Goal: Communication & Community: Answer question/provide support

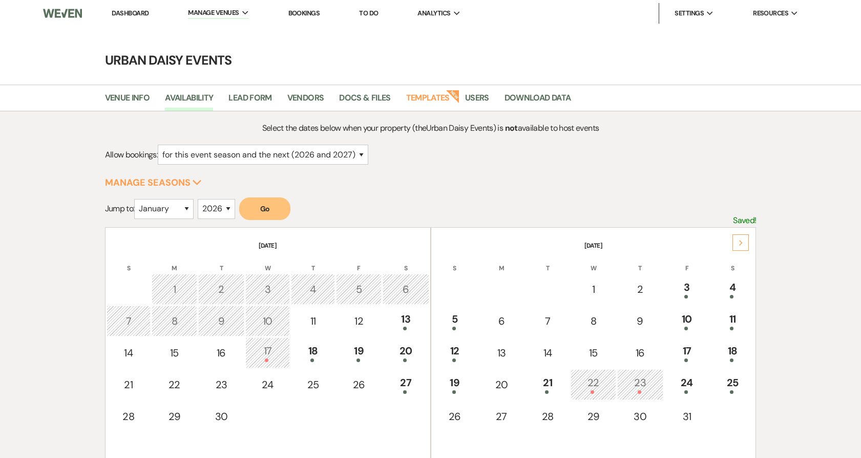
select select "2"
select select "2026"
click at [124, 18] on li "Dashboard" at bounding box center [130, 13] width 47 height 20
click at [123, 12] on link "Dashboard" at bounding box center [130, 13] width 37 height 9
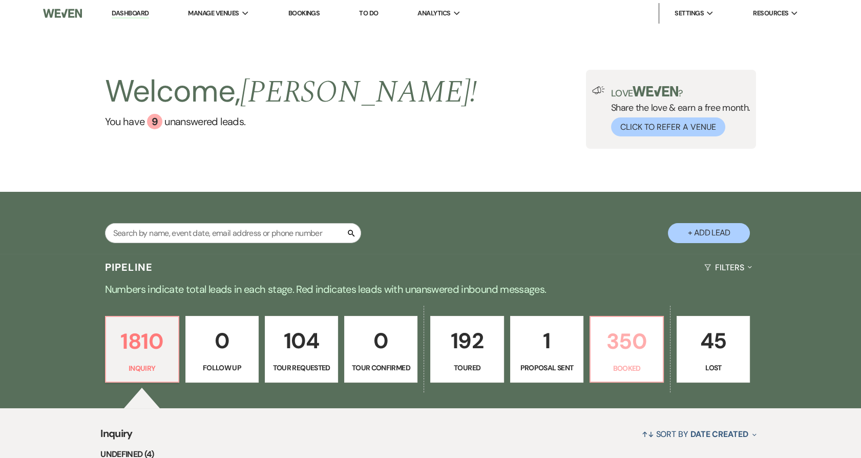
click at [643, 352] on p "350" at bounding box center [627, 341] width 60 height 34
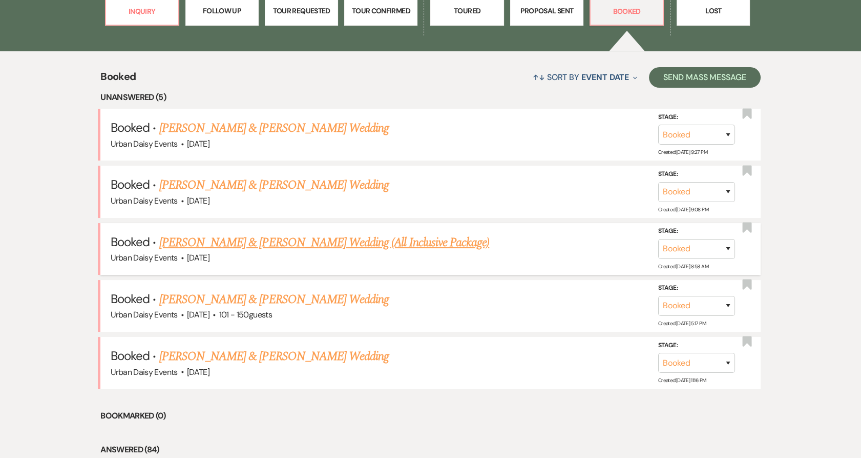
scroll to position [361, 0]
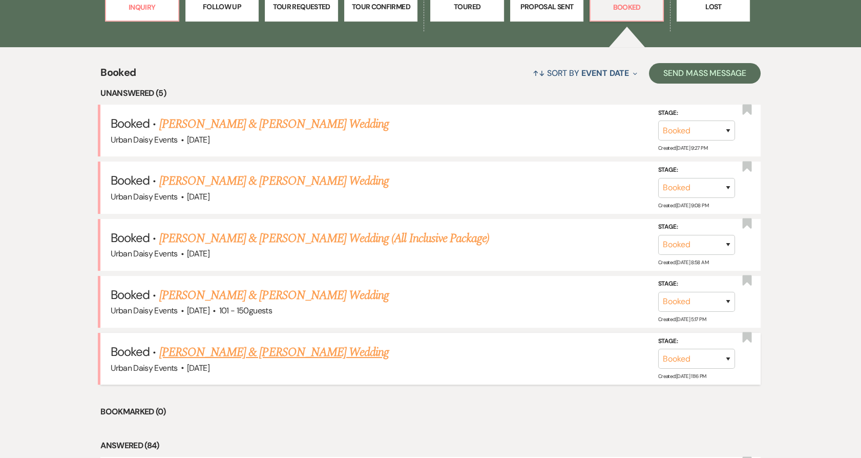
click at [277, 352] on link "Taylor Clarke & Mason's Wedding" at bounding box center [274, 352] width 230 height 18
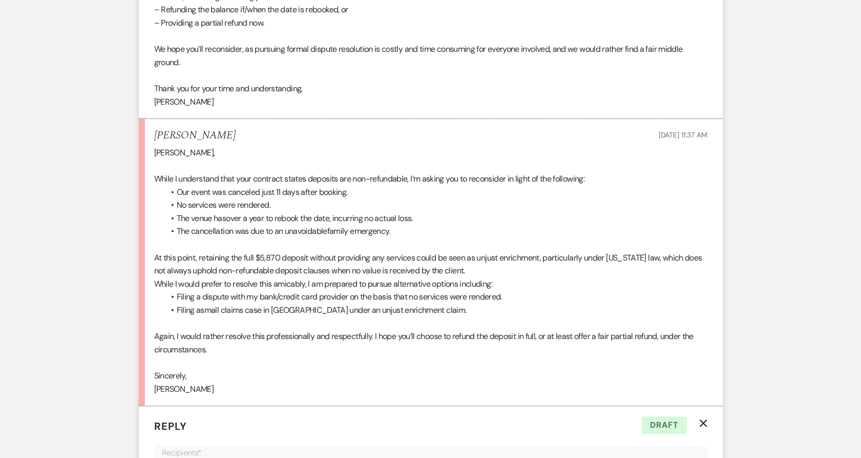
scroll to position [1041, 0]
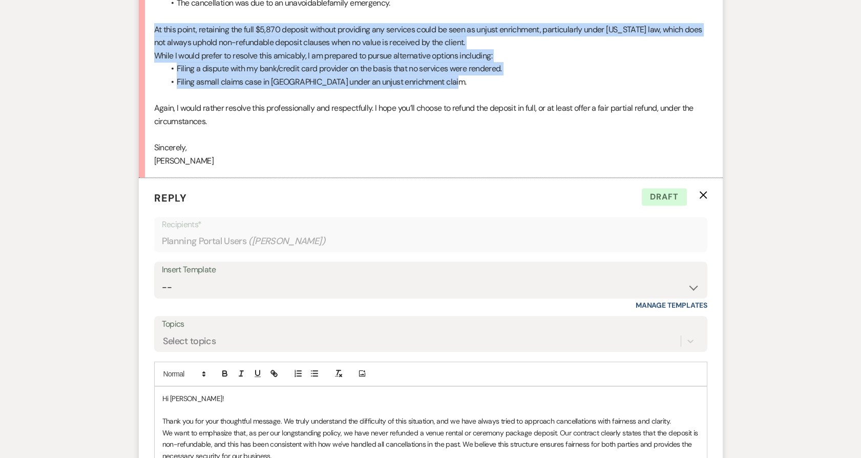
drag, startPoint x: 155, startPoint y: 27, endPoint x: 499, endPoint y: 77, distance: 347.9
click at [499, 77] on div "Kathryn, While I understand that your contract states deposits are non-refundab…" at bounding box center [430, 42] width 553 height 249
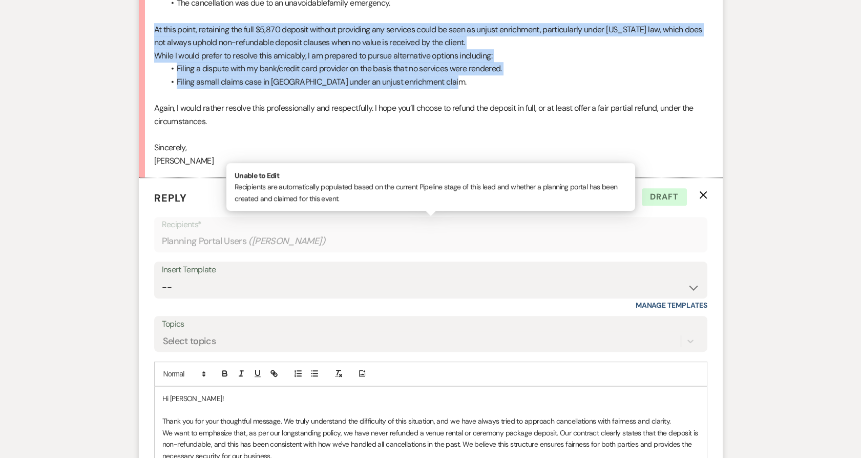
click at [444, 231] on div "Planning Portal Users ( Taylor Clarke )" at bounding box center [431, 241] width 538 height 20
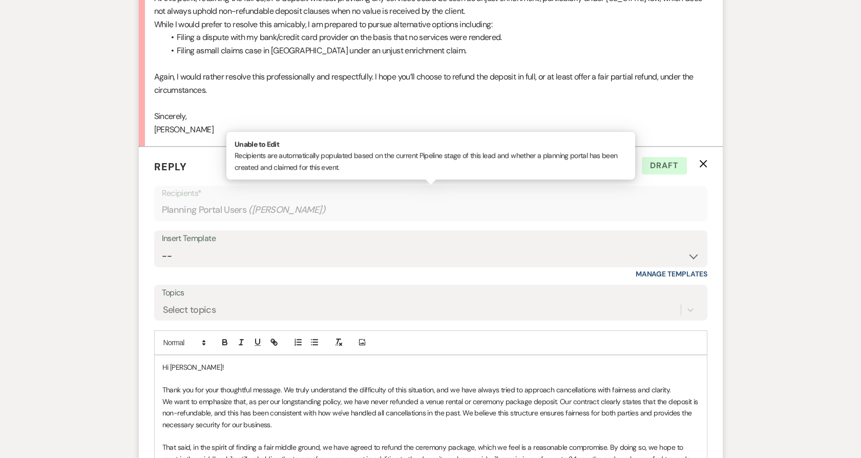
scroll to position [1097, 0]
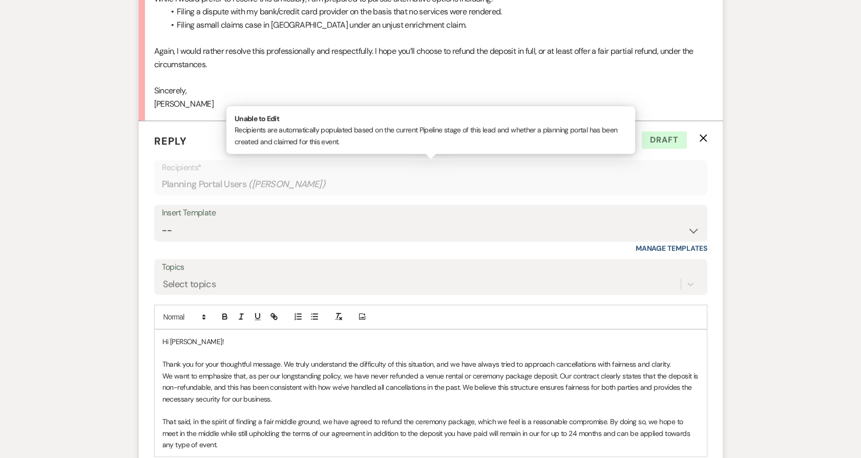
click at [609, 365] on p "Thank you for your thoughtful message. We truly understand the difficulty of th…" at bounding box center [430, 363] width 537 height 11
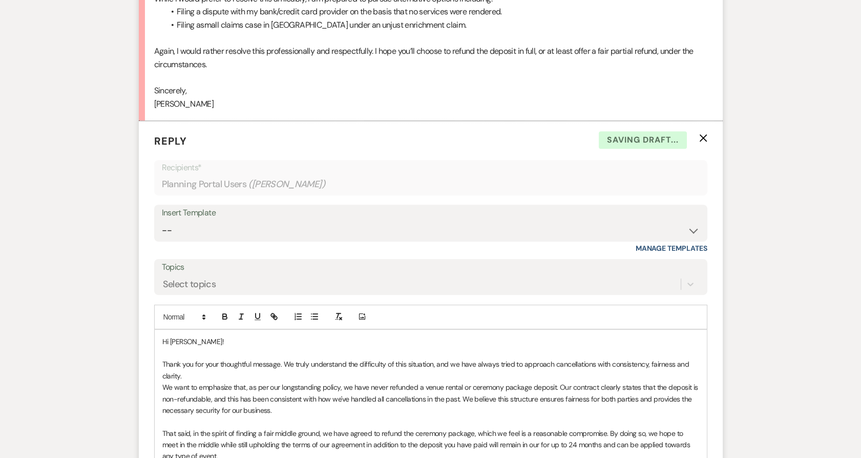
click at [586, 355] on p at bounding box center [430, 352] width 537 height 11
click at [277, 369] on p "Thank you for your thoughtful message. We truly understand the difficulty of th…" at bounding box center [430, 369] width 537 height 23
click at [161, 387] on div "Hi Taylor! Thank you for your thoughtful message. We truly understand the diffi…" at bounding box center [431, 398] width 552 height 138
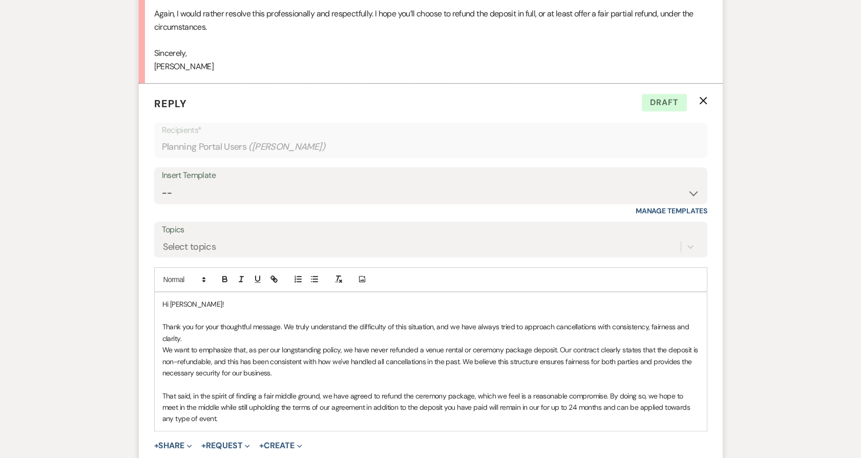
scroll to position [1154, 0]
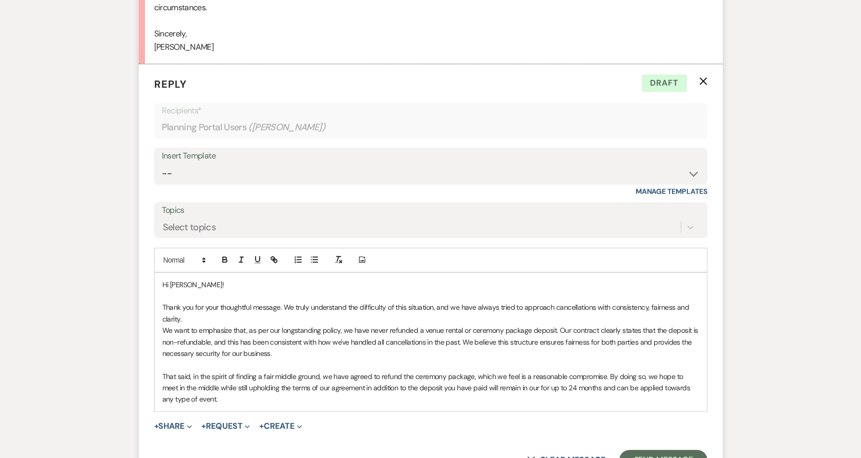
click at [234, 403] on p "That said, in the spirit of finding a fair middle ground, we have agreed to ref…" at bounding box center [430, 387] width 537 height 34
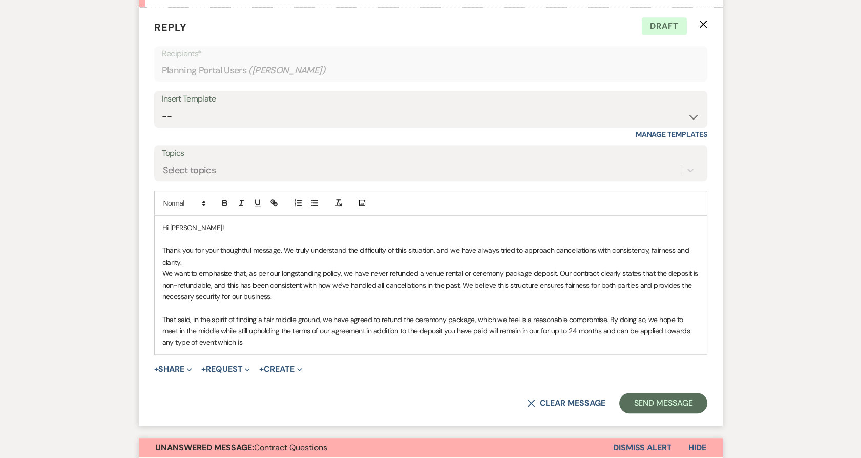
click at [274, 344] on p "That said, in the spirit of finding a fair middle ground, we have agreed to ref…" at bounding box center [430, 331] width 537 height 34
click at [280, 252] on p "Thank you for your thoughtful message. We truly understand the difficulty of th…" at bounding box center [430, 255] width 537 height 23
drag, startPoint x: 283, startPoint y: 247, endPoint x: 163, endPoint y: 251, distance: 119.4
click at [163, 251] on p "Thank you for your thoughtful message. We truly understand the difficulty of th…" at bounding box center [430, 255] width 537 height 23
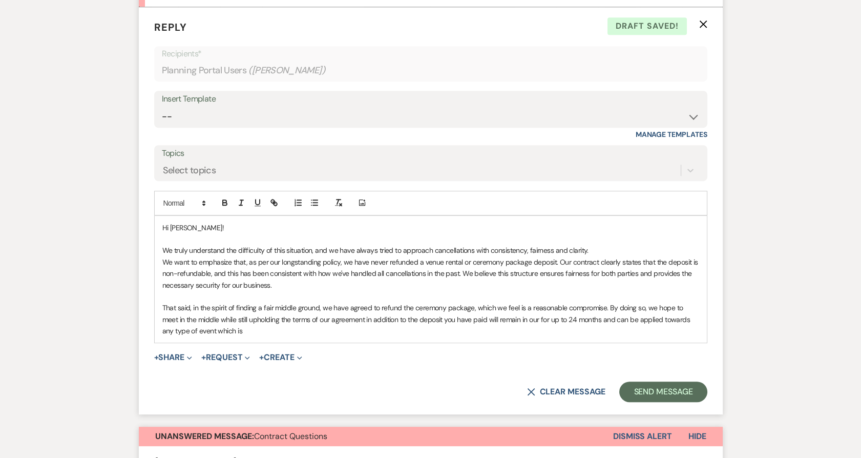
click at [606, 244] on p "We truly understand the difficulty of this situation, and we have always tried …" at bounding box center [430, 249] width 537 height 11
click at [162, 260] on p "We want to emphasize that, as per our longstanding policy, we have never refund…" at bounding box center [430, 273] width 537 height 34
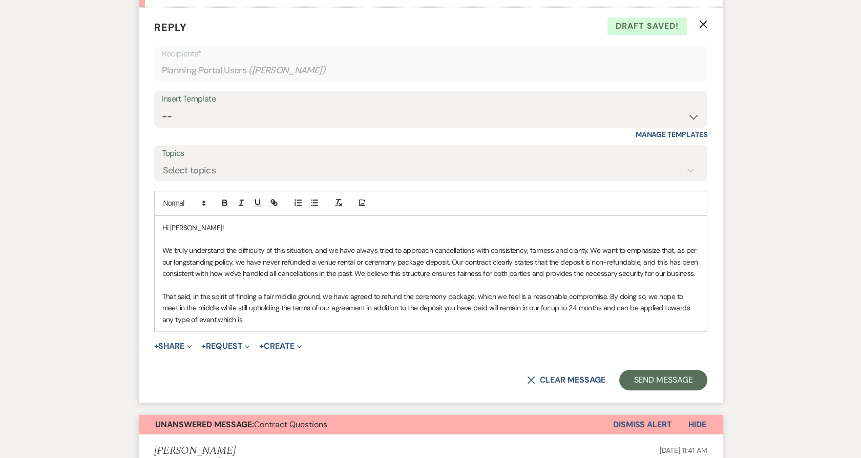
click at [251, 319] on p "That said, in the spirit of finding a fair middle ground, we have agreed to ref…" at bounding box center [430, 307] width 537 height 34
click at [252, 319] on p "That said, in the spirit of finding a fair middle ground, we have agreed to ref…" at bounding box center [430, 307] width 537 height 34
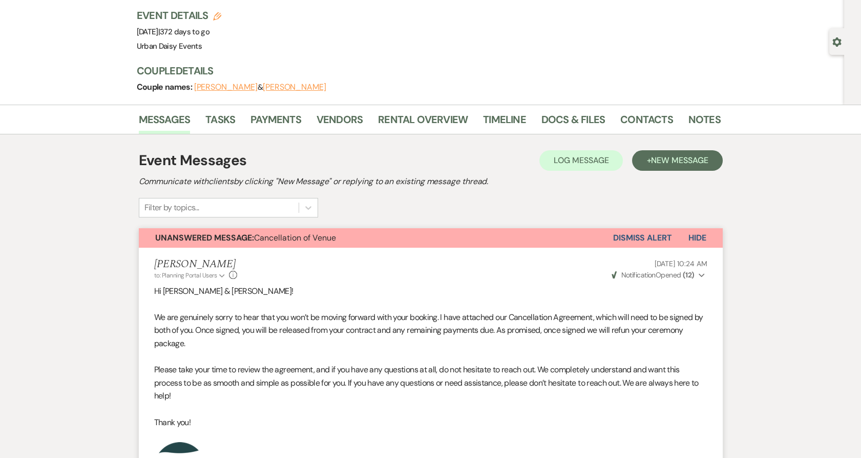
scroll to position [0, 0]
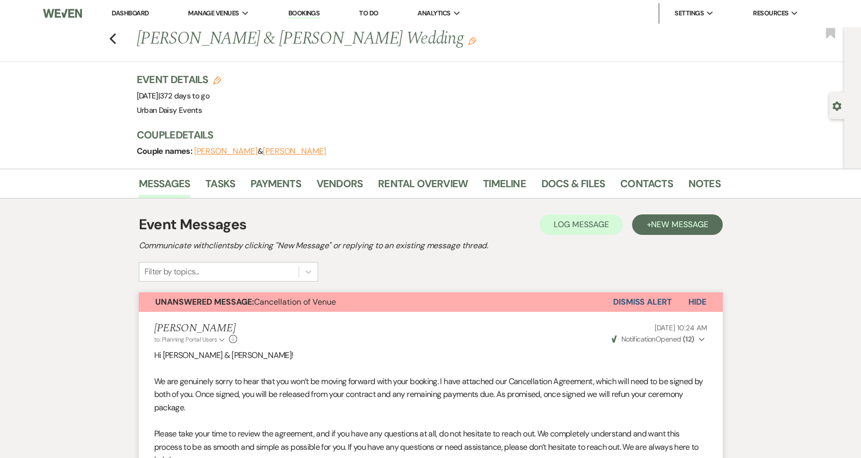
click at [125, 8] on li "Dashboard" at bounding box center [130, 13] width 47 height 20
click at [126, 12] on link "Dashboard" at bounding box center [130, 13] width 37 height 9
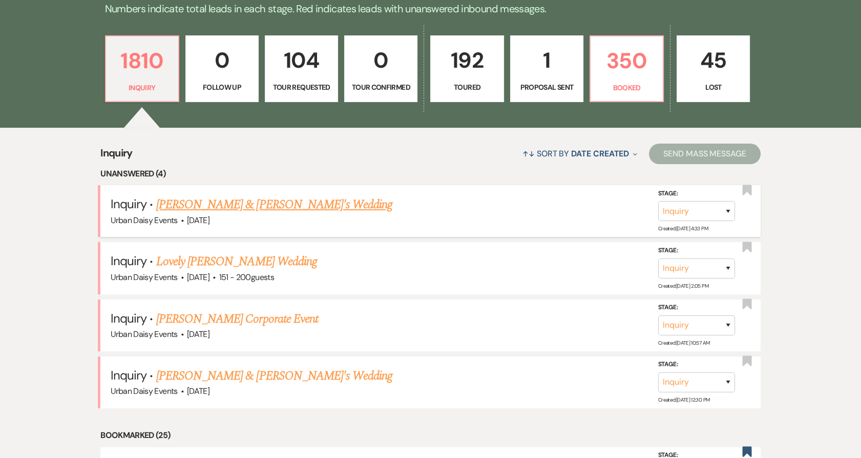
scroll to position [341, 0]
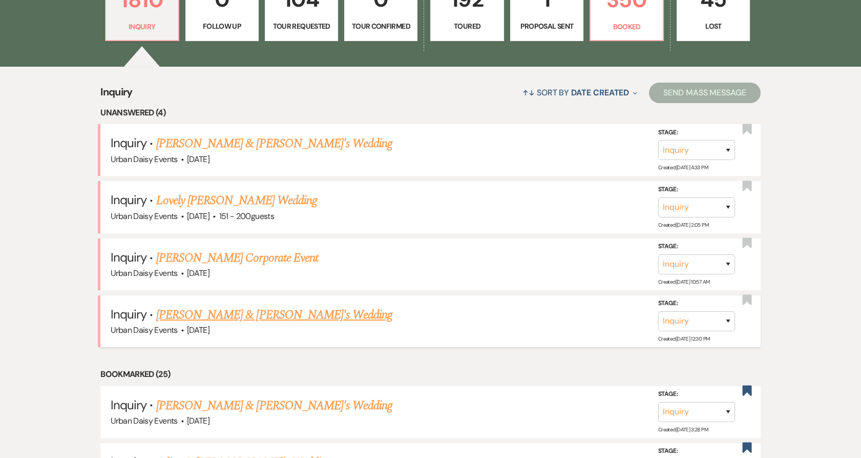
click at [185, 311] on link "Lucas Meaux & Fiance's Wedding" at bounding box center [274, 314] width 237 height 18
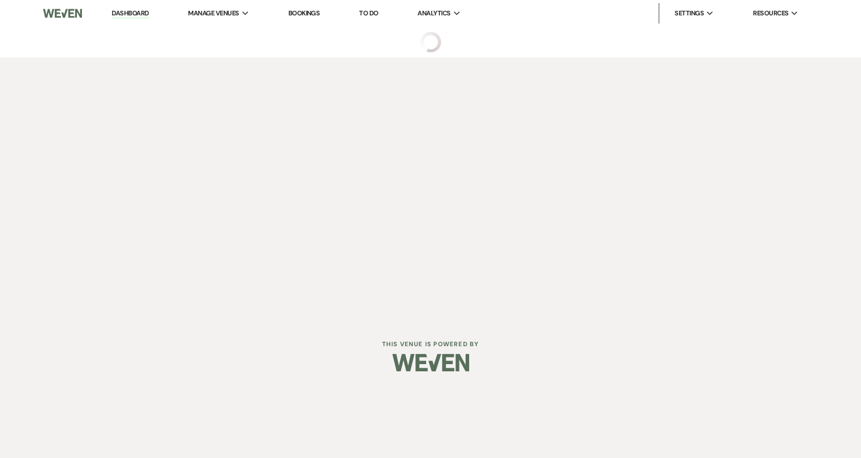
select select "5"
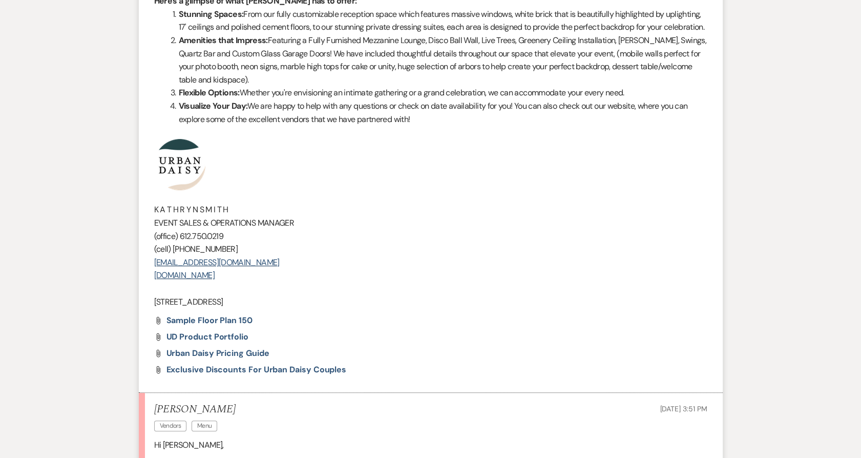
scroll to position [892, 0]
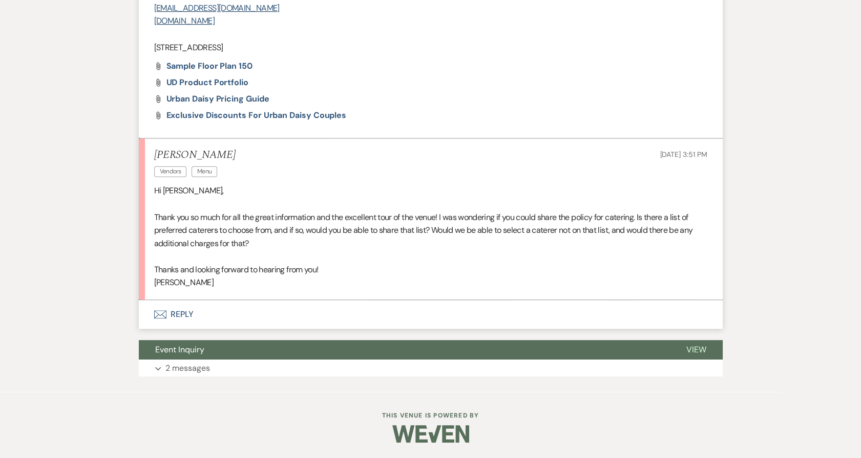
click at [156, 192] on li "Lucas Meaux Vendors Menu Sep 10, 2025, 3:51 PM Hi Kathryn, Thank you so much fo…" at bounding box center [431, 218] width 584 height 161
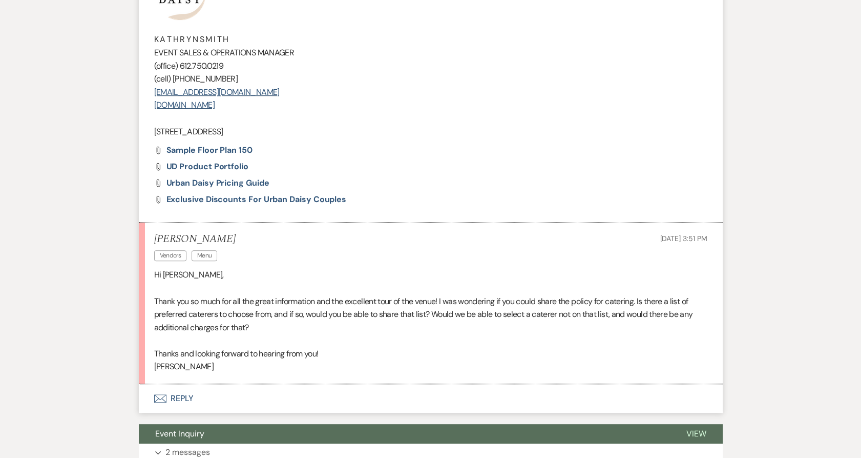
scroll to position [797, 0]
click at [181, 404] on button "Envelope Reply" at bounding box center [431, 397] width 584 height 29
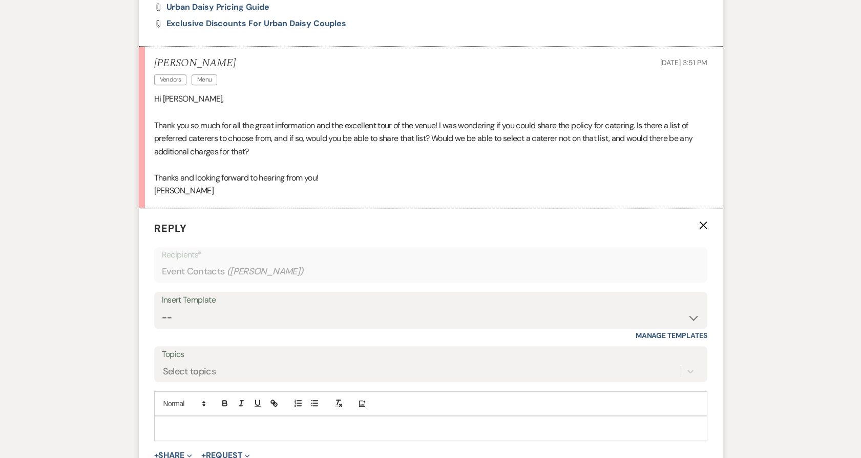
scroll to position [1115, 0]
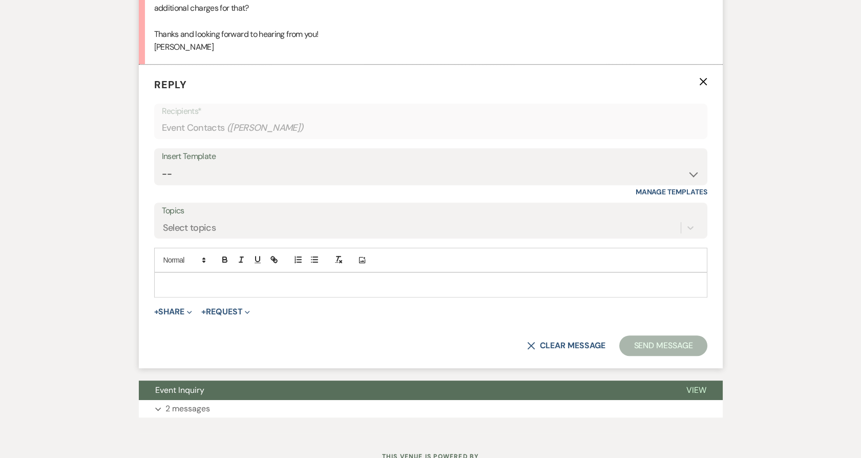
click at [197, 290] on p at bounding box center [430, 284] width 537 height 11
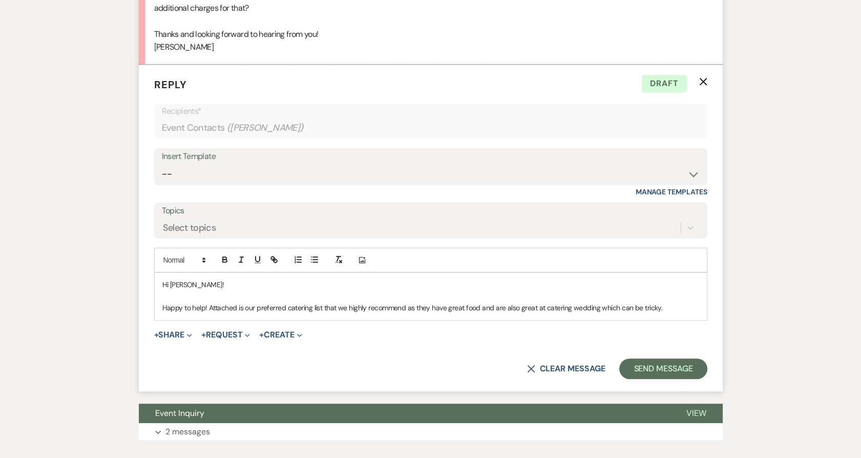
click at [663, 313] on p "Happy to help! Attached is our preferred catering list that we highly recommend…" at bounding box center [430, 307] width 537 height 11
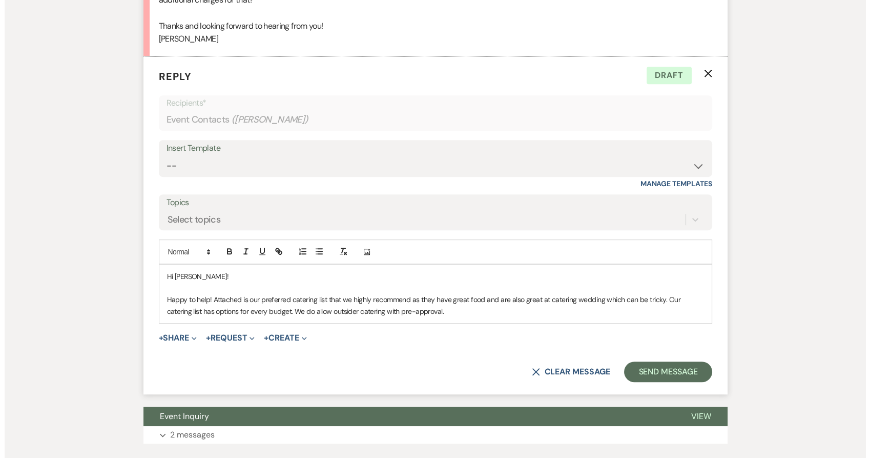
scroll to position [1172, 0]
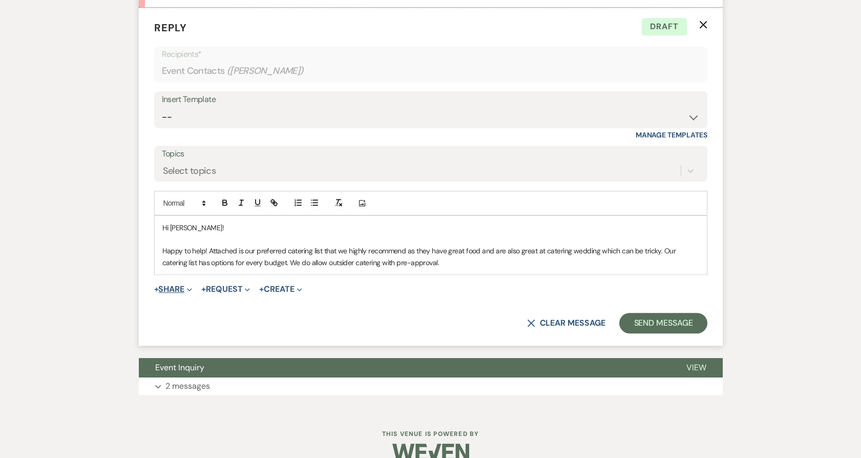
click at [186, 293] on button "+ Share Expand" at bounding box center [173, 289] width 38 height 8
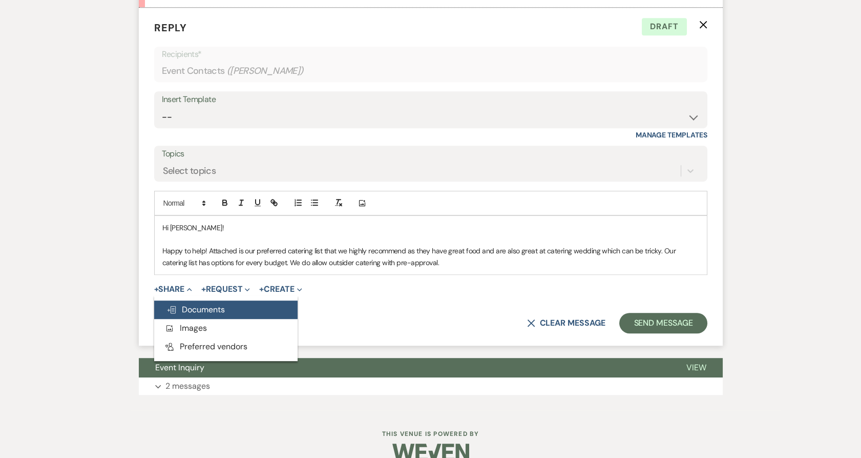
click at [189, 315] on span "Doc Upload Documents" at bounding box center [196, 309] width 58 height 11
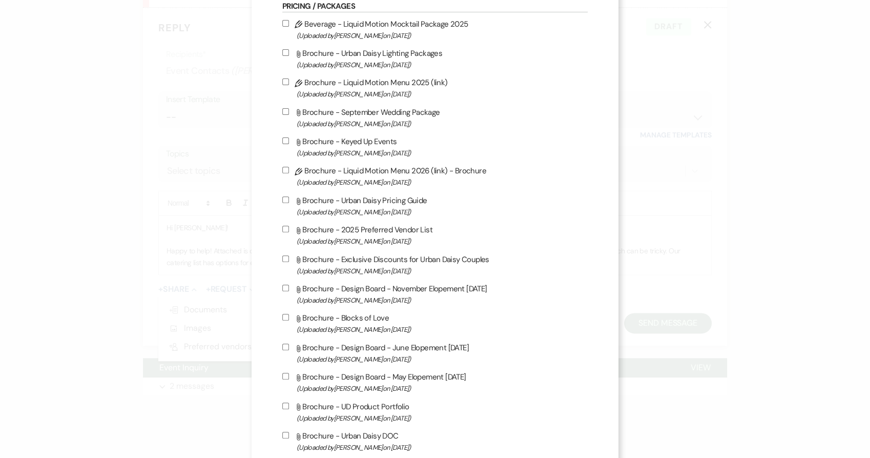
scroll to position [455, 0]
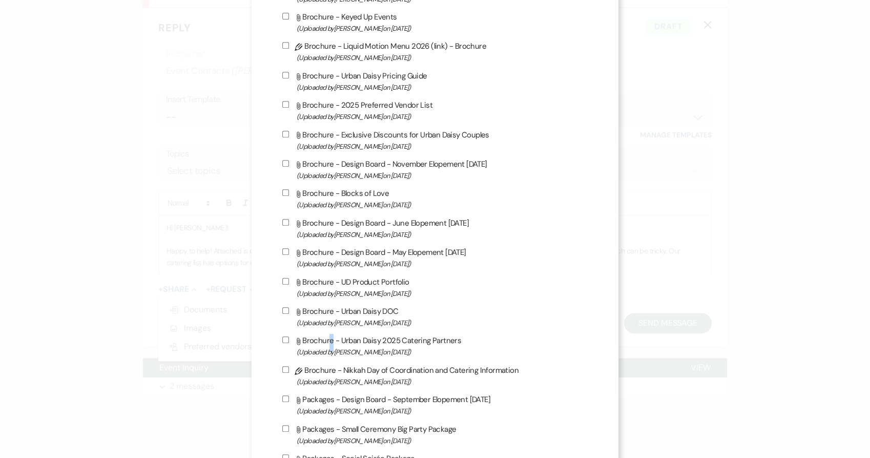
click at [329, 344] on label "Attach File Brochure - Urban Daisy 2025 Catering Partners (Uploaded by Amy Knig…" at bounding box center [435, 346] width 306 height 24
click at [321, 347] on label "Attach File Brochure - Urban Daisy 2025 Catering Partners (Uploaded by Amy Knig…" at bounding box center [435, 346] width 306 height 24
click at [289, 343] on input "Attach File Brochure - Urban Daisy 2025 Catering Partners (Uploaded by Amy Knig…" at bounding box center [285, 339] width 7 height 7
checkbox input "true"
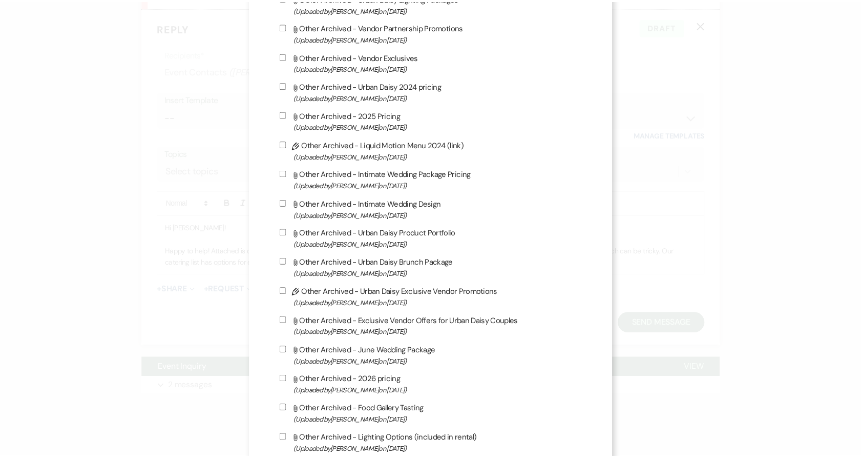
scroll to position [1597, 0]
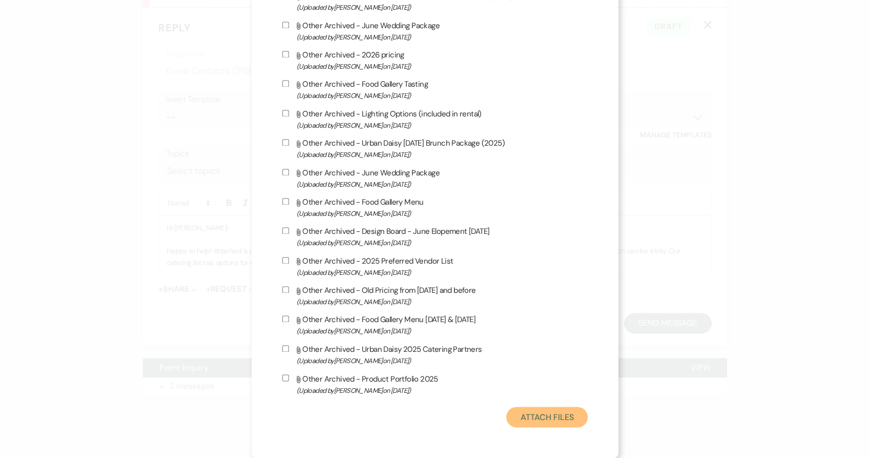
click at [570, 412] on button "Attach Files" at bounding box center [546, 416] width 81 height 20
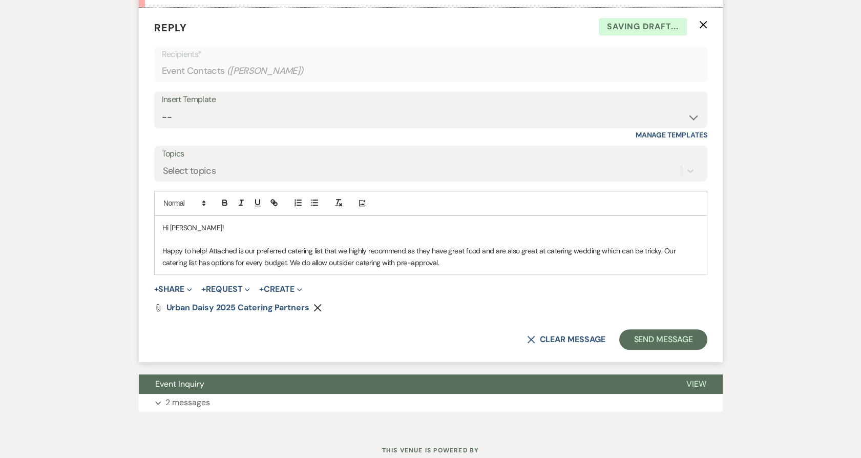
click at [466, 268] on p "Happy to help! Attached is our preferred catering list that we highly recommend…" at bounding box center [430, 256] width 537 height 23
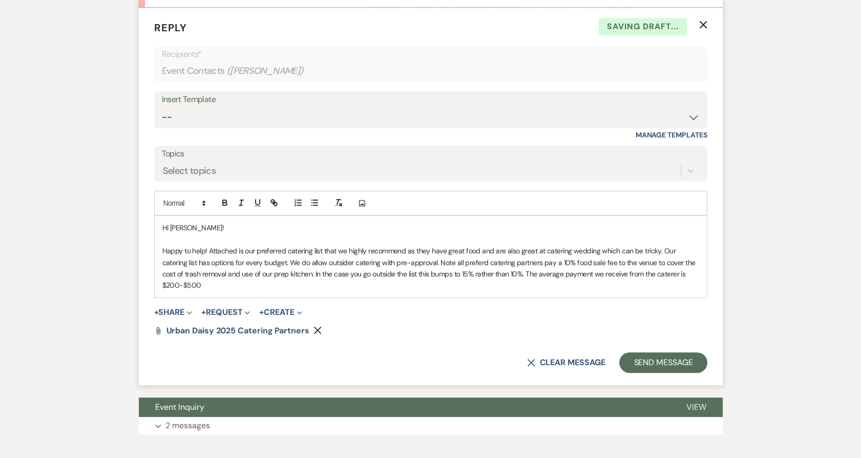
click at [425, 215] on div "Add Photo" at bounding box center [430, 203] width 553 height 25
click at [434, 272] on p "Happy to help! Attached is our preferred catering list that we highly recommend…" at bounding box center [430, 268] width 537 height 46
click at [430, 291] on p "Happy to help! Attached is our preferred catering list that we highly recommend…" at bounding box center [430, 268] width 537 height 46
click at [245, 291] on p "Happy to help! Attached is our preferred catering list that we highly recommend…" at bounding box center [430, 268] width 537 height 46
drag, startPoint x: 412, startPoint y: 298, endPoint x: 157, endPoint y: 263, distance: 257.6
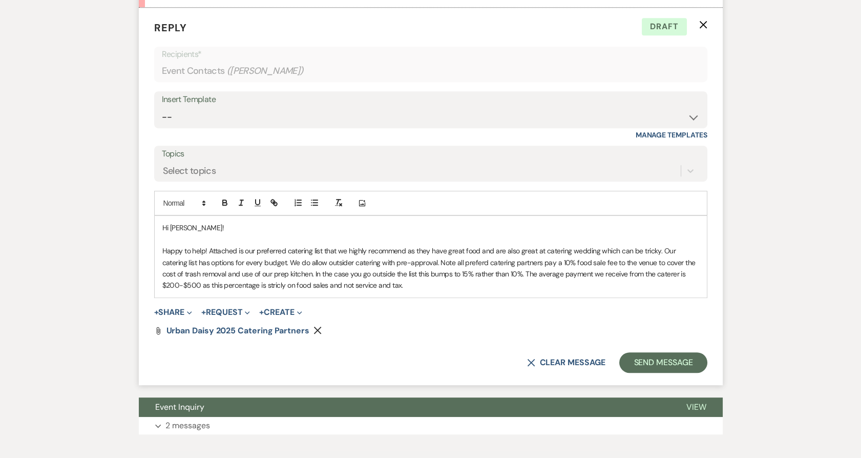
click at [157, 263] on div "Hi Lucas! Happy to help! Attached is our preferred catering list that we highly…" at bounding box center [431, 256] width 552 height 81
copy p "Happy to help! Attached is our preferred catering list that we highly recommend…"
click at [233, 285] on p "Happy to help! Attached is our preferred catering list that we highly recommend…" at bounding box center [430, 268] width 537 height 46
click at [162, 264] on p "Happy to help! Attached is our preferred catering list that we highly recommend…" at bounding box center [430, 268] width 537 height 46
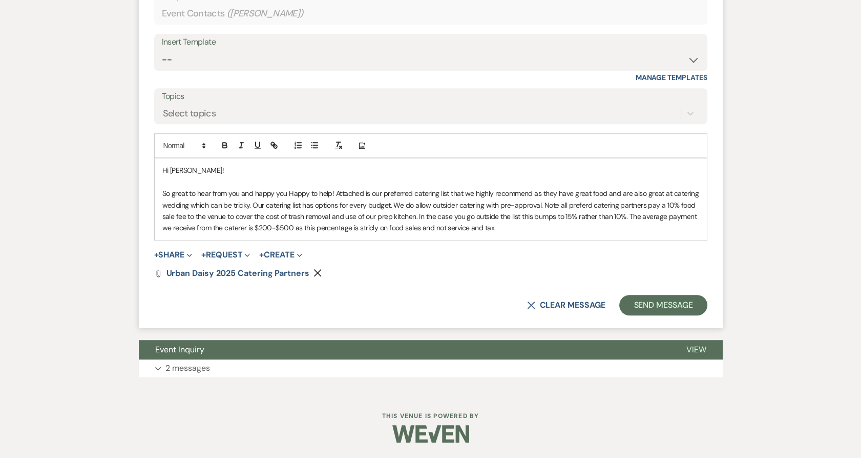
scroll to position [1242, 0]
drag, startPoint x: 403, startPoint y: 231, endPoint x: 504, endPoint y: 234, distance: 101.0
click at [403, 231] on p "So great to hear from you and happy you enjoyed the tour! Happy to help! Attach…" at bounding box center [430, 211] width 537 height 46
drag, startPoint x: 565, startPoint y: 235, endPoint x: 387, endPoint y: 193, distance: 183.2
click at [387, 193] on div "Hi Lucas! So great to hear from you and happy you enjoyed the tour! Happy to he…" at bounding box center [431, 198] width 552 height 81
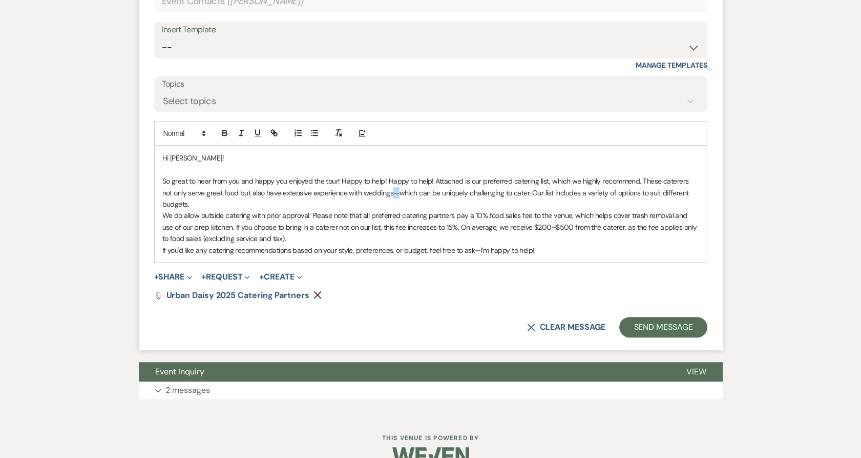
click at [381, 206] on p "So great to hear from you and happy you enjoyed the tour! Happy to help! Happy …" at bounding box center [430, 192] width 537 height 34
click at [229, 210] on p "So great to hear from you and happy you enjoyed the tour! Happy to help! Happy …" at bounding box center [430, 192] width 537 height 34
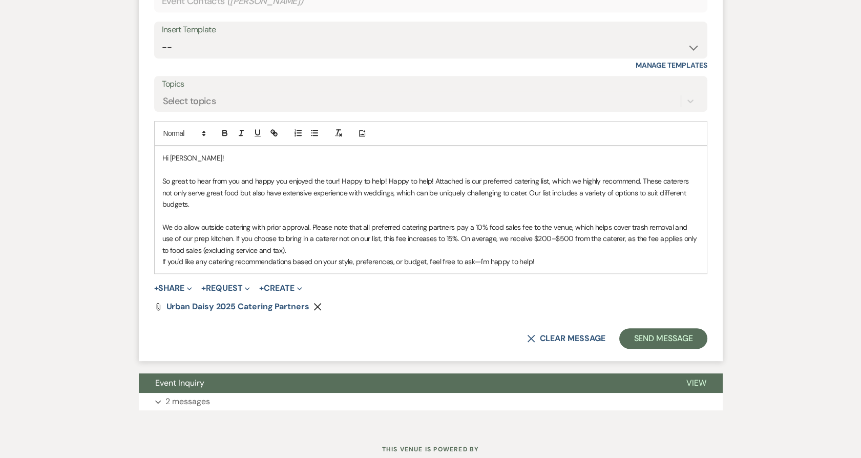
click at [293, 256] on p "We do allow outside catering with prior approval. Please note that all preferre…" at bounding box center [430, 238] width 537 height 34
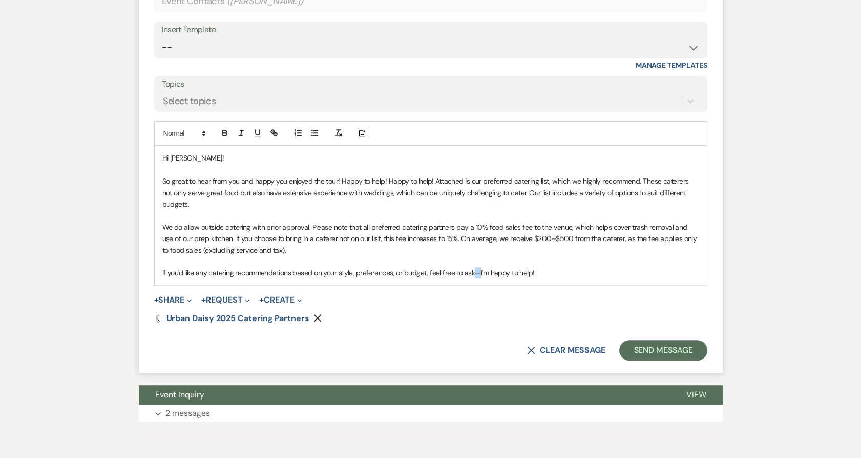
drag, startPoint x: 479, startPoint y: 287, endPoint x: 473, endPoint y: 287, distance: 5.6
click at [473, 278] on p "If you'd like any catering recommendations based on your style, preferences, or…" at bounding box center [430, 272] width 537 height 11
click at [542, 278] on p "If you'd like any catering recommendations based on your style, preferences, or…" at bounding box center [430, 272] width 537 height 11
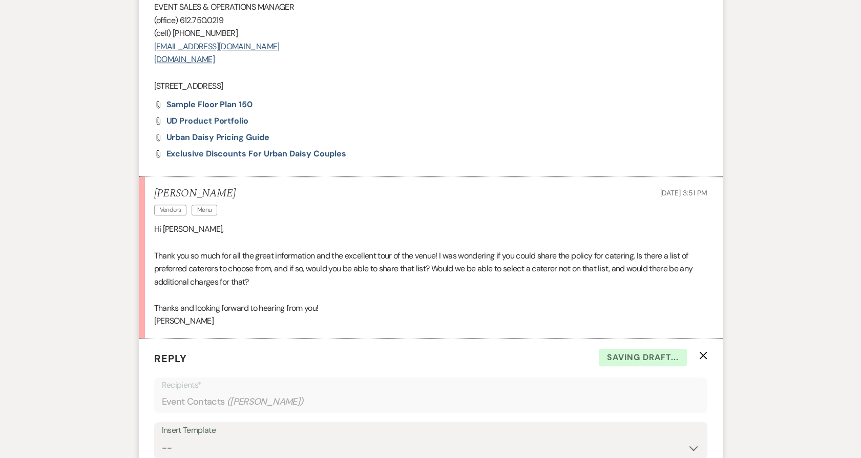
scroll to position [730, 0]
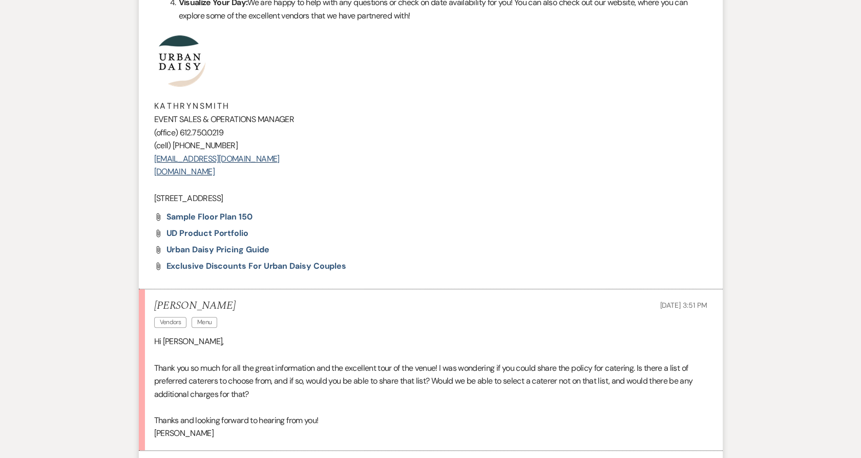
drag, startPoint x: 300, startPoint y: 207, endPoint x: 126, endPoint y: 75, distance: 218.4
click at [126, 75] on div "Messages Tasks Payments Rental Overview Documents Contacts Notes Event Messages…" at bounding box center [430, 238] width 861 height 1421
copy div "K A T H R Y N S M I T H EVENT SALES & OPERATIONS MANAGER (office) 612.750.0219 …"
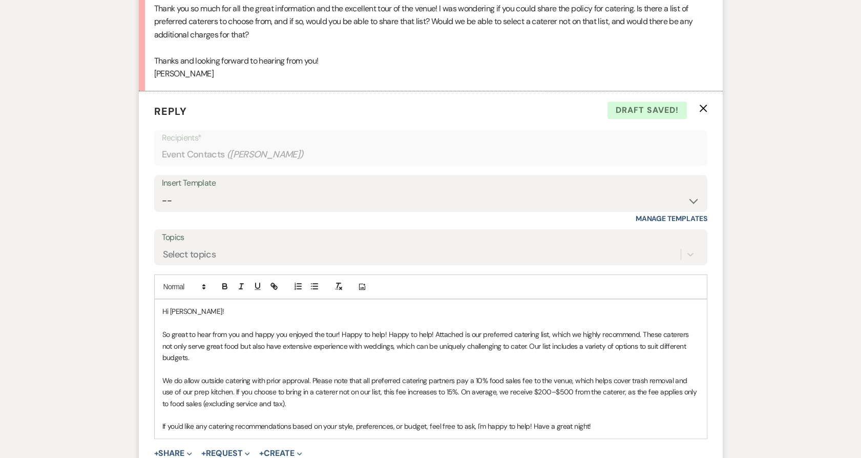
scroll to position [1185, 0]
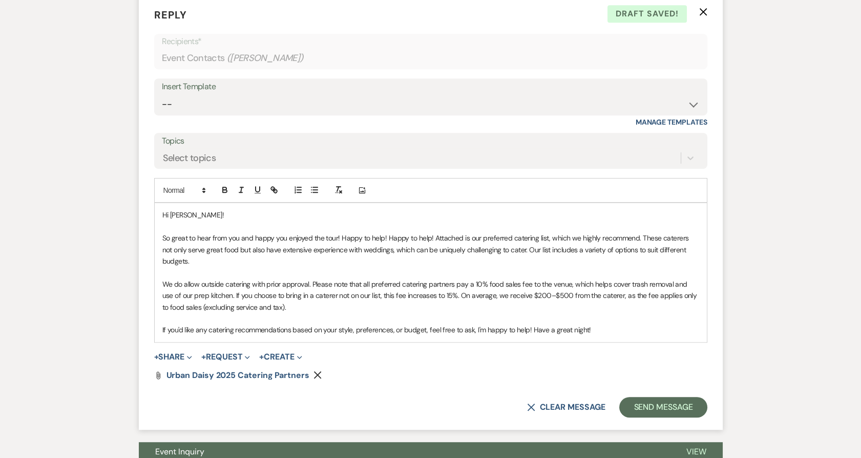
click at [620, 335] on p "If you'd like any catering recommendations based on your style, preferences, or…" at bounding box center [430, 329] width 537 height 11
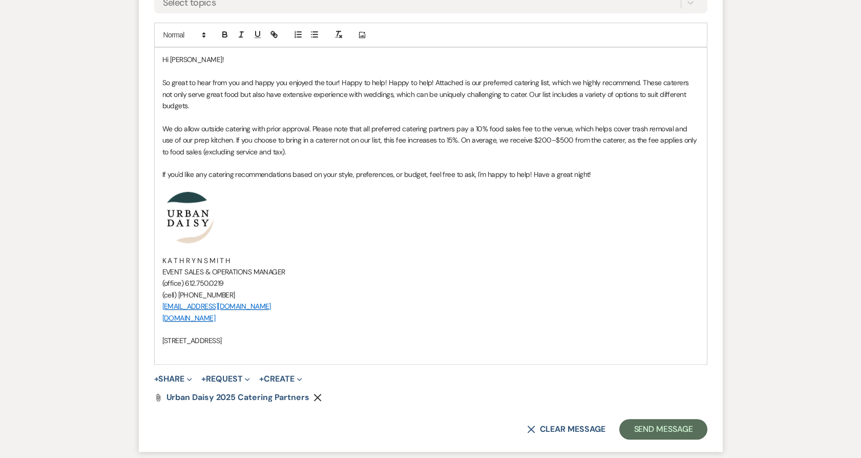
scroll to position [1413, 0]
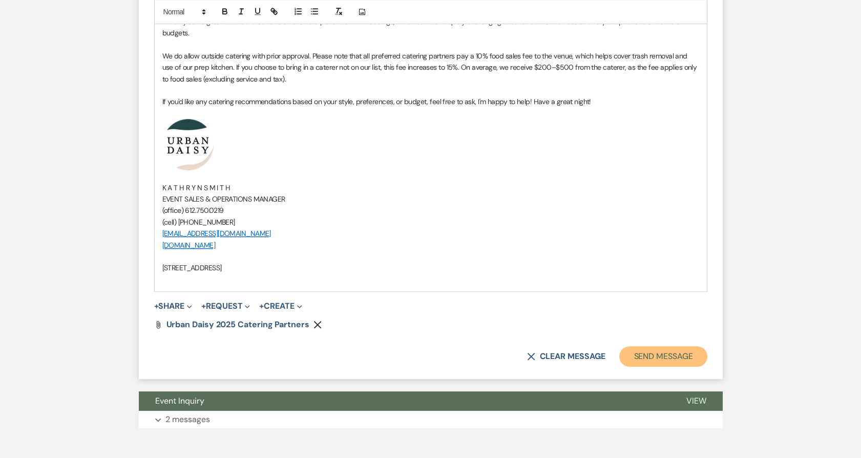
click at [643, 366] on button "Send Message" at bounding box center [663, 356] width 88 height 20
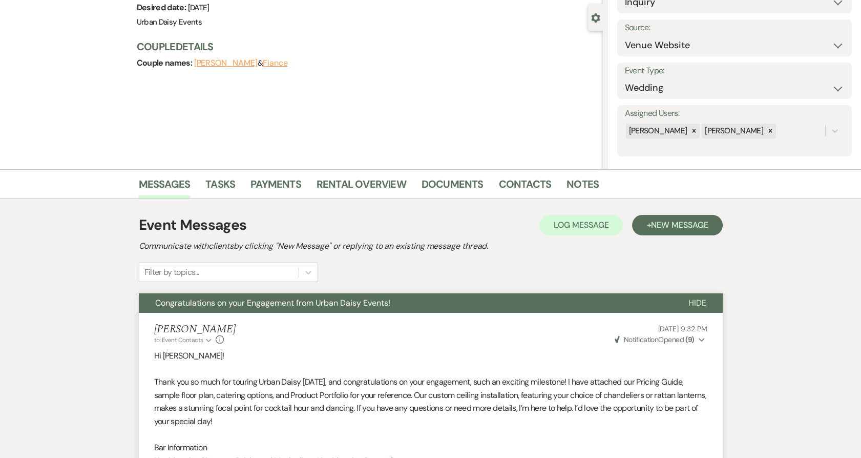
scroll to position [0, 0]
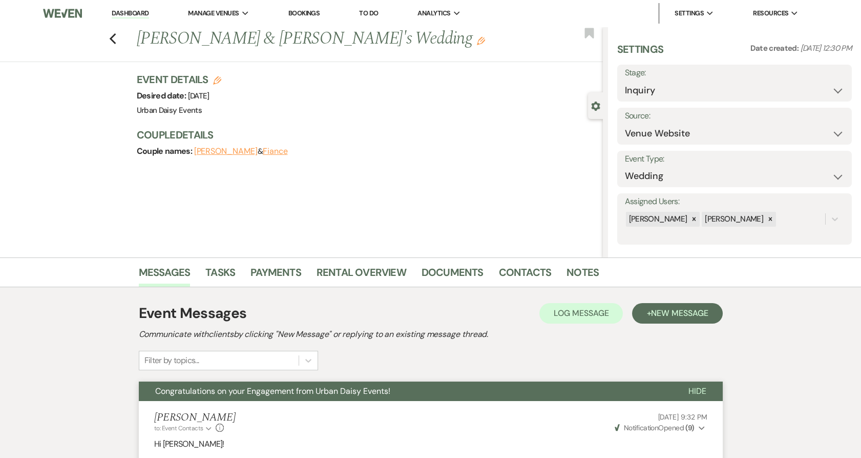
click at [127, 13] on link "Dashboard" at bounding box center [130, 14] width 37 height 10
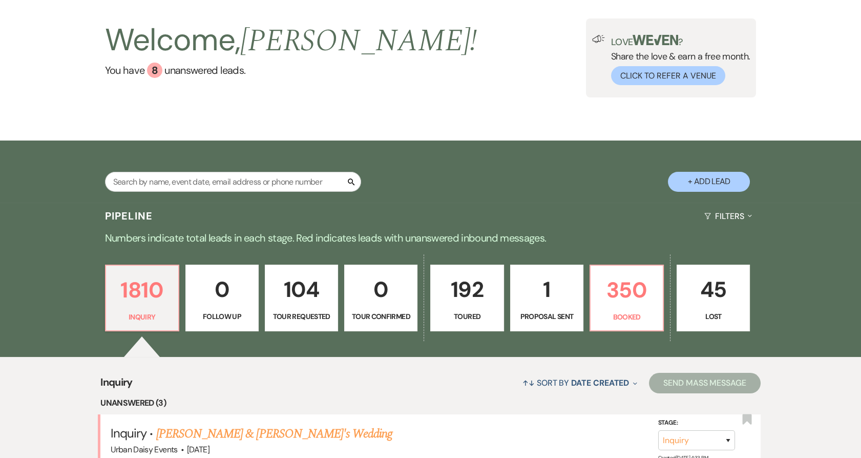
scroll to position [171, 0]
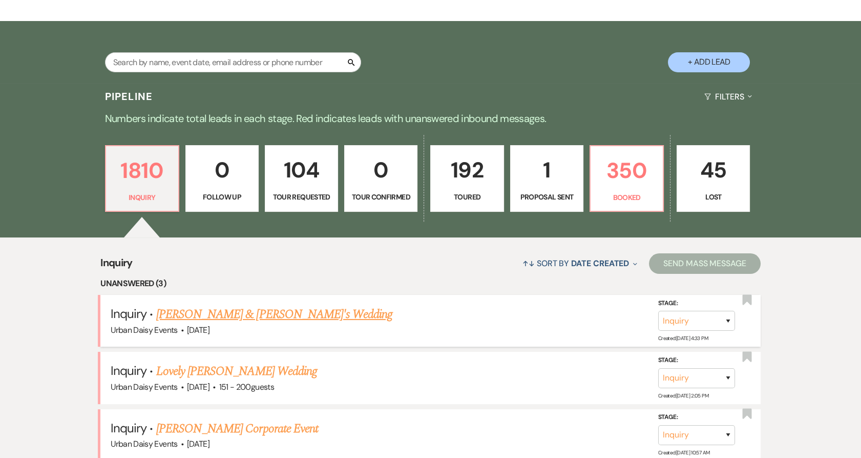
click at [185, 315] on link "Jawahir Mohamed & Fiance's Wedding" at bounding box center [274, 314] width 237 height 18
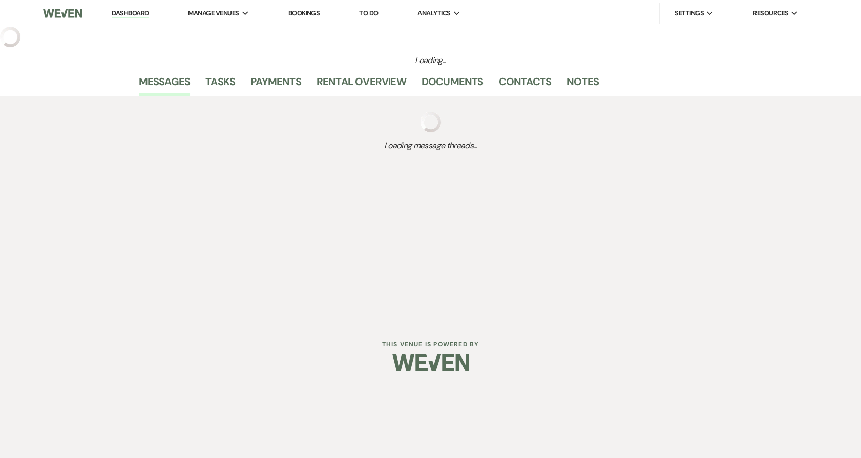
select select "5"
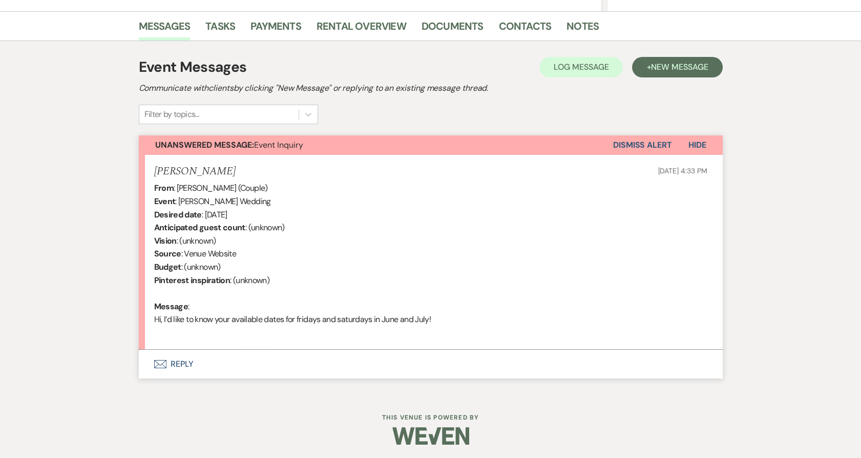
scroll to position [247, 0]
click at [172, 356] on button "Envelope Reply" at bounding box center [431, 362] width 584 height 29
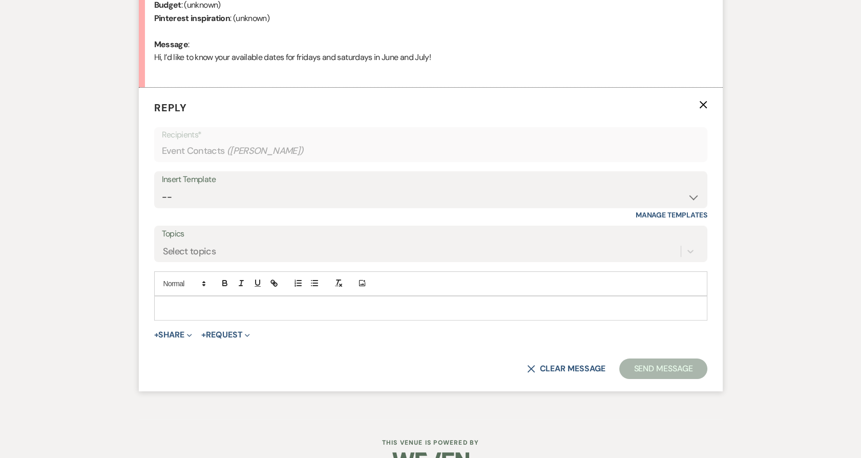
scroll to position [518, 0]
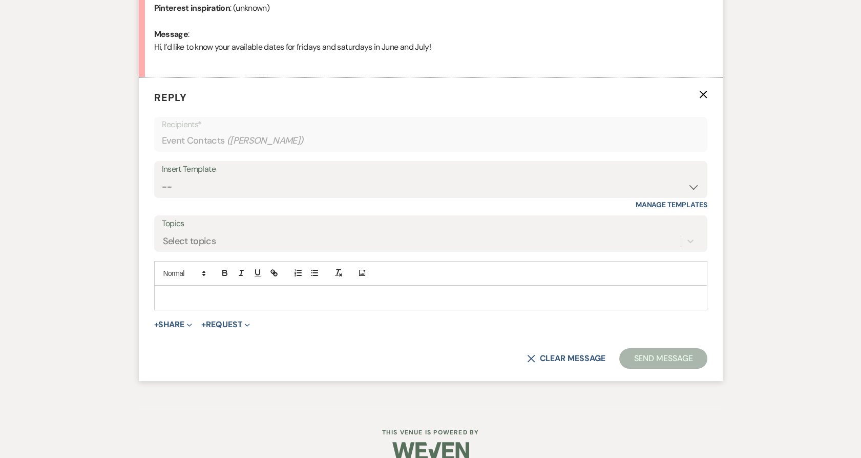
click at [196, 198] on div "Insert Template -- Payment Past Due Rental Agreement and First Payment Urban Da…" at bounding box center [430, 185] width 553 height 48
click at [193, 190] on select "-- Payment Past Due Rental Agreement and First Payment Urban Daisy Initial Resp…" at bounding box center [431, 187] width 538 height 20
select select "1243"
click at [162, 177] on select "-- Payment Past Due Rental Agreement and First Payment Urban Daisy Initial Resp…" at bounding box center [431, 187] width 538 height 20
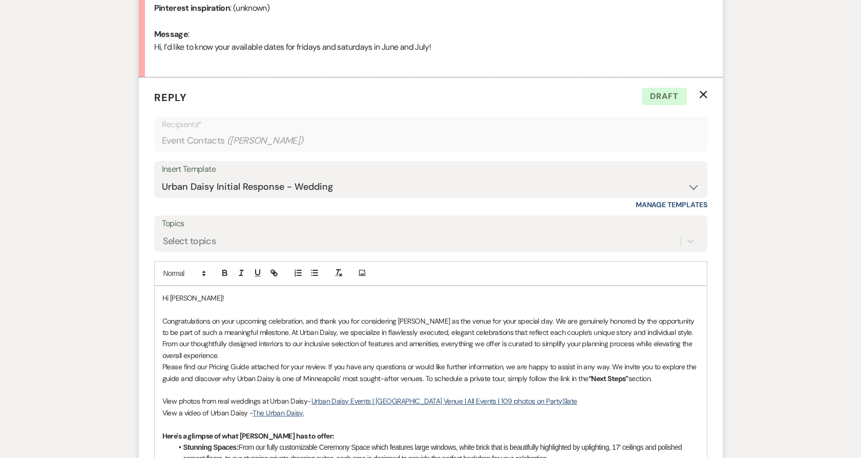
click at [232, 351] on p "Congratulations on your upcoming celebration, and thank you for considering Urb…" at bounding box center [430, 338] width 537 height 46
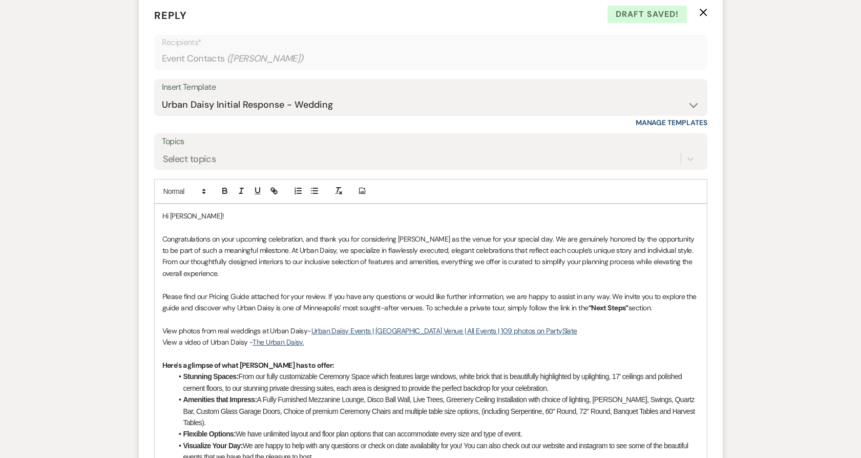
scroll to position [632, 0]
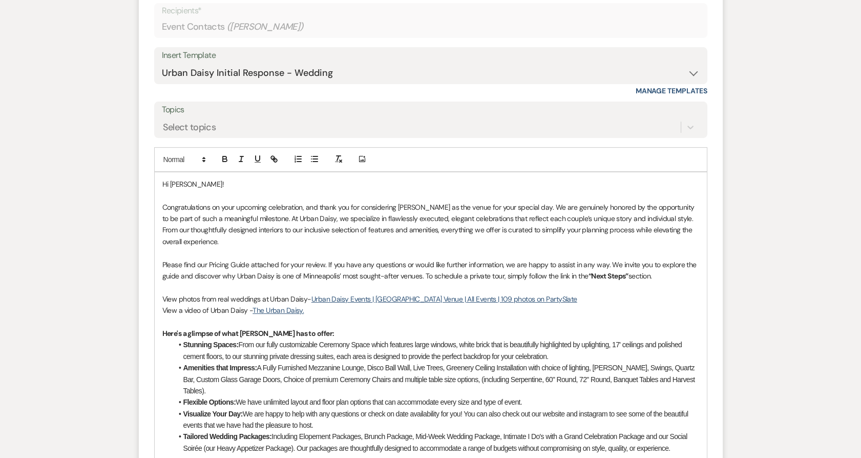
click at [673, 271] on p "Please find our Pricing Guide attached for your review. If you have any questio…" at bounding box center [430, 270] width 537 height 23
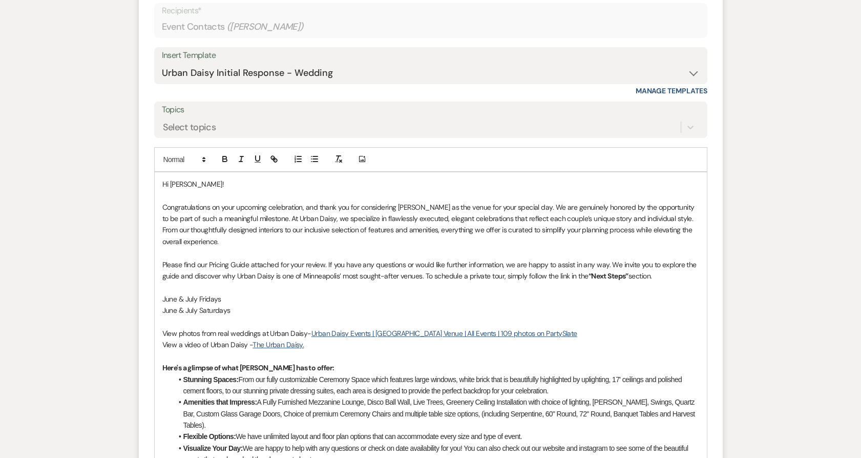
click at [247, 294] on p "June & July Fridays" at bounding box center [430, 298] width 537 height 11
click at [247, 311] on p "June & July Saturdays" at bounding box center [430, 309] width 537 height 11
click at [280, 301] on p "June & July Fridays 6/5, 6/19, 6/26" at bounding box center [430, 298] width 537 height 11
click at [270, 307] on p "June & July Saturdays" at bounding box center [430, 309] width 537 height 11
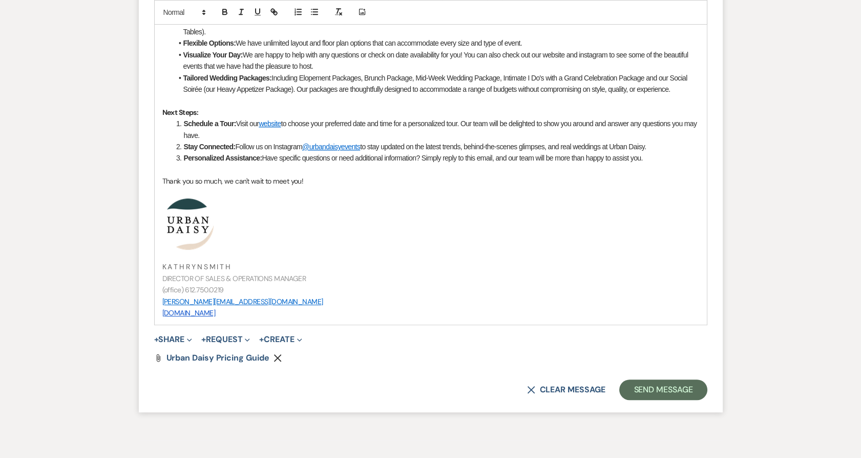
scroll to position [1030, 0]
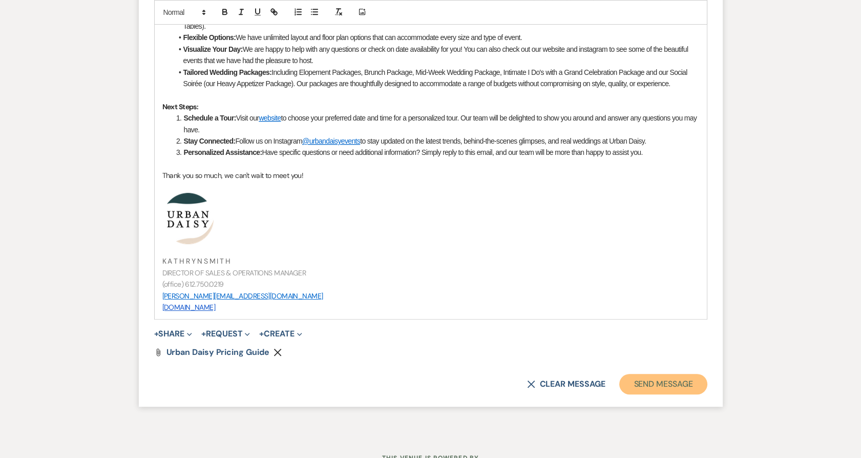
click at [628, 380] on button "Send Message" at bounding box center [663, 383] width 88 height 20
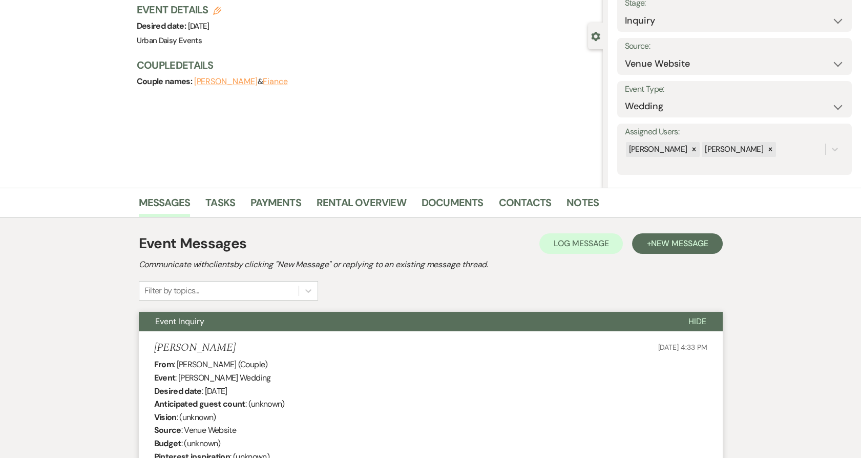
scroll to position [0, 0]
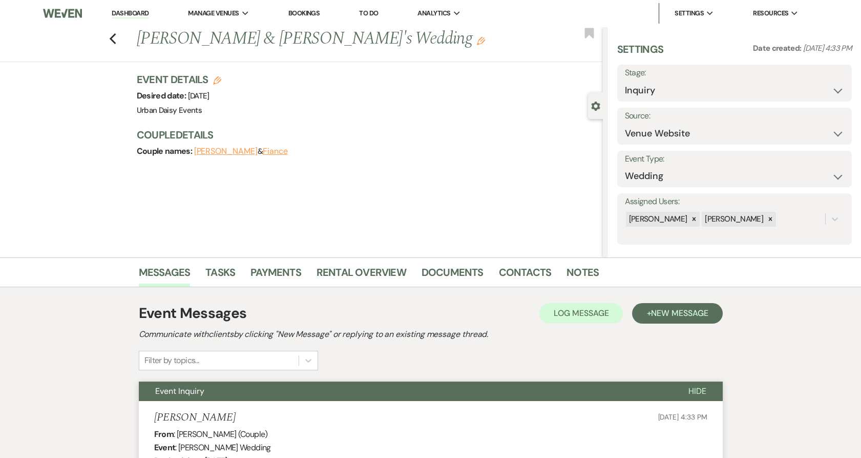
click at [138, 13] on link "Dashboard" at bounding box center [130, 14] width 37 height 10
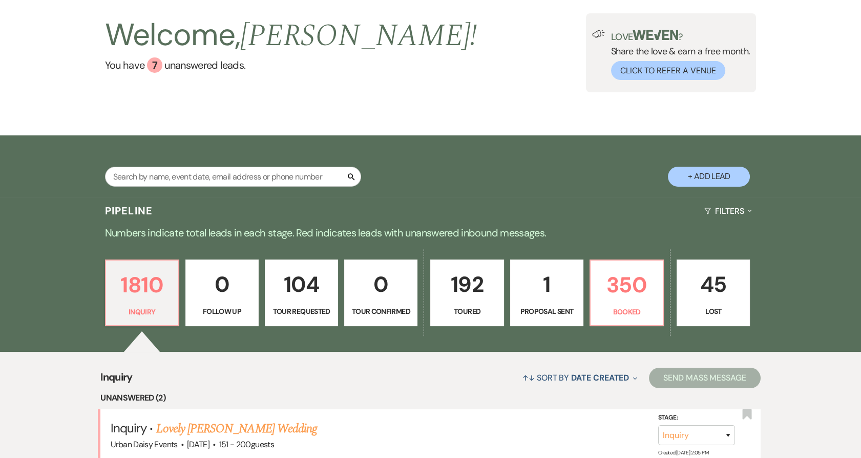
scroll to position [227, 0]
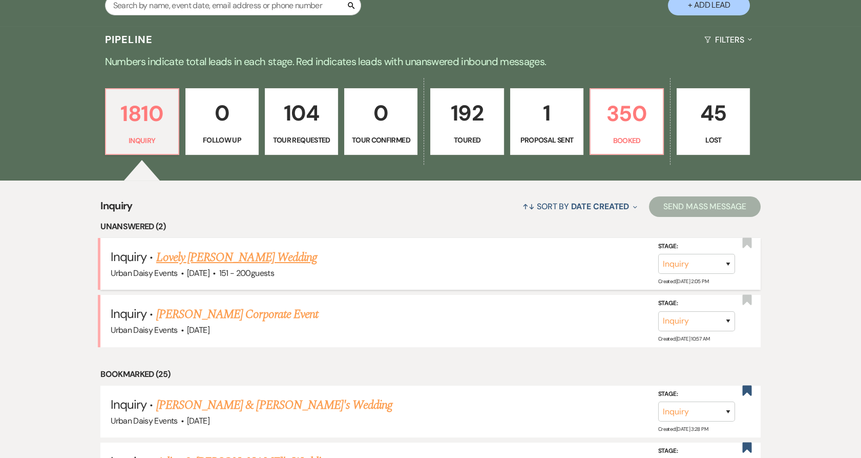
click at [186, 258] on link "Lovely Milon's Wedding" at bounding box center [236, 257] width 161 height 18
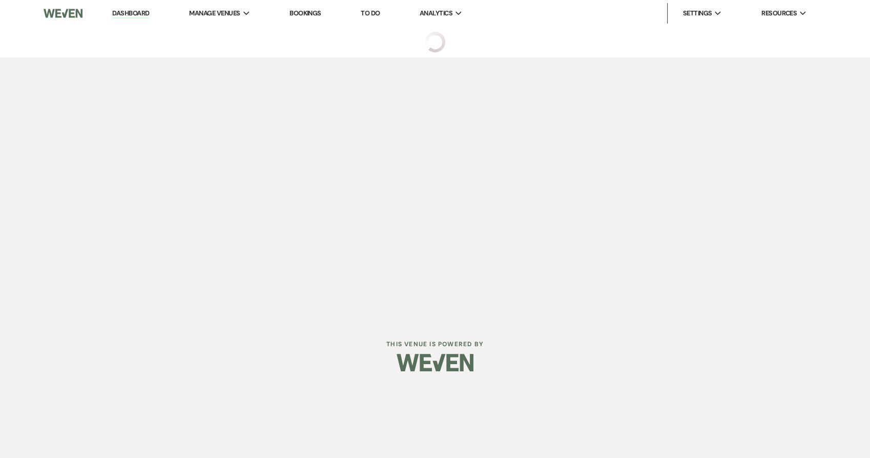
select select "2"
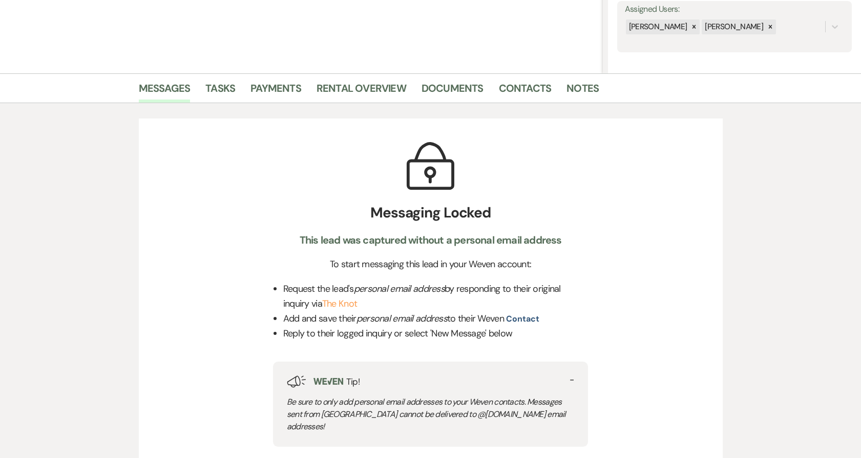
scroll to position [284, 0]
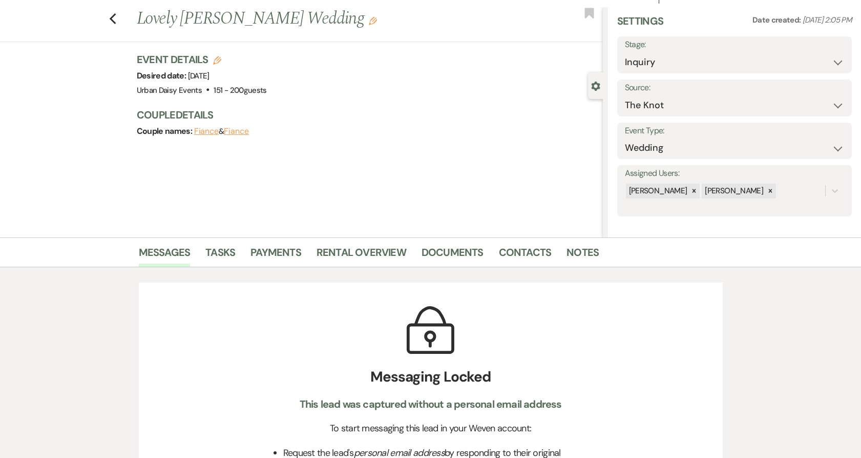
scroll to position [0, 0]
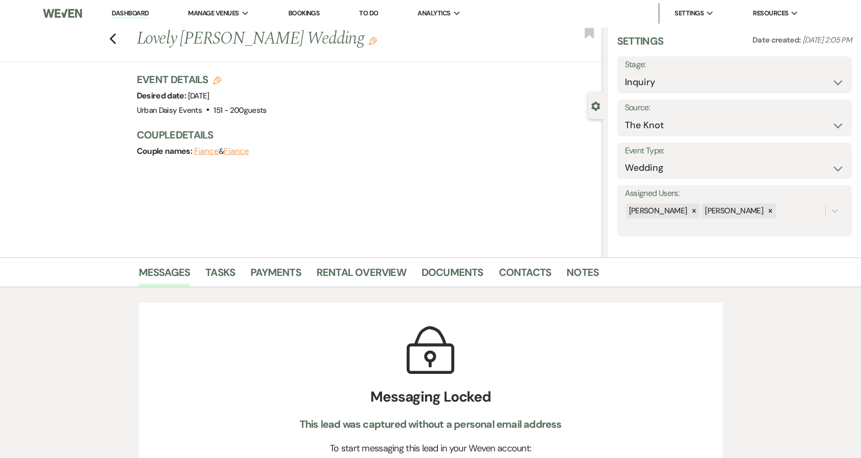
click at [132, 9] on link "Dashboard" at bounding box center [130, 14] width 37 height 10
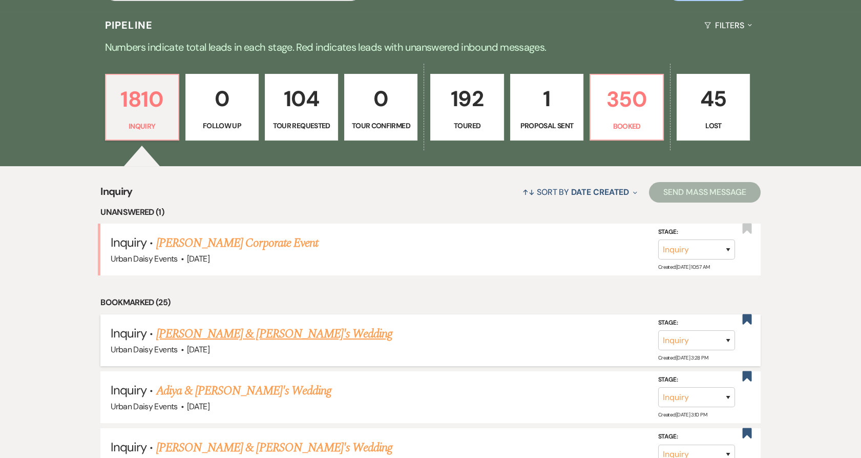
scroll to position [284, 0]
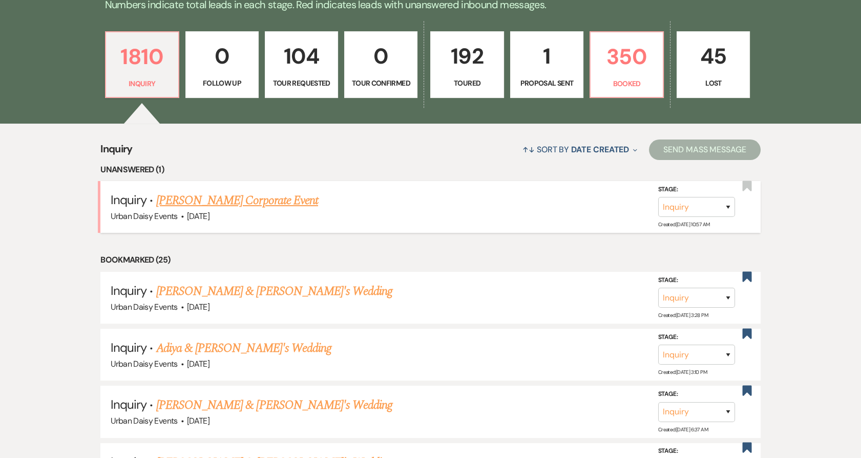
click at [206, 200] on link "Arthur Parens's Corporate Event" at bounding box center [237, 200] width 162 height 18
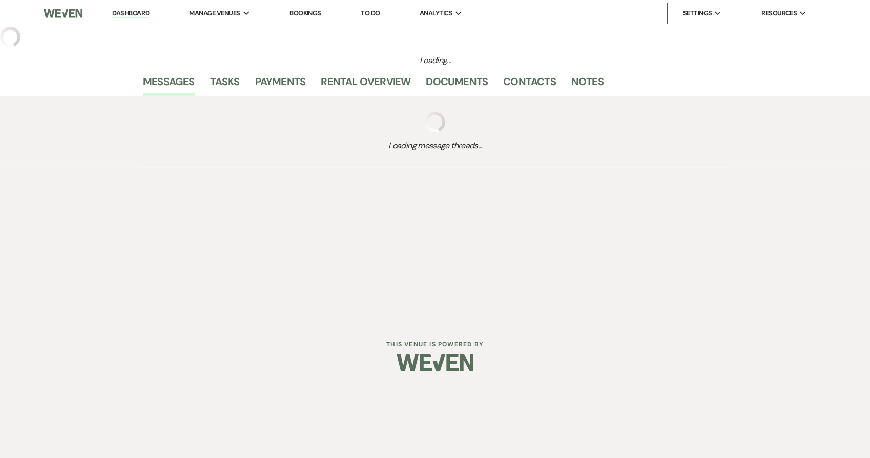
select select "5"
select select "9"
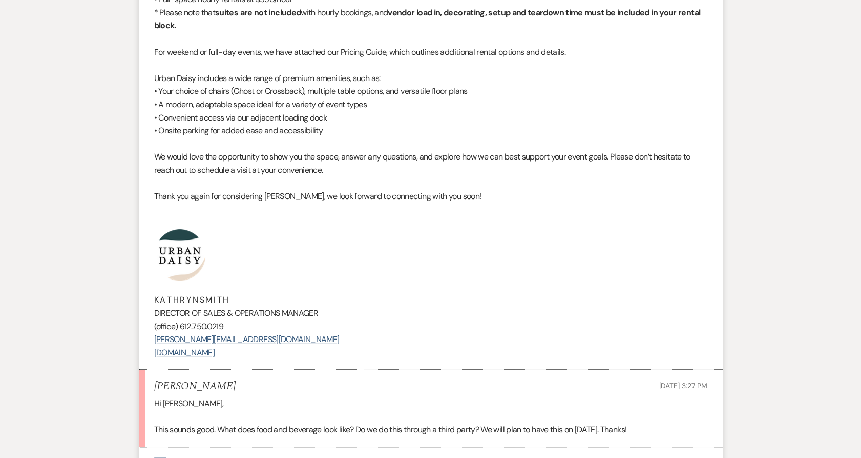
scroll to position [856, 0]
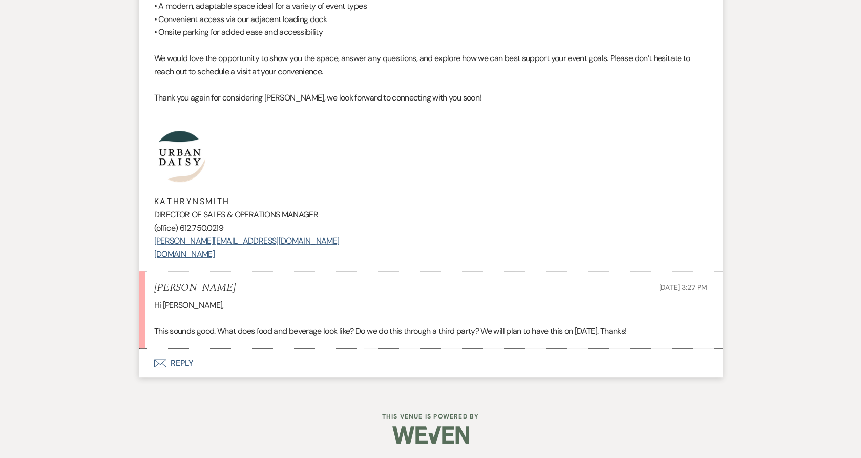
click at [151, 368] on button "Envelope Reply" at bounding box center [431, 362] width 584 height 29
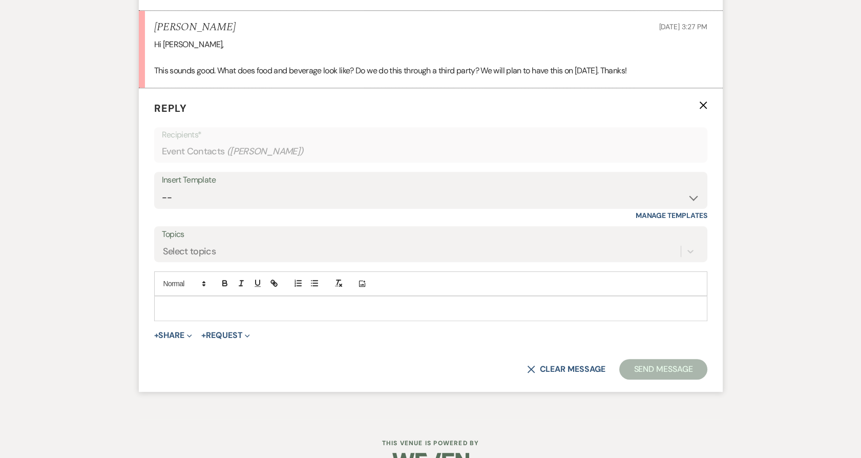
scroll to position [1127, 0]
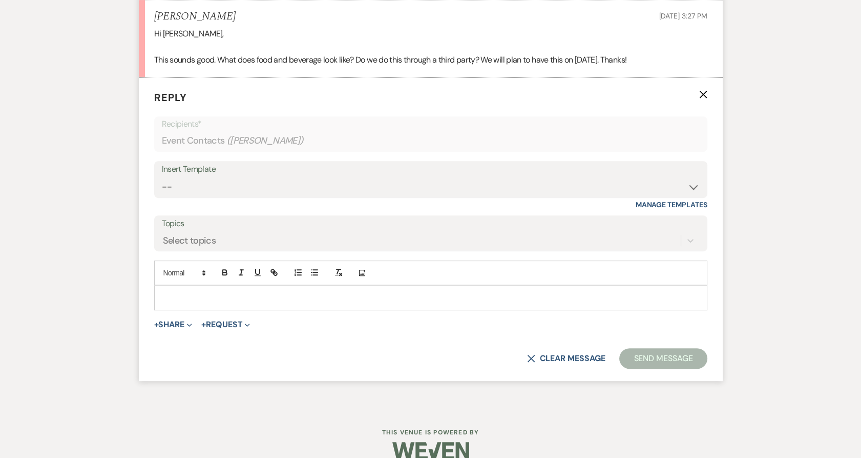
click at [189, 305] on div at bounding box center [431, 297] width 552 height 24
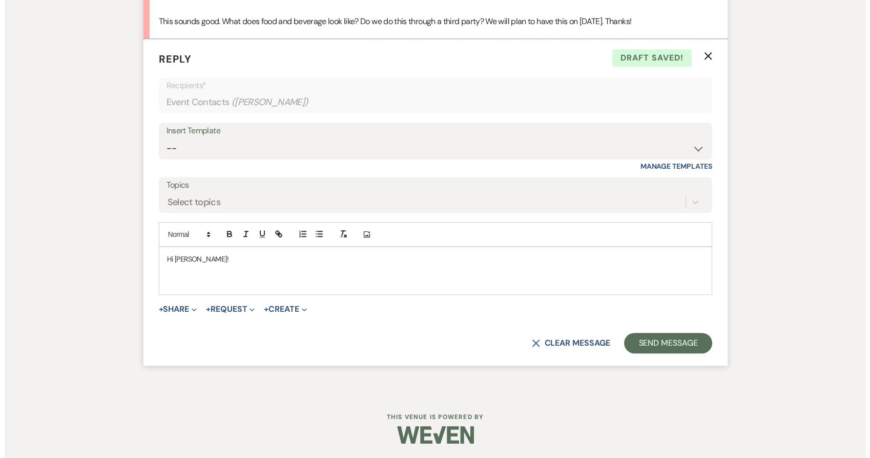
scroll to position [1166, 0]
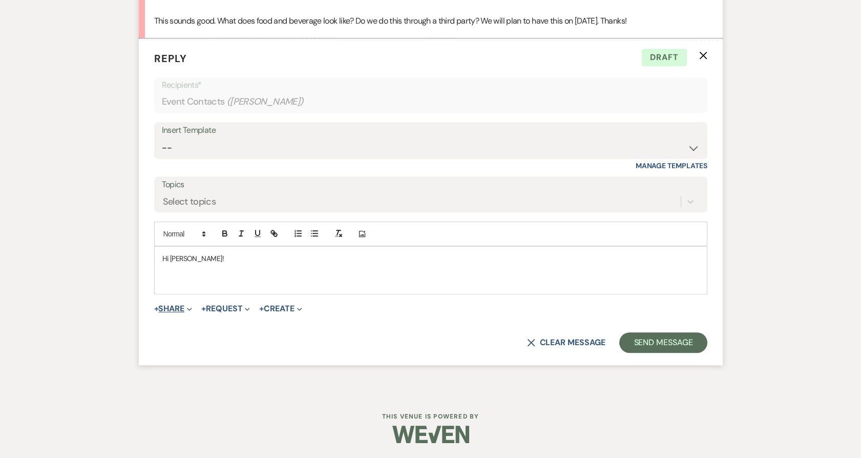
click at [171, 308] on button "+ Share Expand" at bounding box center [173, 308] width 38 height 8
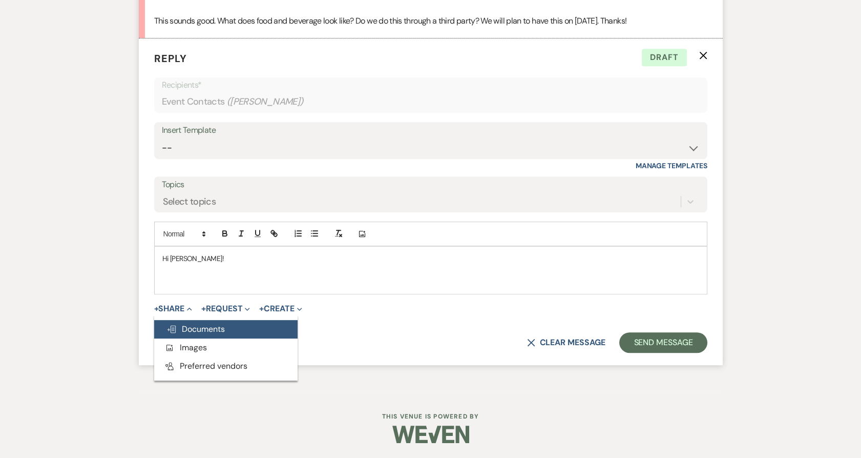
click at [174, 326] on use "button" at bounding box center [172, 328] width 8 height 7
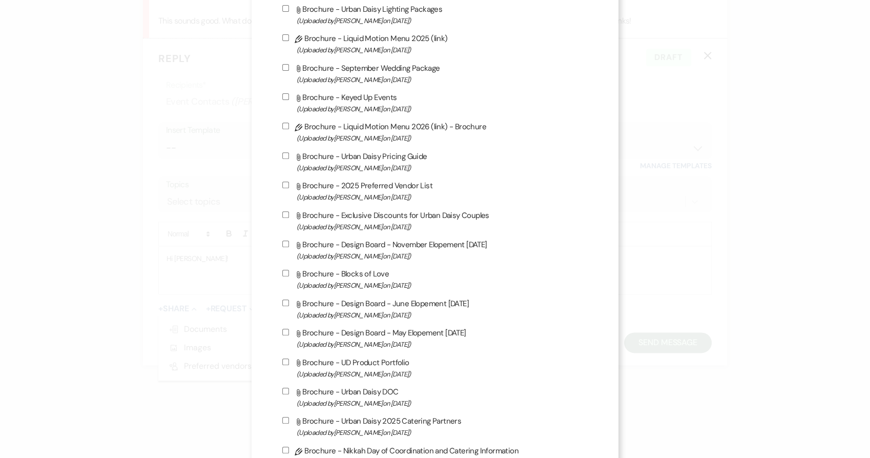
scroll to position [569, 0]
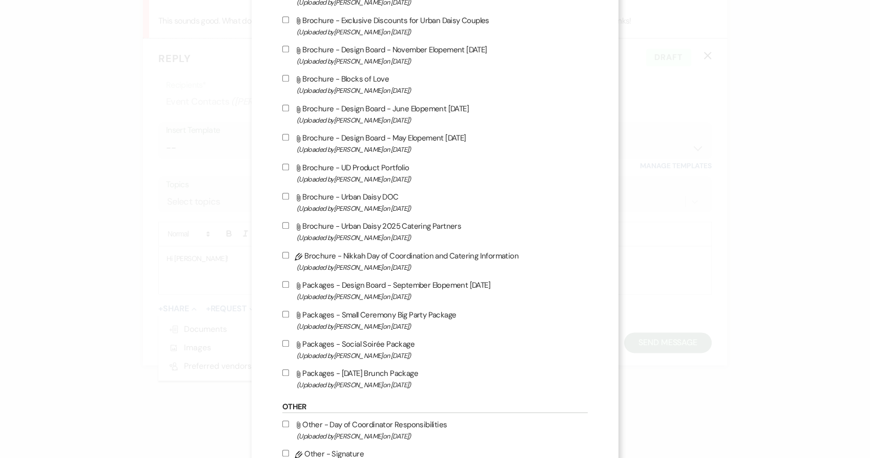
click at [353, 231] on label "Attach File Brochure - Urban Daisy 2025 Catering Partners (Uploaded by Amy Knig…" at bounding box center [435, 231] width 306 height 24
click at [289, 228] on input "Attach File Brochure - Urban Daisy 2025 Catering Partners (Uploaded by Amy Knig…" at bounding box center [285, 225] width 7 height 7
checkbox input "true"
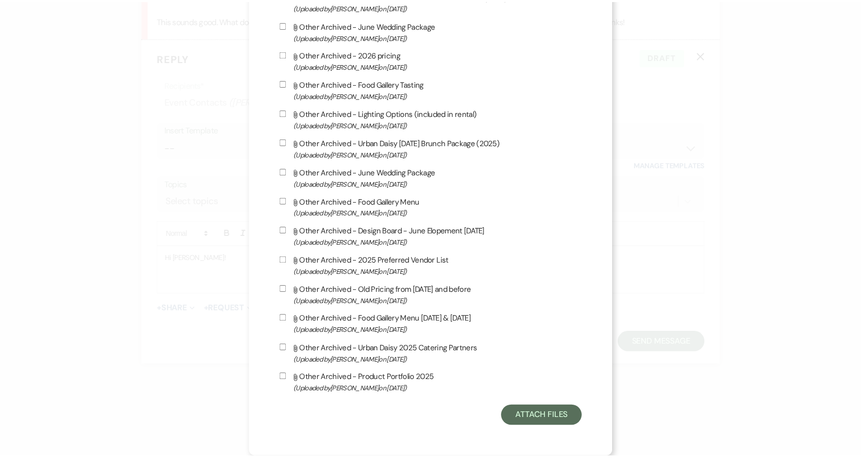
scroll to position [1597, 0]
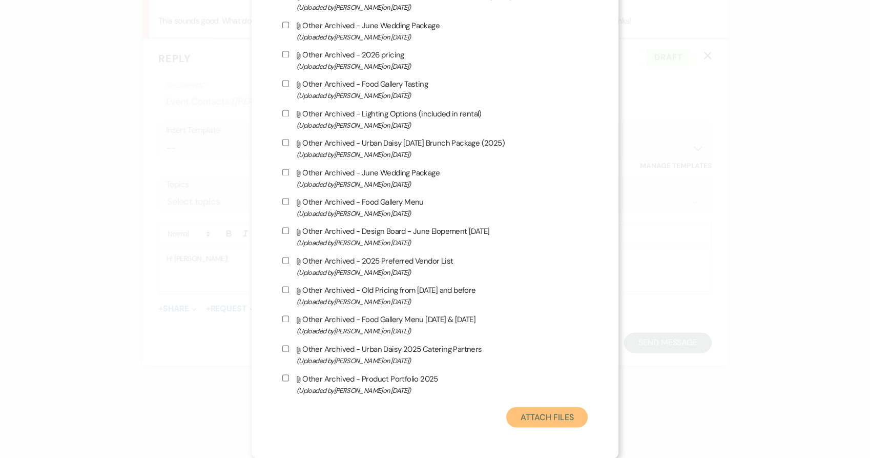
click at [552, 413] on button "Attach Files" at bounding box center [546, 416] width 81 height 20
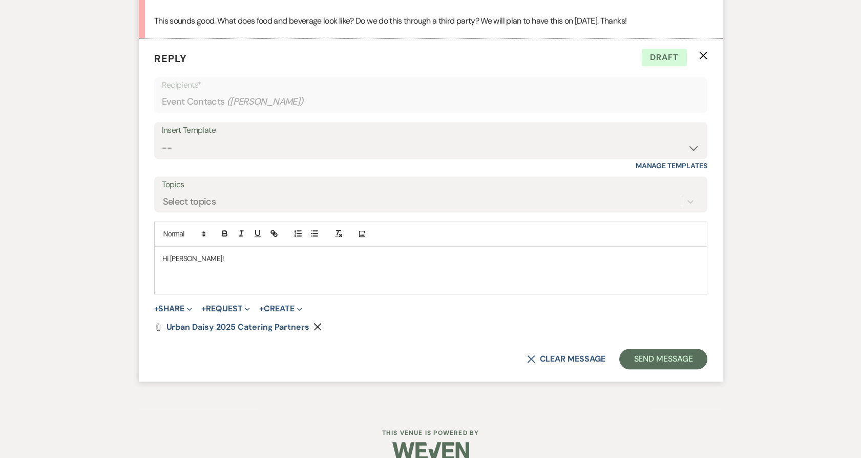
click at [191, 279] on p at bounding box center [430, 281] width 537 height 11
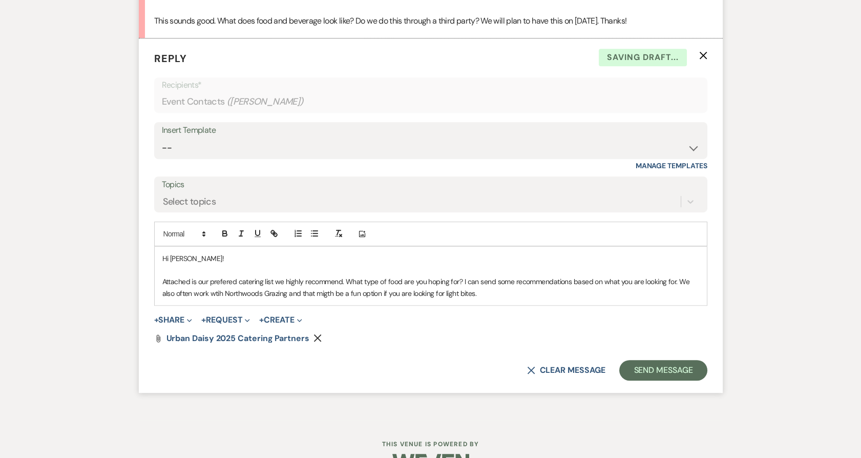
click at [205, 283] on p "Attached is our prefered catering list we highly recommend. What type of food a…" at bounding box center [430, 287] width 537 height 23
click at [481, 290] on p "Attached is our preferred catering list we highly recommend. What type of food …" at bounding box center [430, 287] width 537 height 23
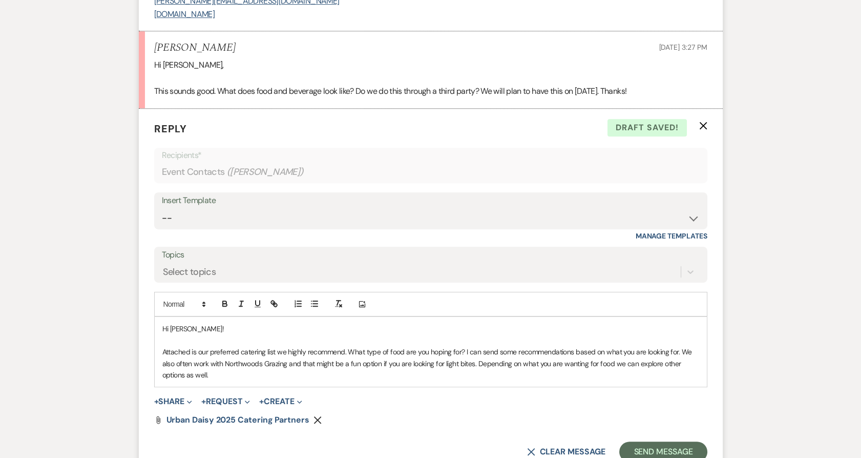
scroll to position [1205, 0]
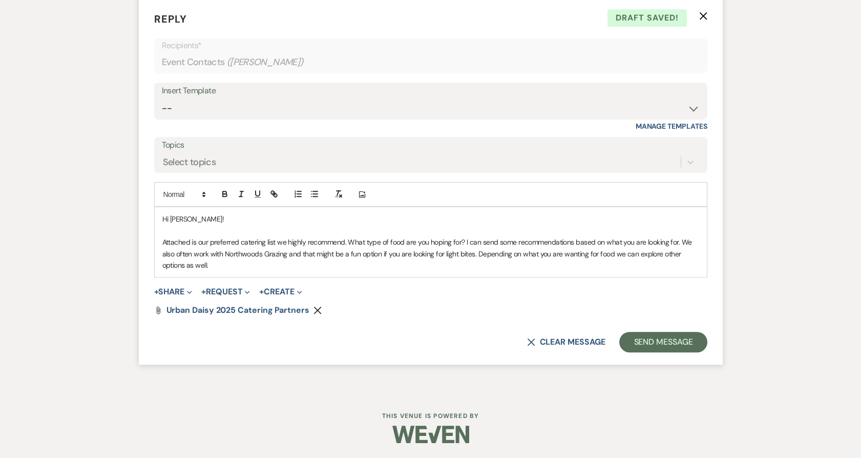
click at [249, 268] on p "Attached is our preferred catering list we highly recommend. What type of food …" at bounding box center [430, 253] width 537 height 34
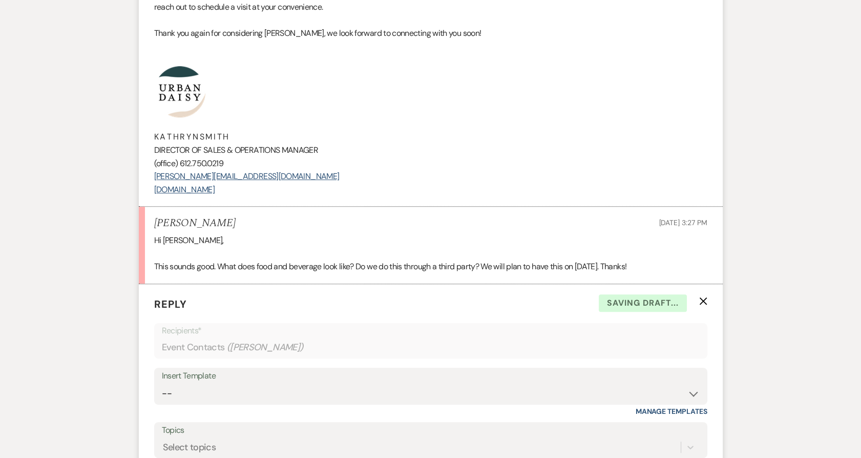
drag, startPoint x: 242, startPoint y: 170, endPoint x: 152, endPoint y: 106, distance: 109.9
copy div "K A T H R Y N S M I T H DIRECTOR OF SALES & OPERATIONS MANAGER (office) 612.750…"
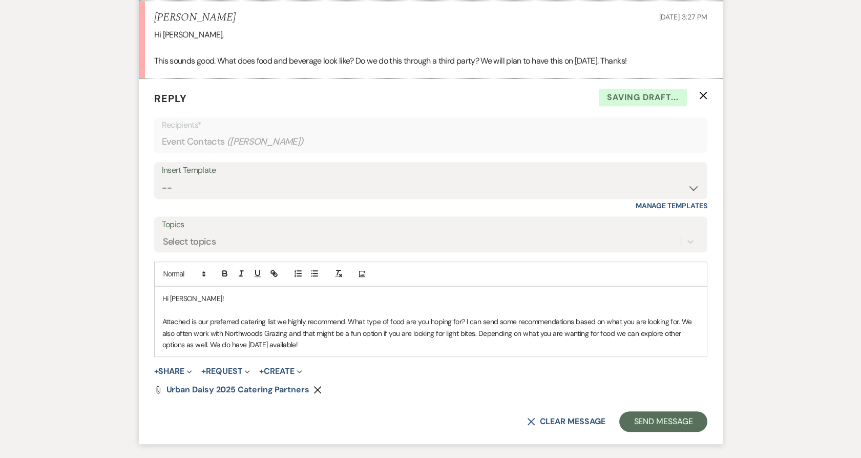
scroll to position [1205, 0]
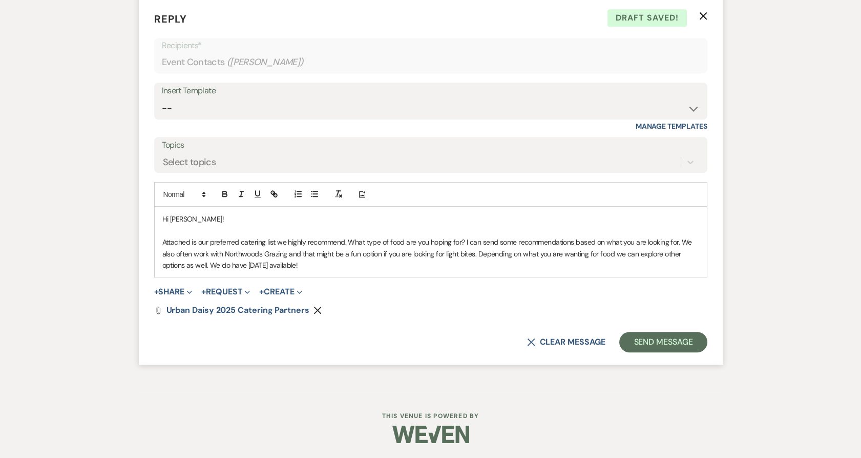
click at [348, 260] on p "Attached is our preferred catering list we highly recommend. What type of food …" at bounding box center [430, 253] width 537 height 34
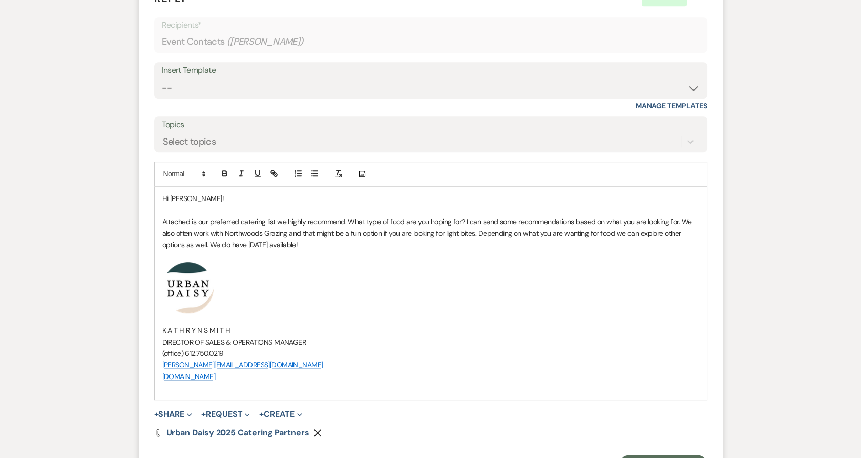
scroll to position [1319, 0]
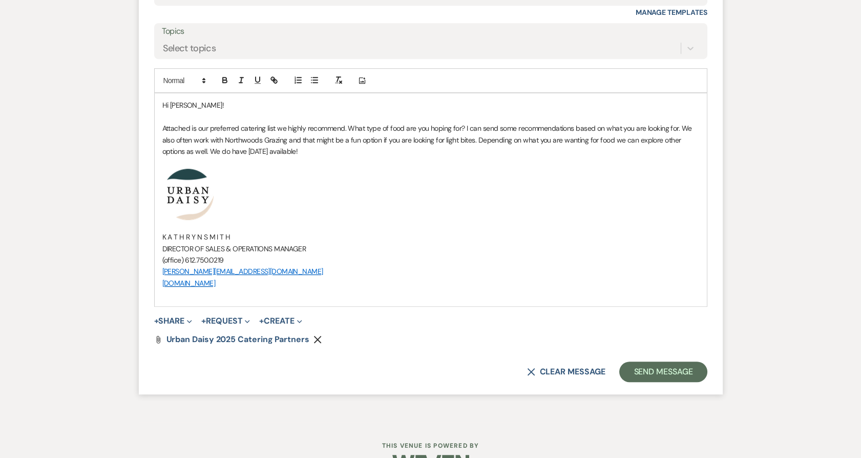
click at [324, 139] on p "Attached is our preferred catering list we highly recommend. What type of food …" at bounding box center [430, 139] width 537 height 34
click at [320, 148] on p "Attached is our preferred catering list we highly recommend. What type of food …" at bounding box center [430, 139] width 537 height 34
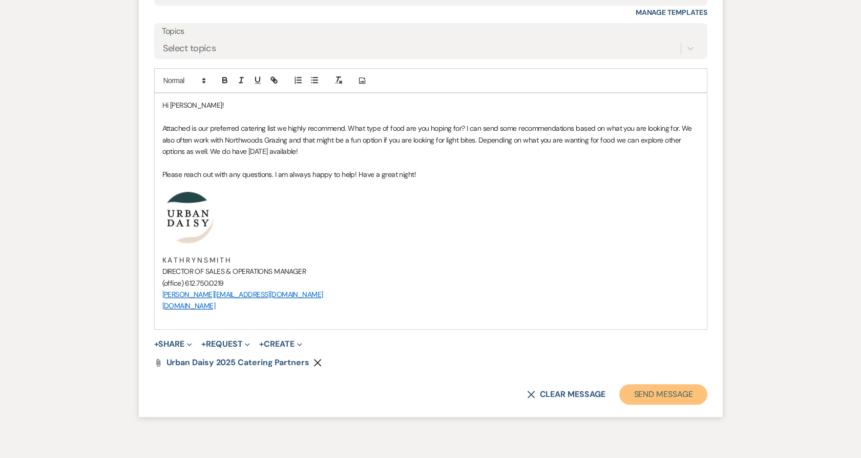
drag, startPoint x: 666, startPoint y: 391, endPoint x: 629, endPoint y: 387, distance: 37.6
click at [629, 387] on button "Send Message" at bounding box center [663, 394] width 88 height 20
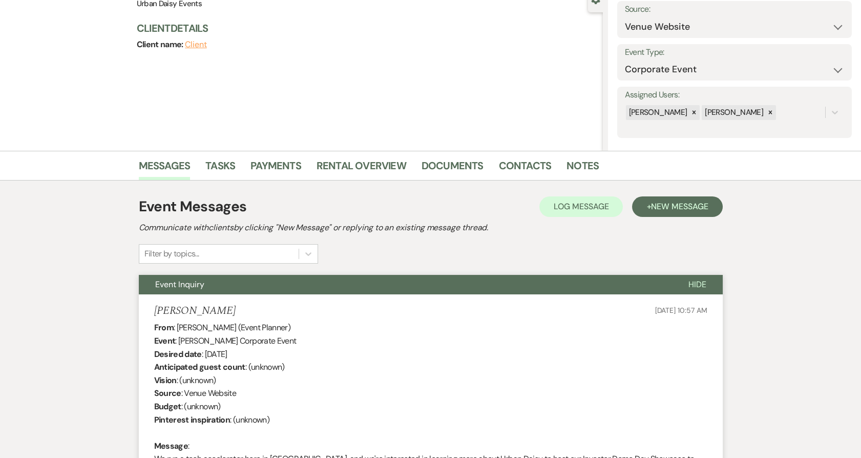
scroll to position [0, 0]
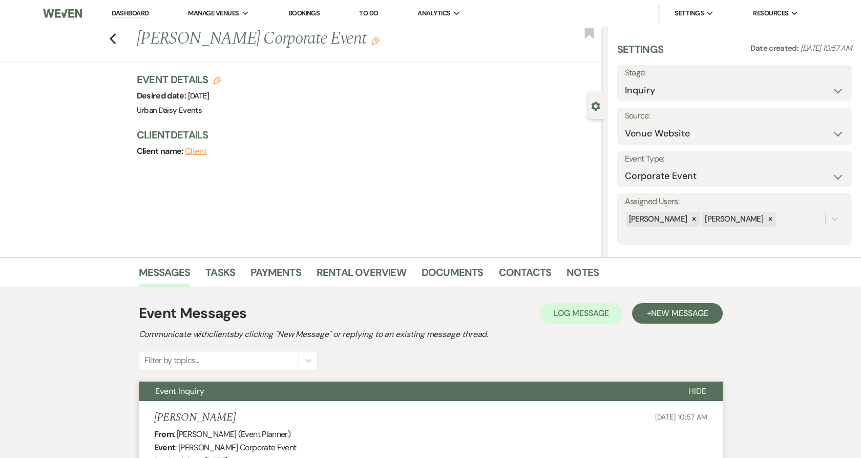
click at [148, 14] on link "Dashboard" at bounding box center [130, 14] width 37 height 10
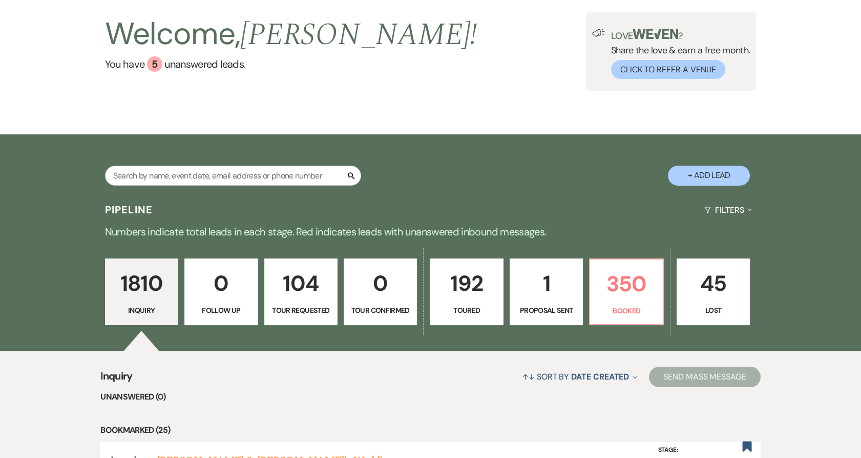
scroll to position [57, 0]
click at [604, 291] on p "350" at bounding box center [626, 284] width 60 height 34
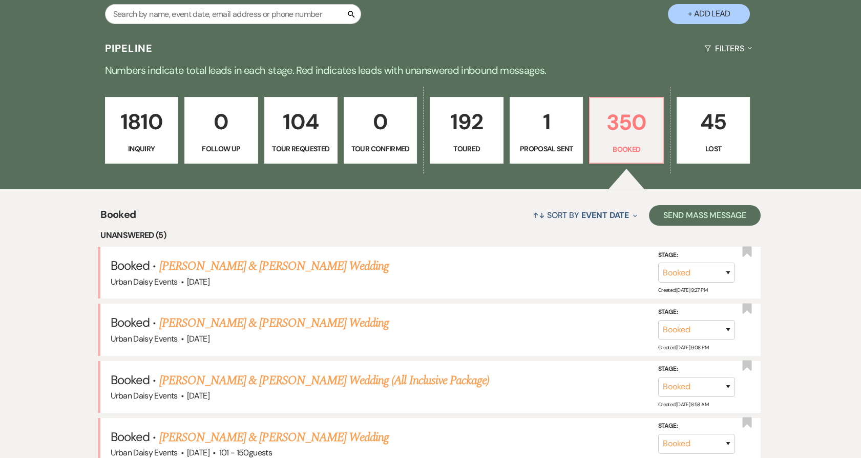
scroll to position [341, 0]
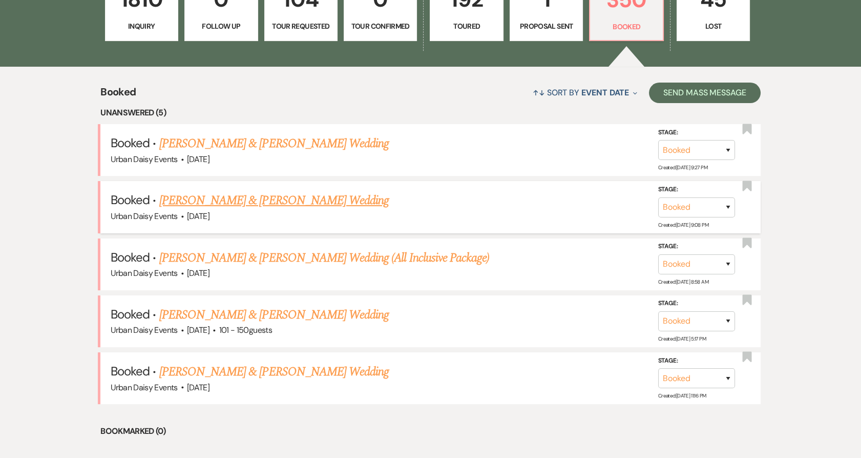
click at [271, 205] on link "Katherine R. & Ryen Reid's Wedding" at bounding box center [274, 200] width 230 height 18
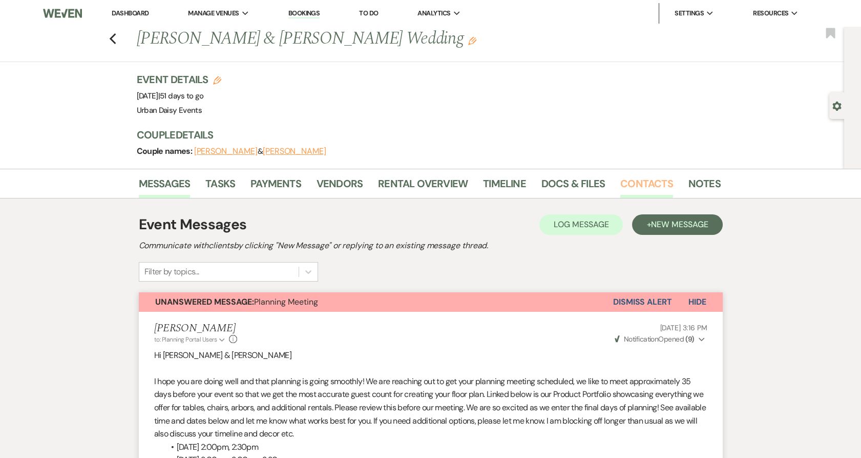
click at [640, 177] on link "Contacts" at bounding box center [646, 186] width 53 height 23
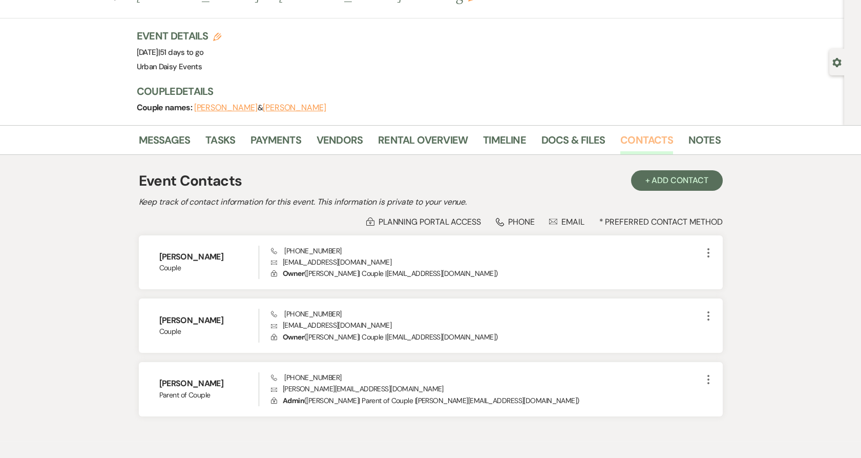
scroll to position [92, 0]
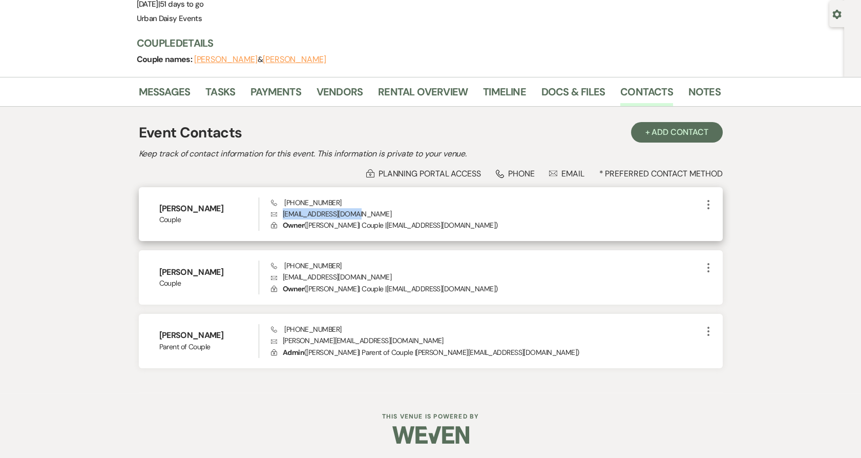
drag, startPoint x: 376, startPoint y: 212, endPoint x: 282, endPoint y: 218, distance: 93.9
click at [282, 218] on p "Envelope krichman000@gmail.com" at bounding box center [486, 213] width 431 height 11
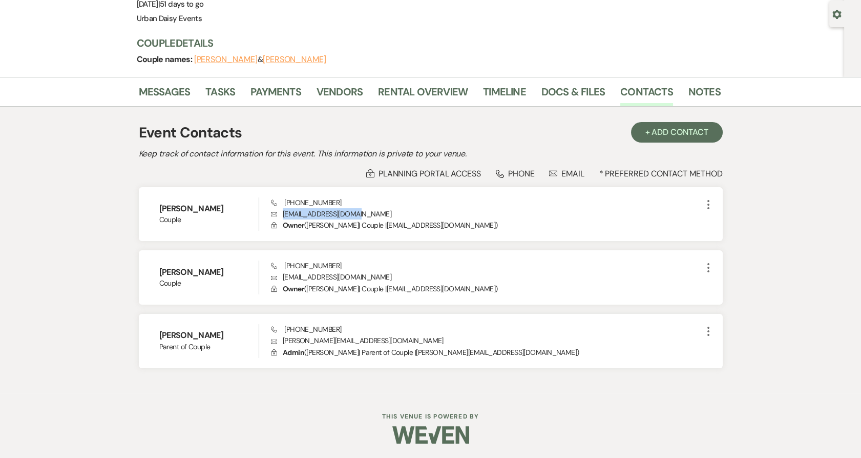
copy p "krichman000@gmail.com"
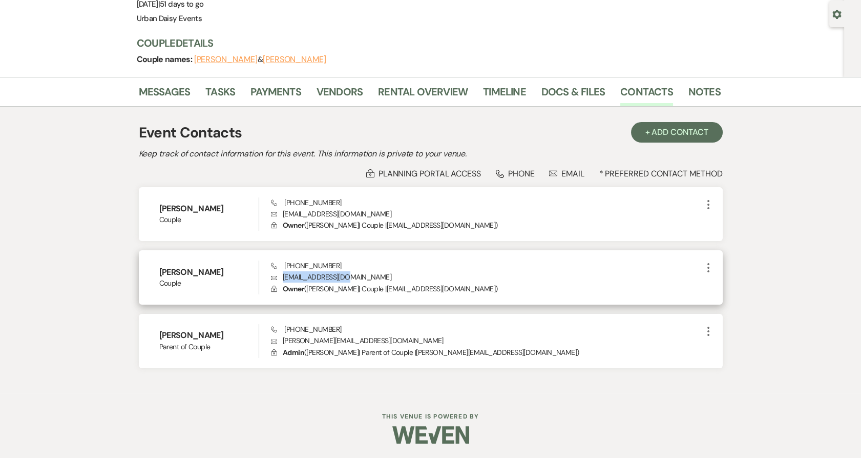
drag, startPoint x: 360, startPoint y: 271, endPoint x: 283, endPoint y: 277, distance: 77.6
click at [283, 277] on p "Envelope reidryen@gmail.com" at bounding box center [486, 276] width 431 height 11
copy p "reidryen@gmail.com"
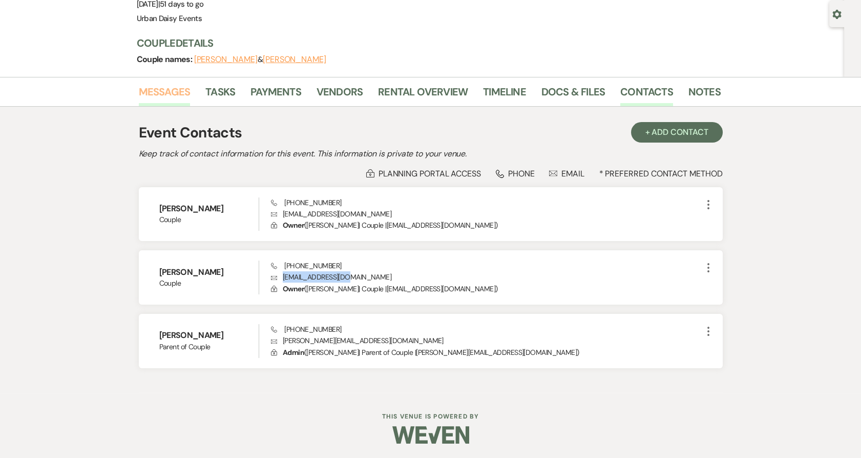
click at [158, 97] on link "Messages" at bounding box center [165, 95] width 52 height 23
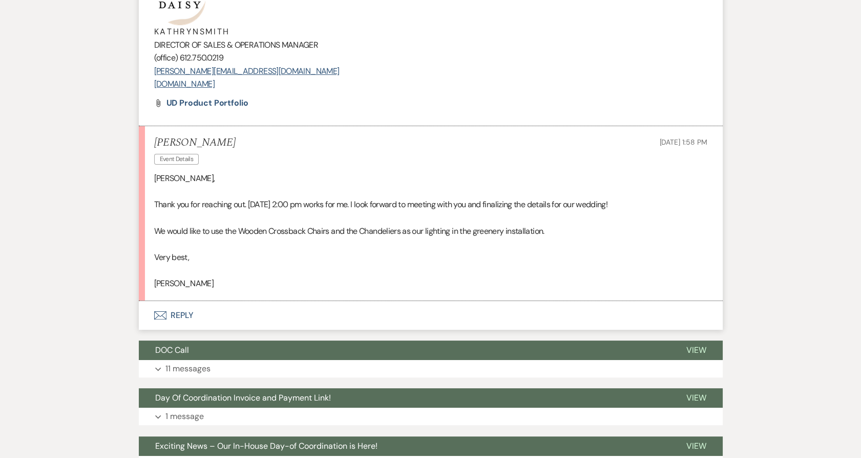
scroll to position [604, 0]
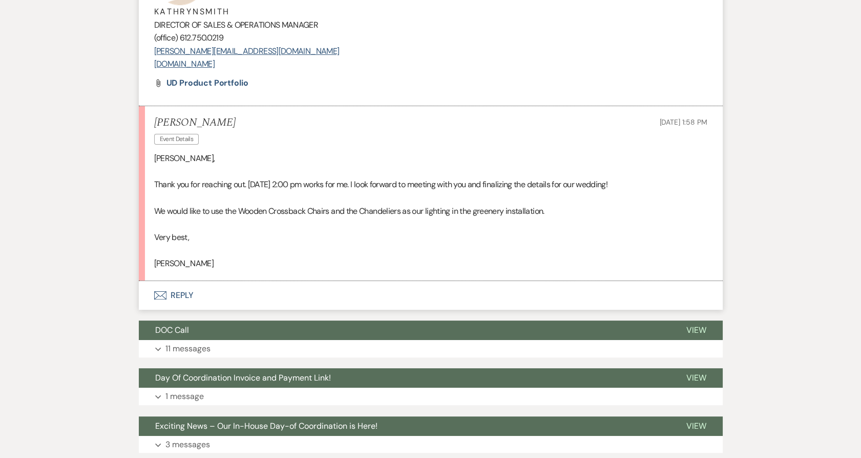
click at [195, 294] on button "Envelope Reply" at bounding box center [431, 295] width 584 height 29
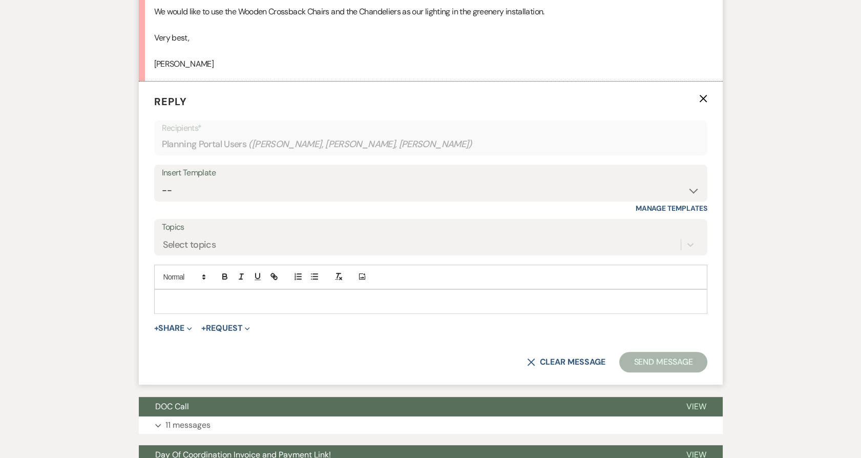
scroll to position [807, 0]
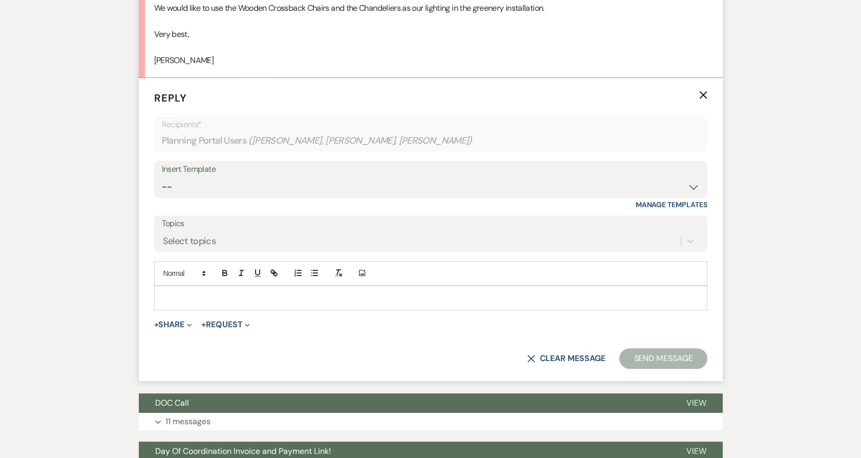
click at [198, 304] on div at bounding box center [431, 298] width 552 height 24
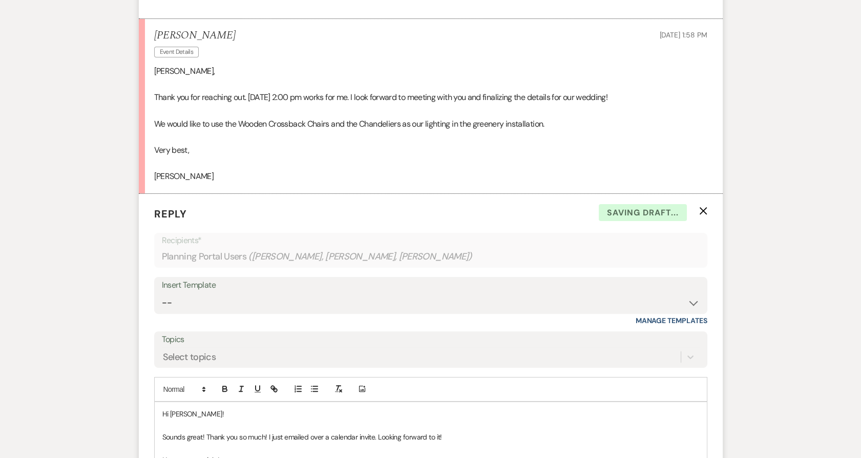
scroll to position [465, 0]
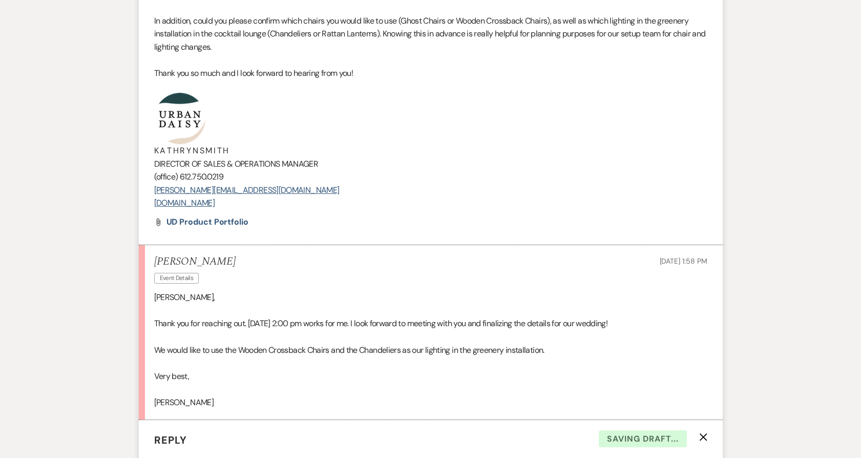
click at [287, 210] on li "Kathryn Beckett to: Planning Portal Users Expand Info Sep 08, 2025, 3:16 PM Wev…" at bounding box center [431, 45] width 584 height 399
drag, startPoint x: 277, startPoint y: 201, endPoint x: 101, endPoint y: 123, distance: 192.5
copy div "K A T H R Y N S M I T H DIRECTOR OF SALES & OPERATIONS MANAGER (office) 612.750…"
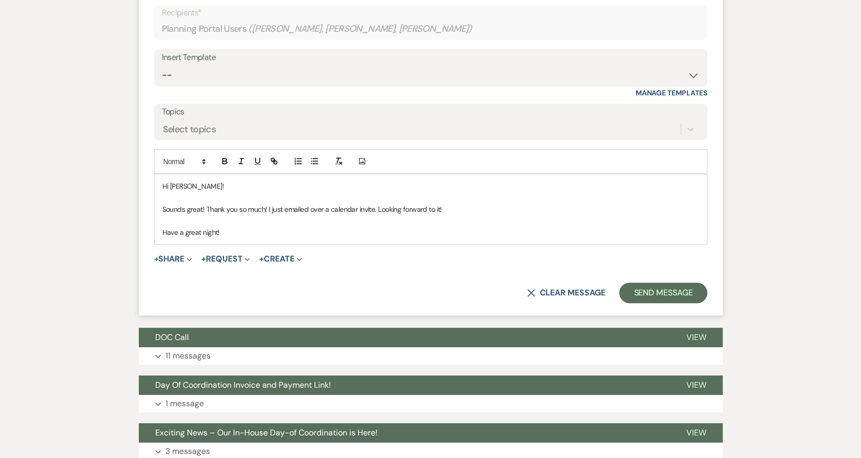
scroll to position [921, 0]
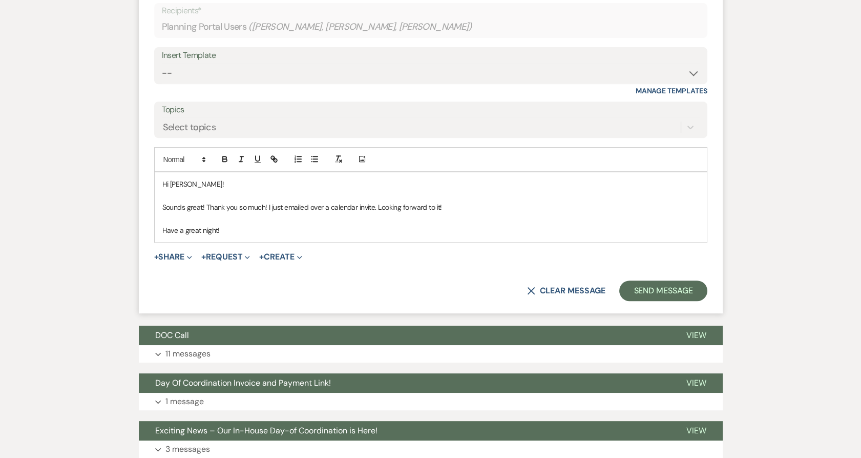
click at [240, 234] on p "Have a great night!" at bounding box center [430, 229] width 537 height 11
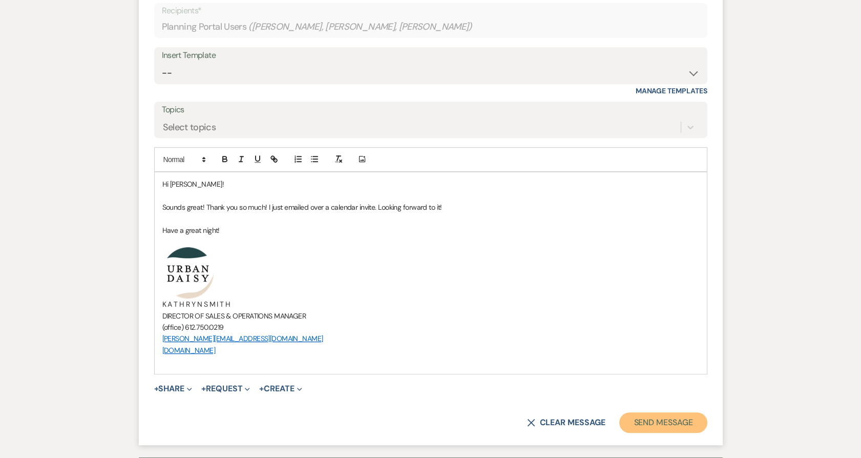
click at [661, 420] on button "Send Message" at bounding box center [663, 422] width 88 height 20
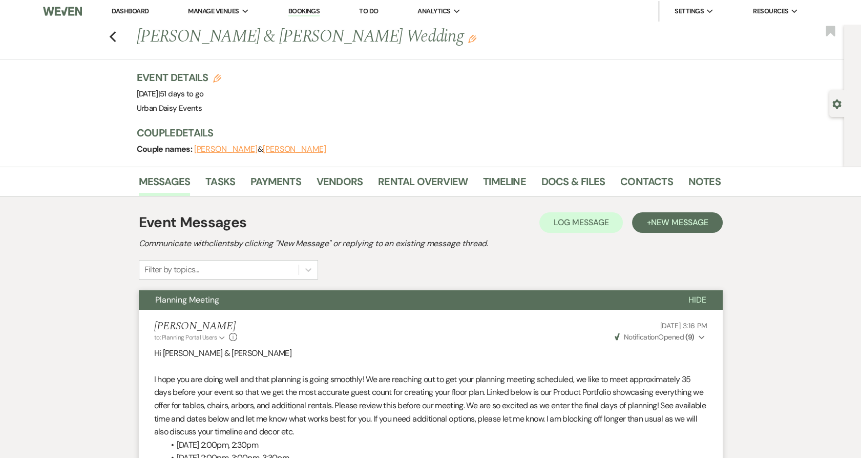
scroll to position [0, 0]
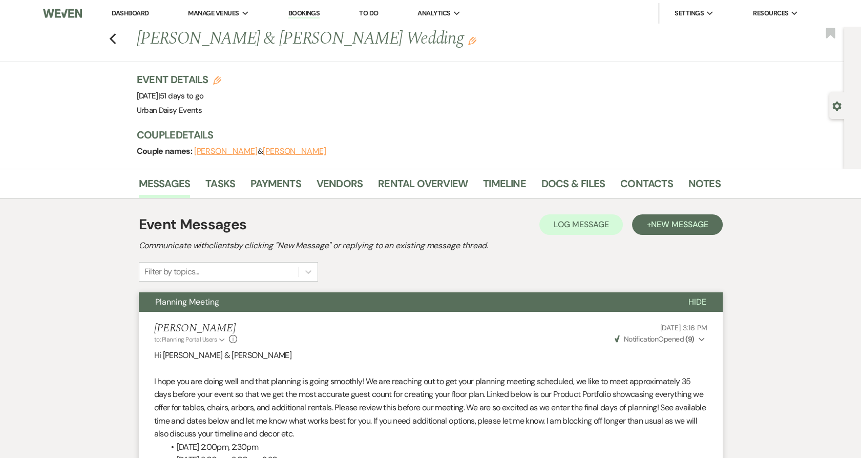
click at [131, 17] on li "Dashboard" at bounding box center [130, 13] width 47 height 20
click at [131, 15] on link "Dashboard" at bounding box center [130, 13] width 37 height 9
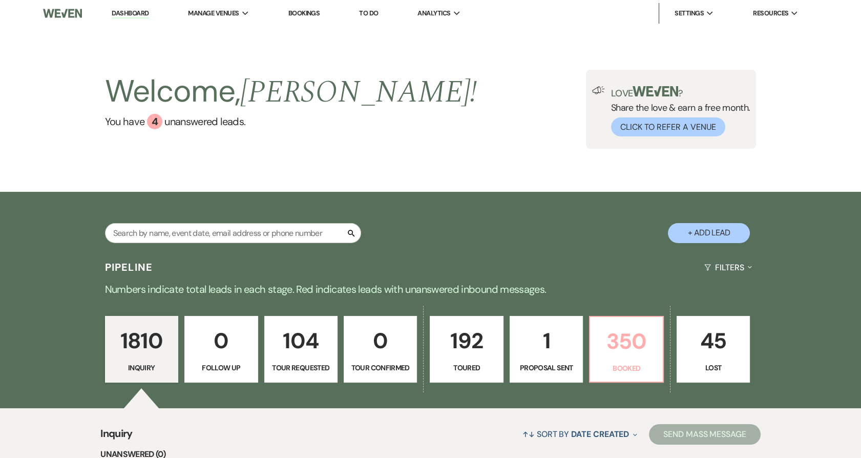
click at [617, 351] on p "350" at bounding box center [626, 341] width 60 height 34
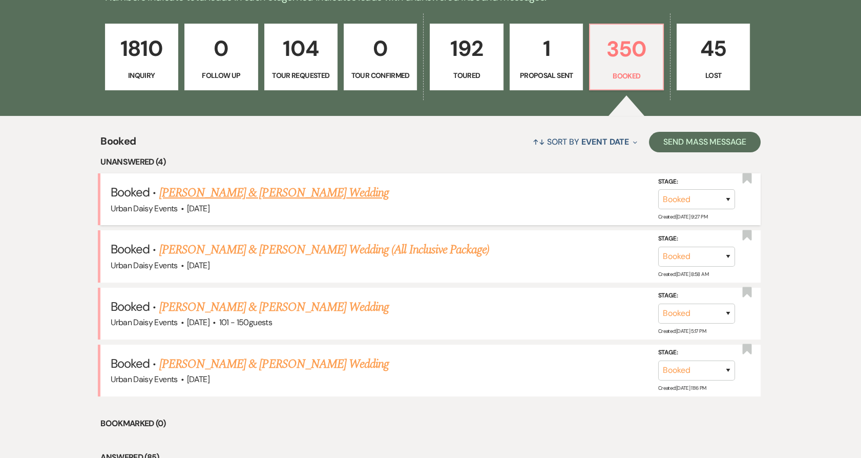
scroll to position [398, 0]
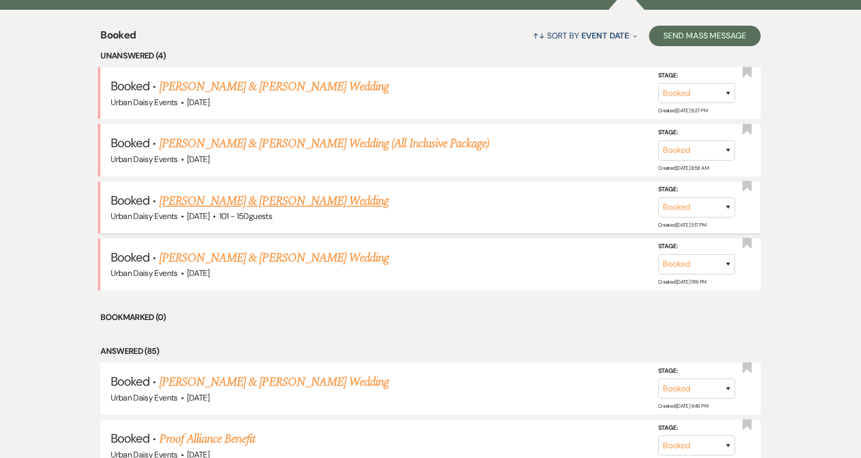
click at [211, 198] on link "Kelly Moeller & Dillon Hebert's Wedding" at bounding box center [274, 201] width 230 height 18
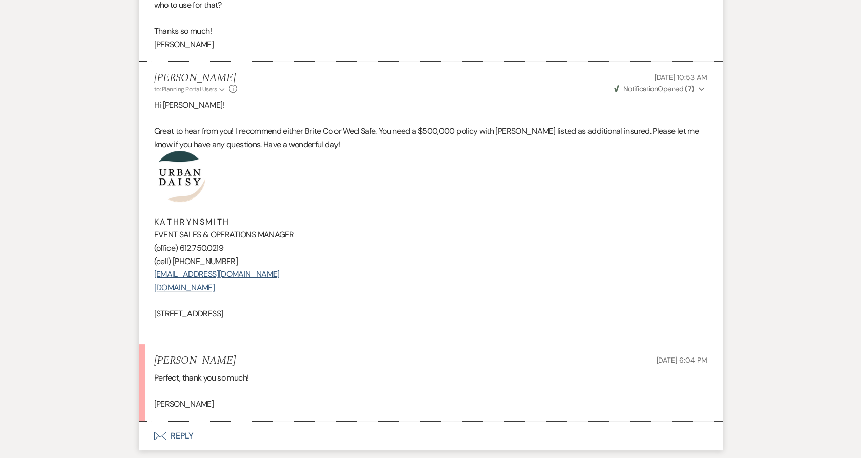
scroll to position [227, 0]
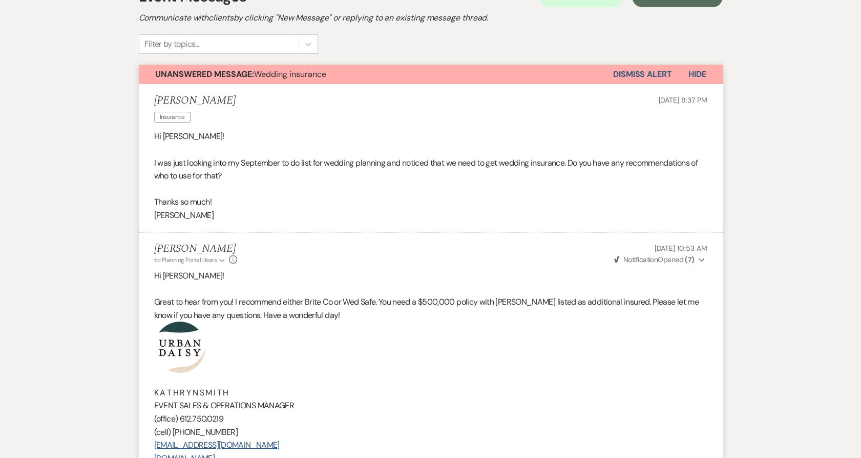
drag, startPoint x: 635, startPoint y: 68, endPoint x: 385, endPoint y: 333, distance: 363.9
click at [385, 333] on div "Unanswered Message: Wedding insurance Dismiss Alert Hide Kelly Moeller Insuranc…" at bounding box center [431, 328] width 584 height 527
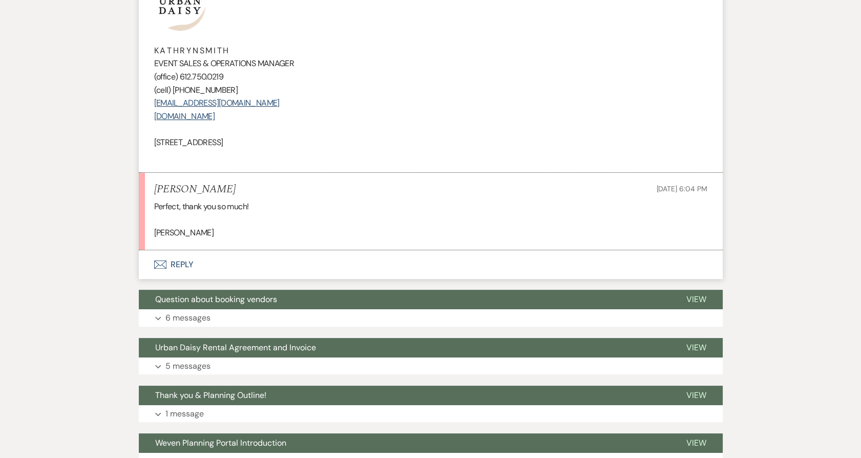
click at [174, 276] on button "Envelope Reply" at bounding box center [431, 264] width 584 height 29
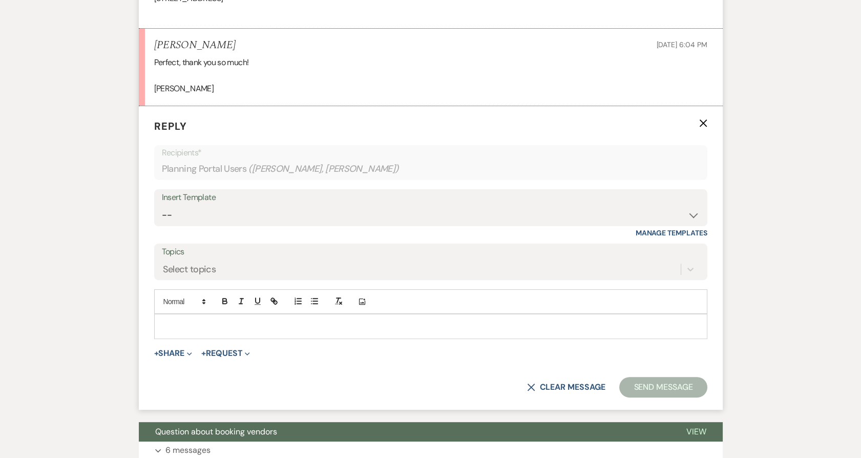
scroll to position [741, 0]
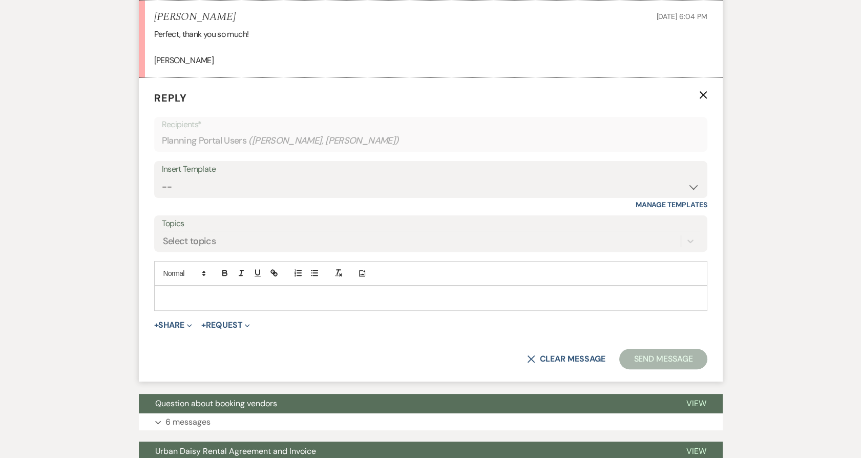
click at [193, 280] on div "Add Photo" at bounding box center [430, 273] width 553 height 25
click at [194, 307] on div at bounding box center [431, 298] width 552 height 24
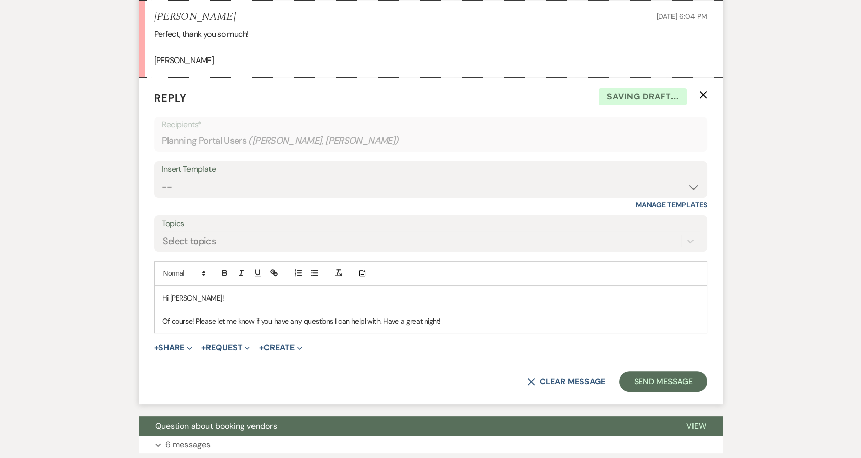
click at [458, 321] on p "Of course! Please let me know if you have any questions I can helpl with. Have …" at bounding box center [430, 320] width 537 height 11
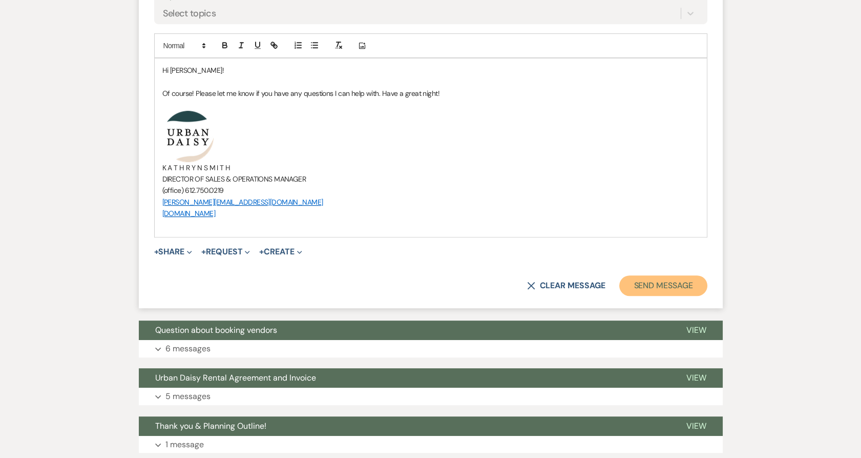
click at [675, 288] on button "Send Message" at bounding box center [663, 285] width 88 height 20
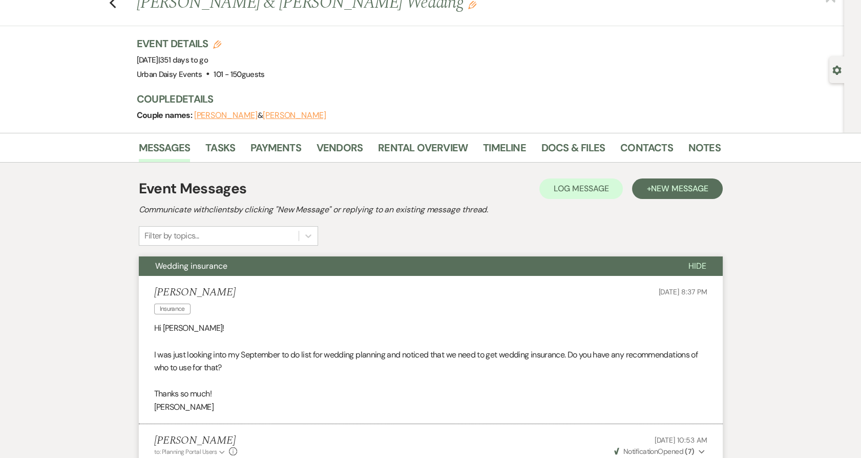
scroll to position [0, 0]
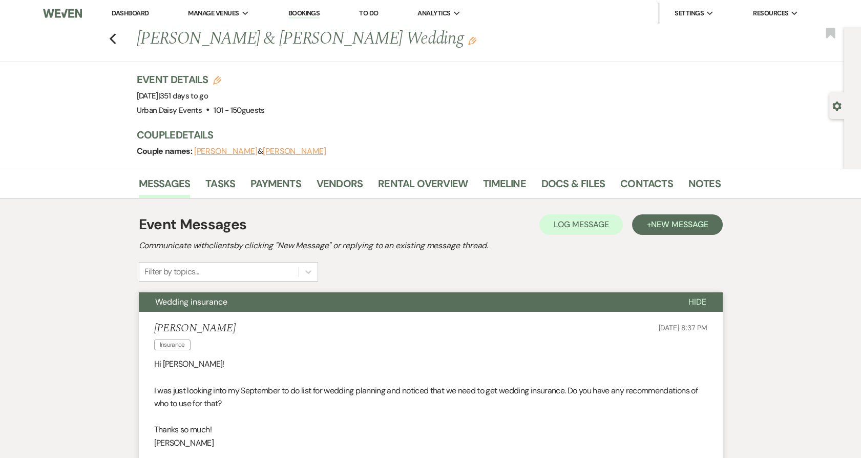
click at [130, 9] on link "Dashboard" at bounding box center [130, 13] width 37 height 9
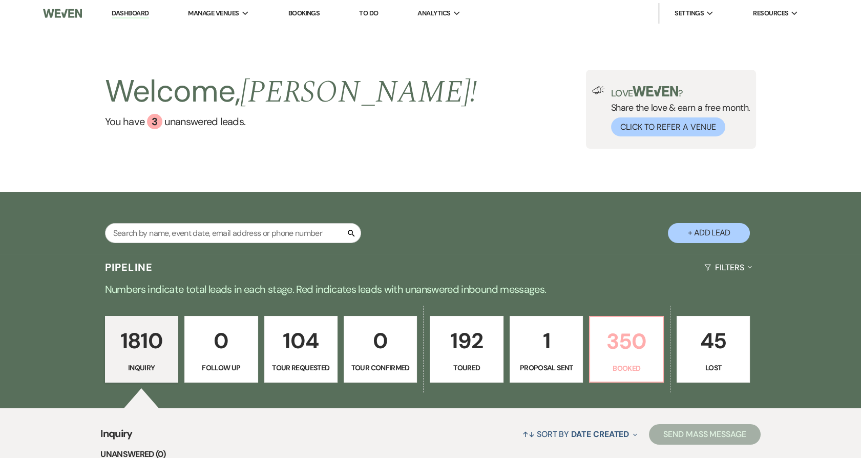
click at [629, 342] on p "350" at bounding box center [626, 341] width 60 height 34
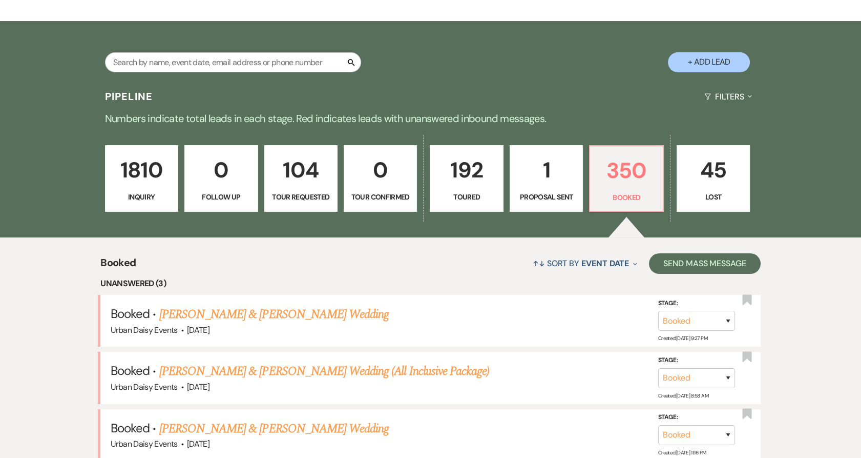
scroll to position [227, 0]
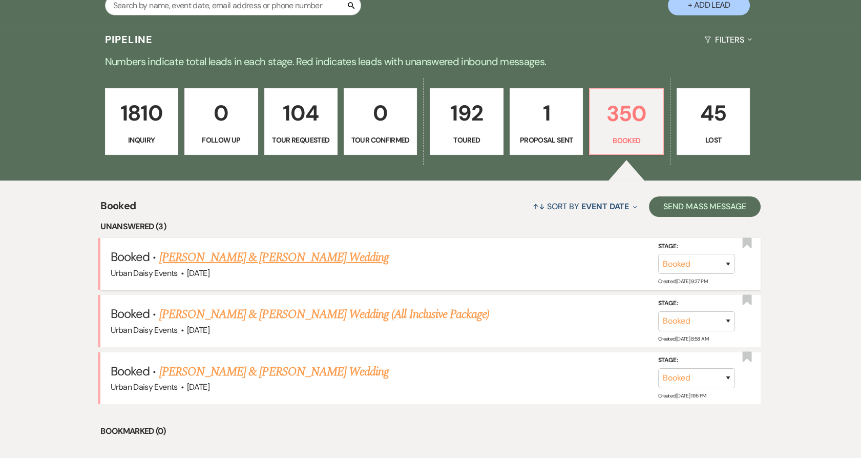
click at [195, 252] on link "Kelly Beaton & Jenna Pernar's Wedding" at bounding box center [274, 257] width 230 height 18
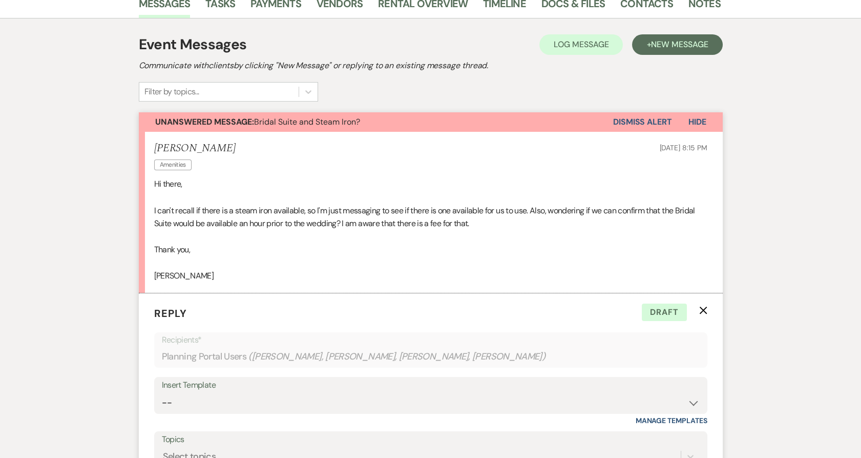
scroll to position [210, 0]
drag, startPoint x: 669, startPoint y: 120, endPoint x: 182, endPoint y: 134, distance: 486.9
click at [182, 134] on div "Unanswered Message: Bridal Suite and Steam Iron? Dismiss Alert Hide Jenna Perna…" at bounding box center [431, 203] width 584 height 181
drag, startPoint x: 161, startPoint y: 123, endPoint x: 286, endPoint y: 119, distance: 125.6
click at [286, 119] on span "Unanswered Message: Bridal Suite and Steam Iron?" at bounding box center [257, 122] width 205 height 11
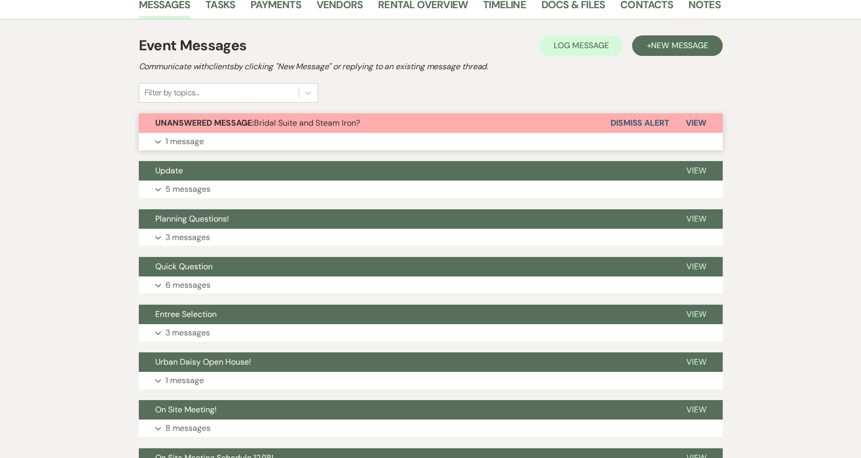
click at [286, 119] on span "Unanswered Message: Bridal Suite and Steam Iron?" at bounding box center [257, 122] width 205 height 11
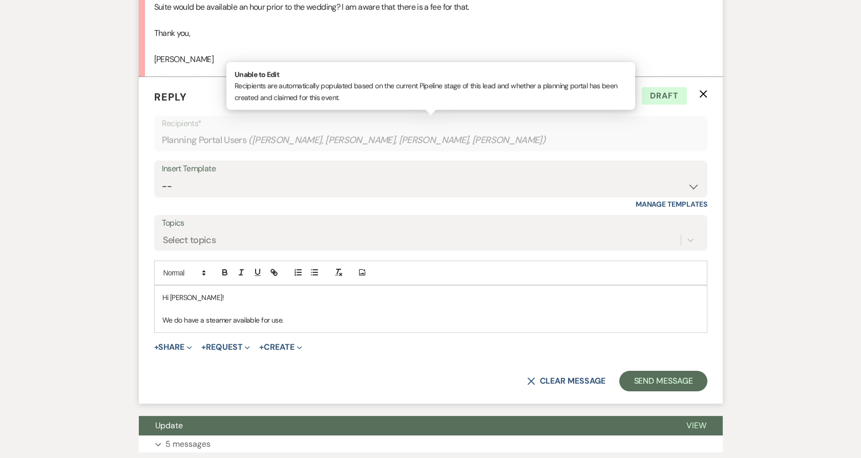
scroll to position [438, 0]
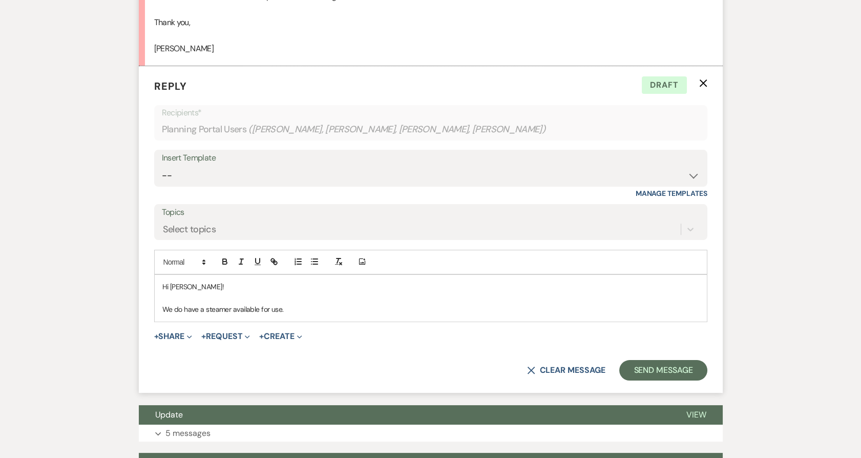
click at [378, 303] on p "We do have a steamer available for use." at bounding box center [430, 308] width 537 height 11
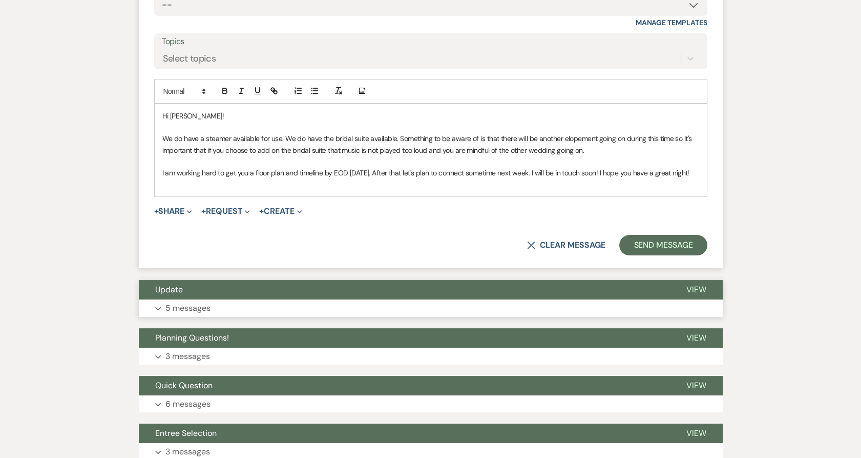
click at [221, 300] on button "Expand 5 messages" at bounding box center [431, 307] width 584 height 17
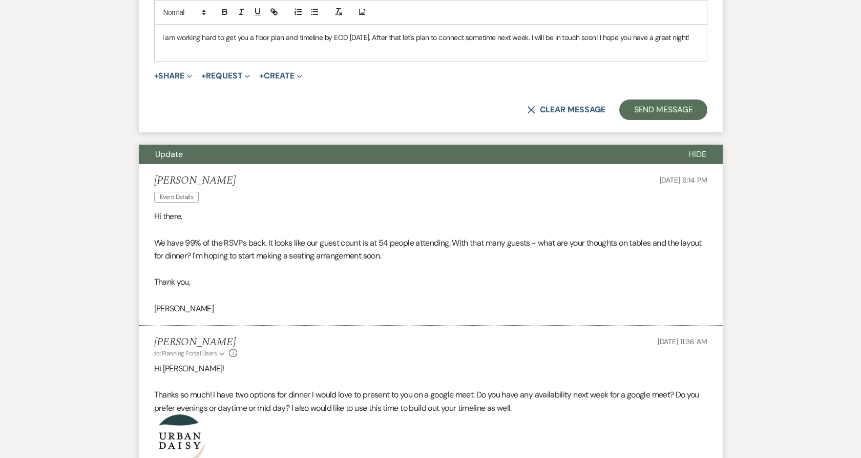
scroll to position [1007, 0]
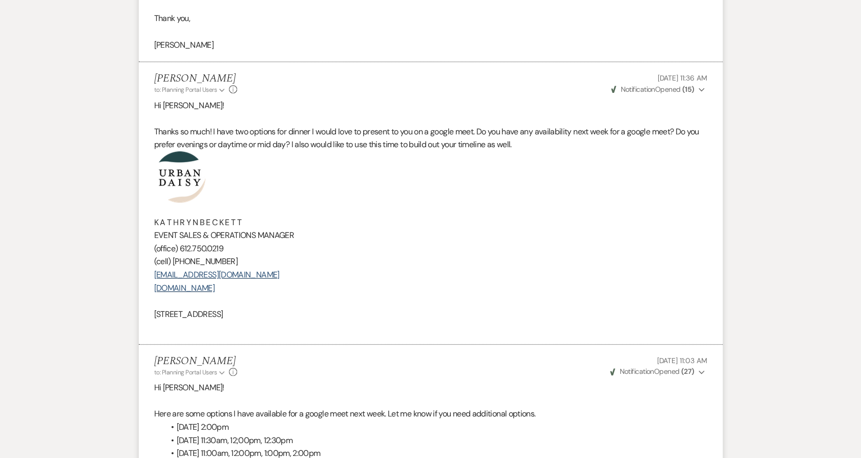
drag, startPoint x: 305, startPoint y: 317, endPoint x: 138, endPoint y: 191, distance: 208.8
click at [139, 191] on li "Kathryn Beckett to: Planning Portal Users Expand Info Aug 06, 2025, 11:36 AM We…" at bounding box center [431, 203] width 584 height 282
copy div "K A T H R Y N B E C K E T T EVENT SALES & OPERATIONS MANAGER (office) 612.750.0…"
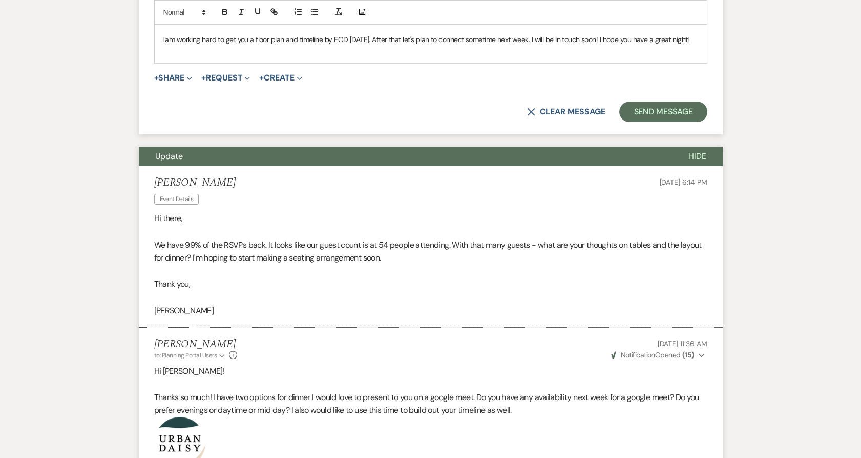
scroll to position [722, 0]
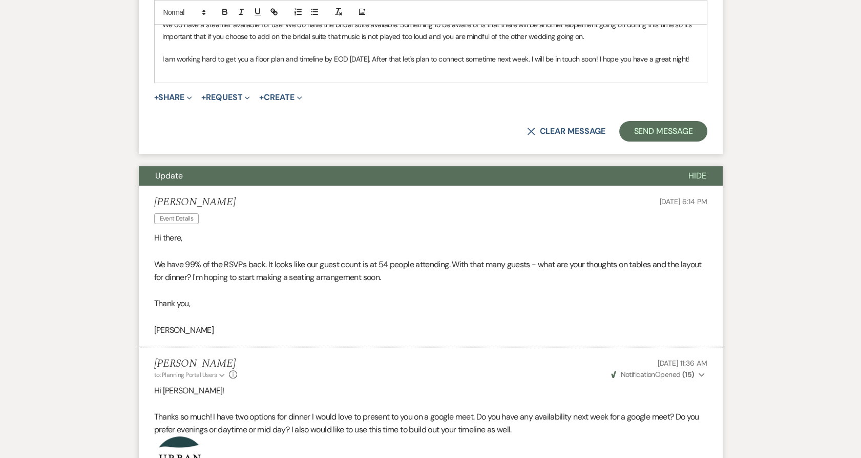
click at [170, 73] on p at bounding box center [430, 70] width 537 height 11
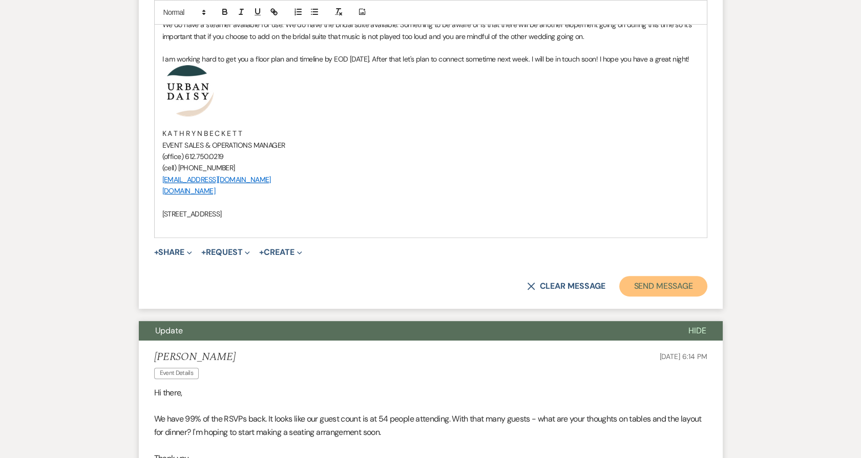
click at [673, 276] on button "Send Message" at bounding box center [663, 286] width 88 height 20
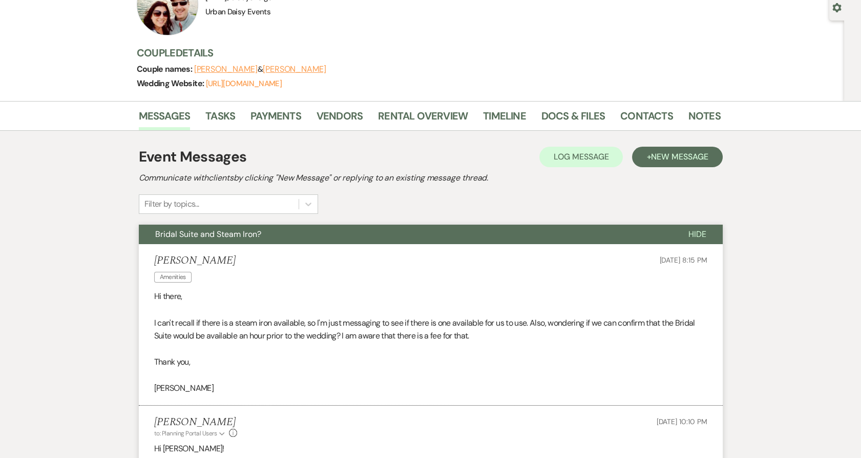
scroll to position [0, 0]
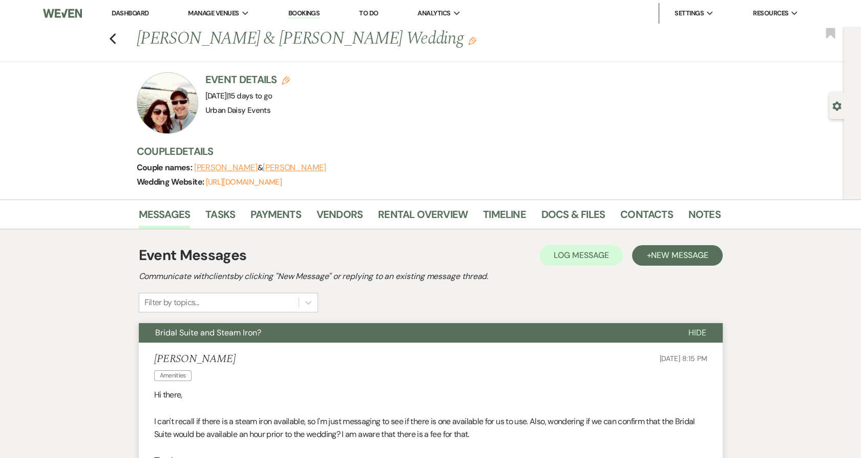
click at [119, 14] on link "Dashboard" at bounding box center [130, 13] width 37 height 9
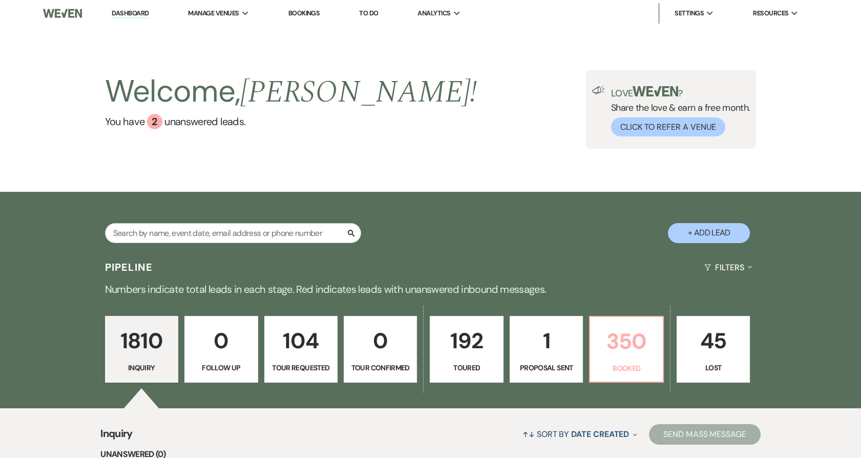
click at [633, 365] on p "Booked" at bounding box center [626, 367] width 60 height 11
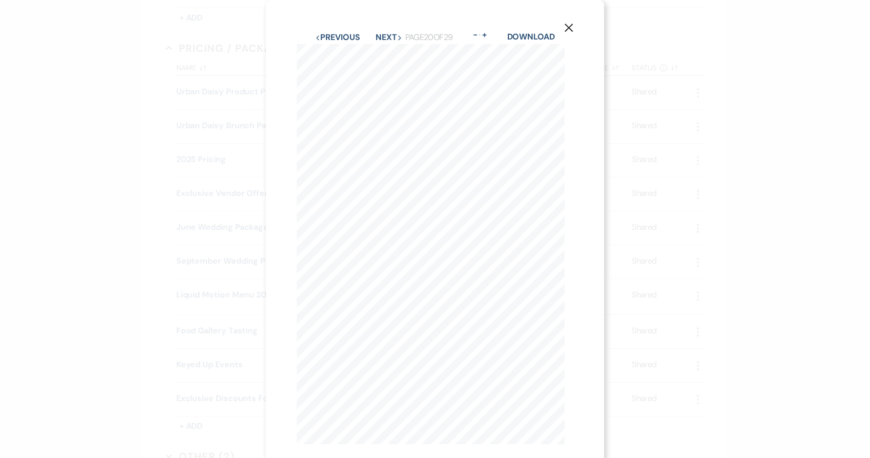
click at [138, 208] on div "X Previous Previous Next Next Page 20 of 29 - Zoom + Download WOODEN ARCH dark …" at bounding box center [435, 229] width 870 height 458
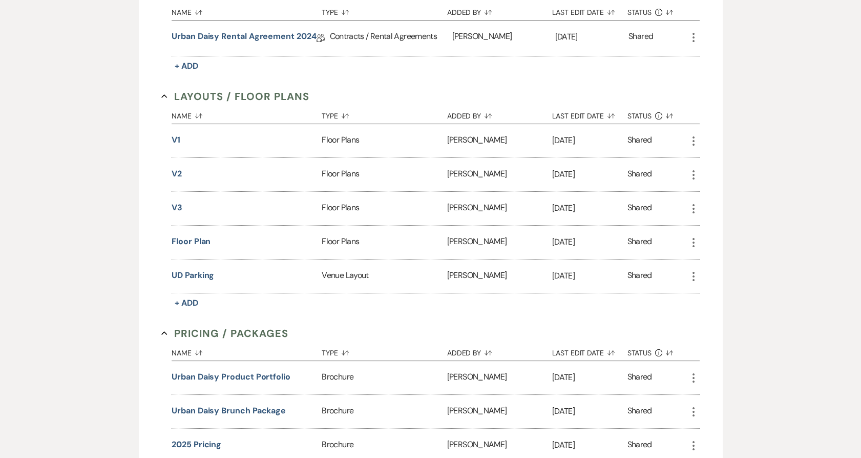
scroll to position [131, 0]
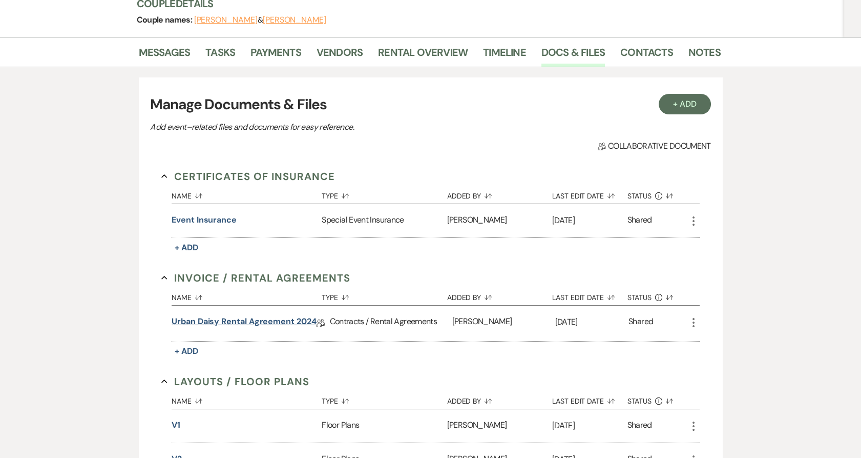
click at [216, 318] on link "Urban Daisy Rental Agreement 2024" at bounding box center [244, 323] width 144 height 16
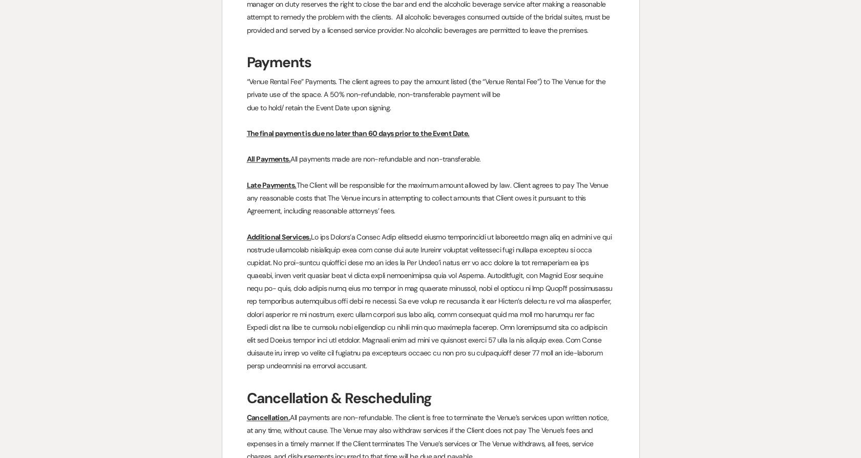
scroll to position [2049, 0]
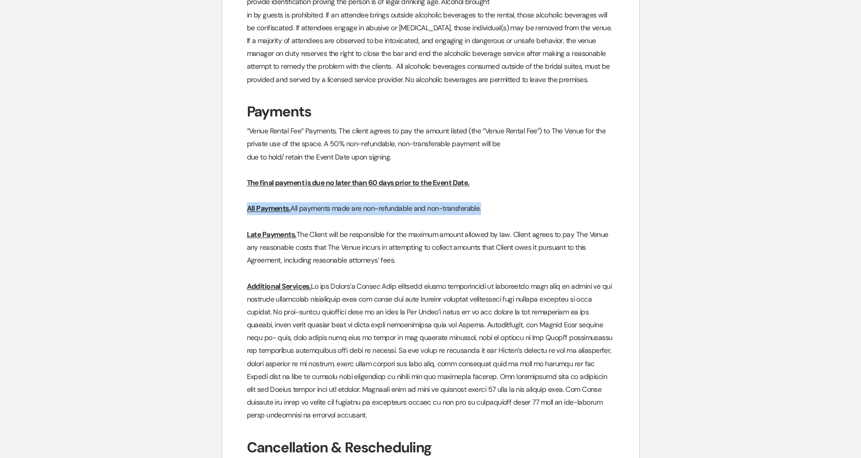
drag, startPoint x: 480, startPoint y: 193, endPoint x: 225, endPoint y: 191, distance: 255.1
click at [225, 191] on div "﻿ ﻿ RENTAL AGREEMENT 2024 Urban Daisy LLC [STREET_ADDRESS] This Agreement is be…" at bounding box center [430, 69] width 417 height 3960
click at [235, 194] on div "﻿ ﻿ RENTAL AGREEMENT 2024 Urban Daisy LLC [STREET_ADDRESS] This Agreement is be…" at bounding box center [430, 69] width 417 height 3960
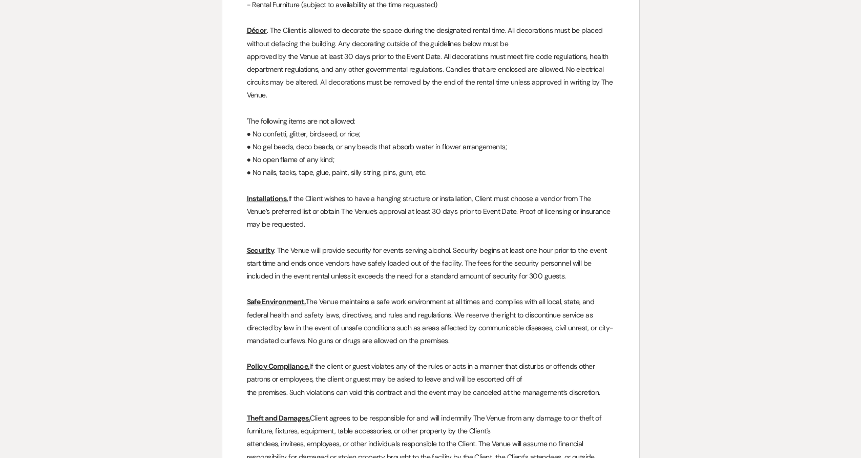
scroll to position [569, 0]
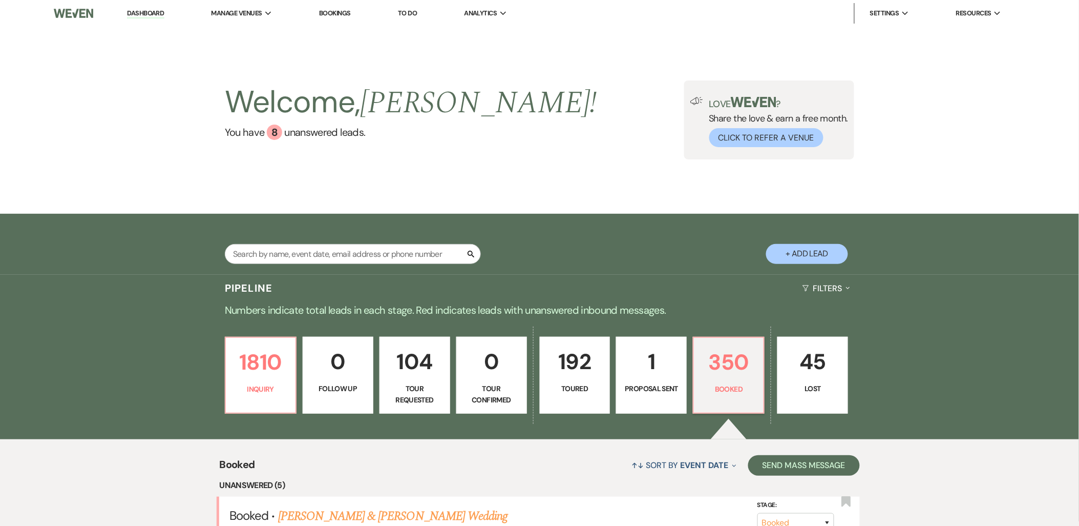
click at [0, 0] on li "Urban Daisy Events" at bounding box center [0, 0] width 0 height 0
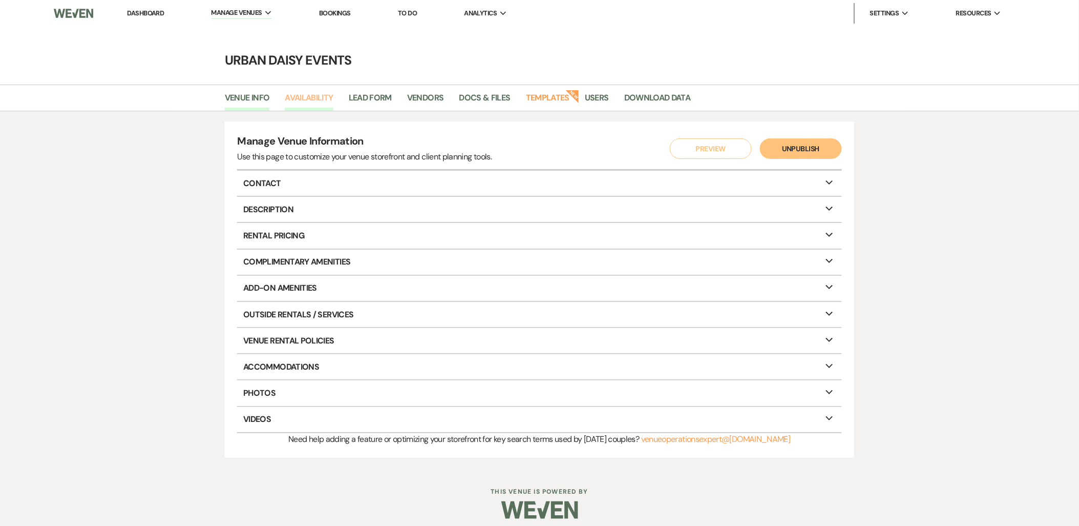
click at [287, 95] on link "Availability" at bounding box center [309, 100] width 48 height 19
select select "2"
select select "2026"
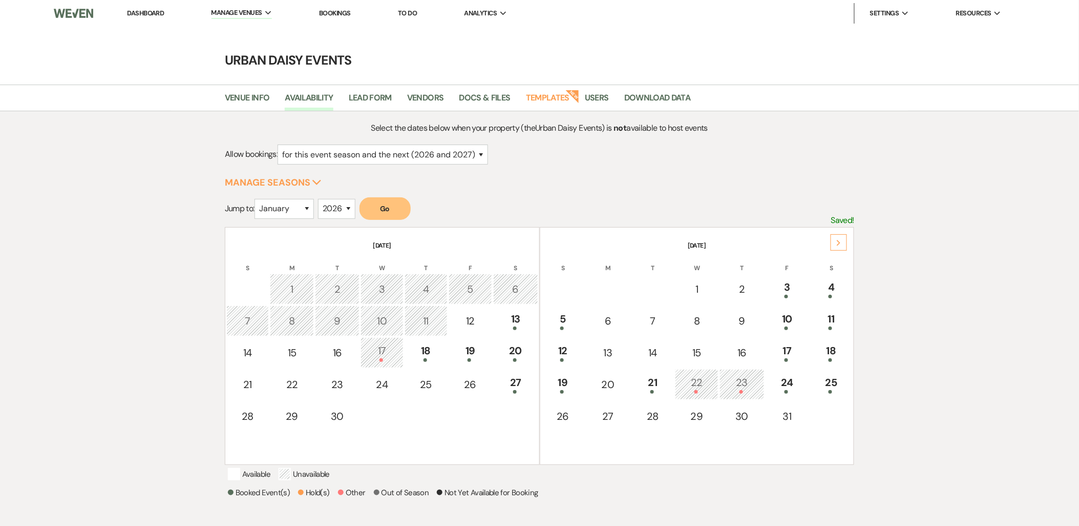
click at [845, 241] on div "Next" at bounding box center [839, 242] width 16 height 16
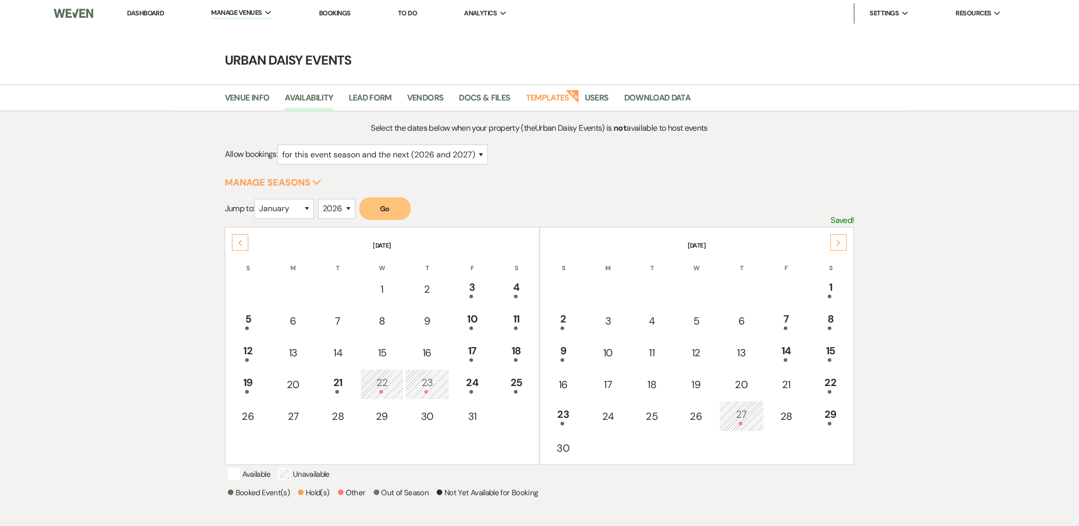
click at [845, 241] on div "Next" at bounding box center [839, 242] width 16 height 16
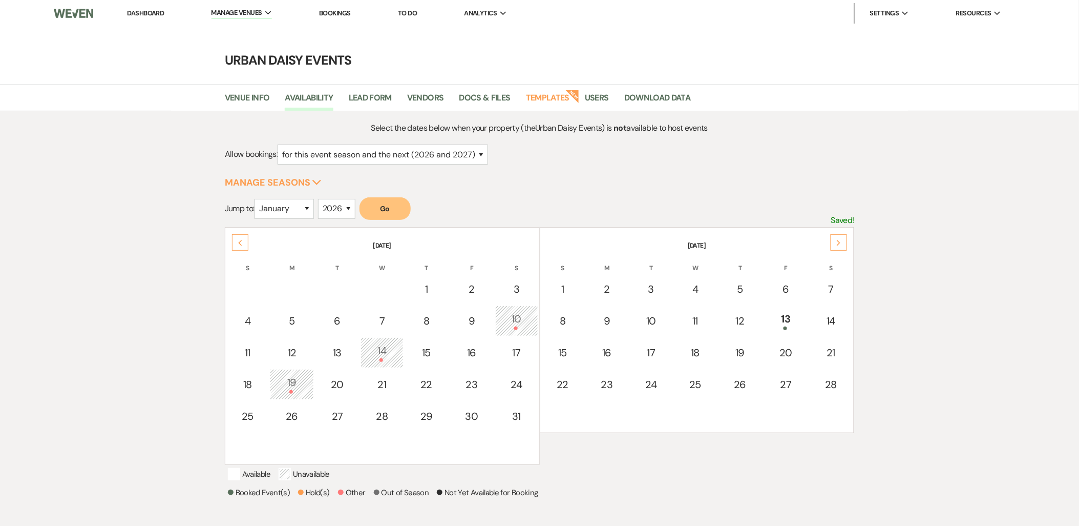
click at [845, 241] on div "Next" at bounding box center [839, 242] width 16 height 16
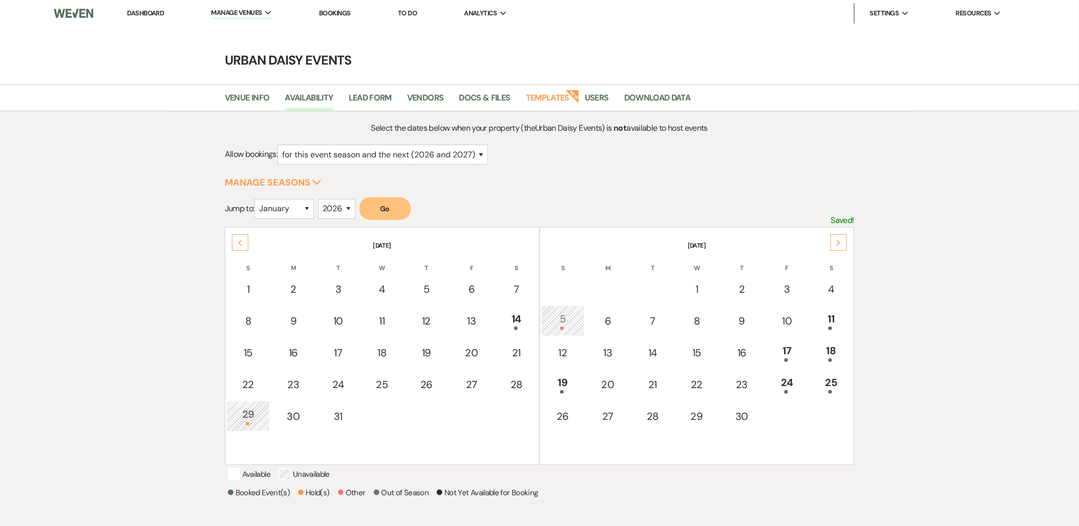
click at [845, 241] on div "Next" at bounding box center [839, 242] width 16 height 16
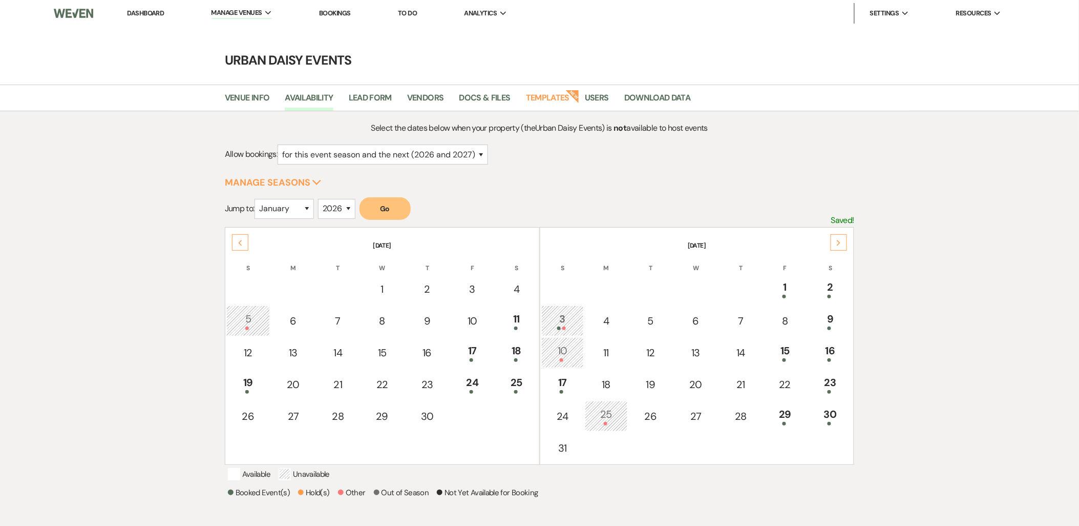
click at [845, 241] on div "Next" at bounding box center [839, 242] width 16 height 16
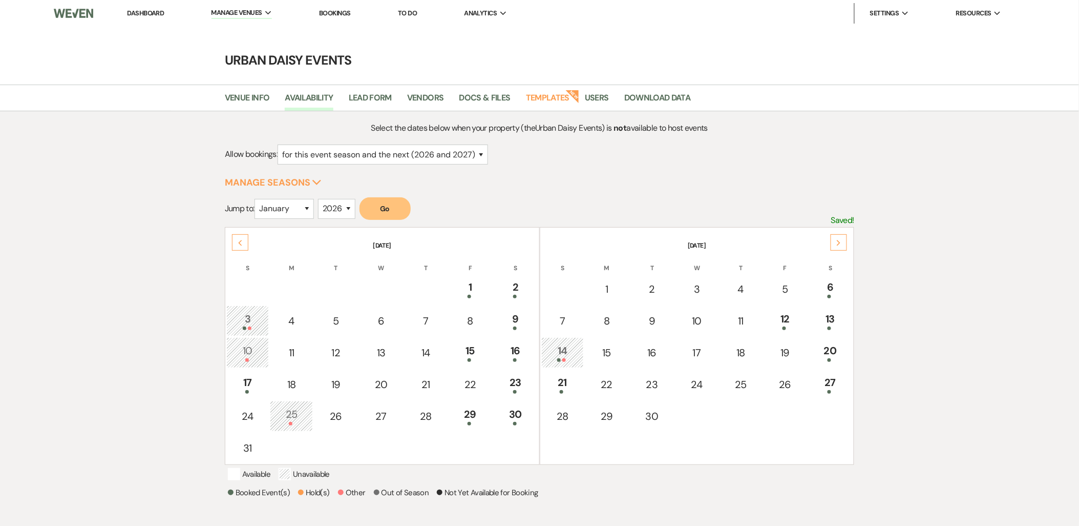
click at [845, 241] on div "Next" at bounding box center [839, 242] width 16 height 16
click at [243, 241] on div "Previous" at bounding box center [240, 242] width 16 height 16
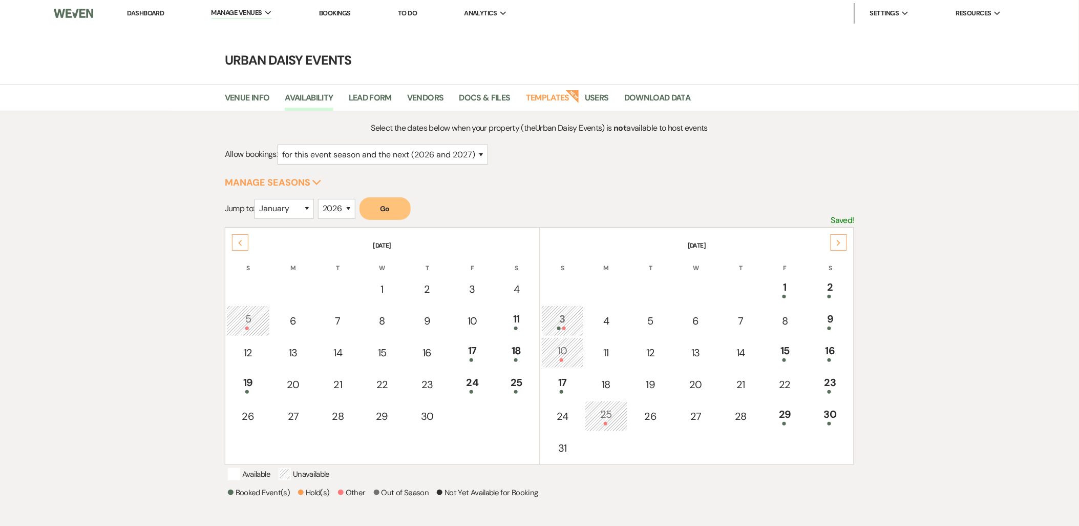
click at [243, 241] on div "Previous" at bounding box center [240, 242] width 16 height 16
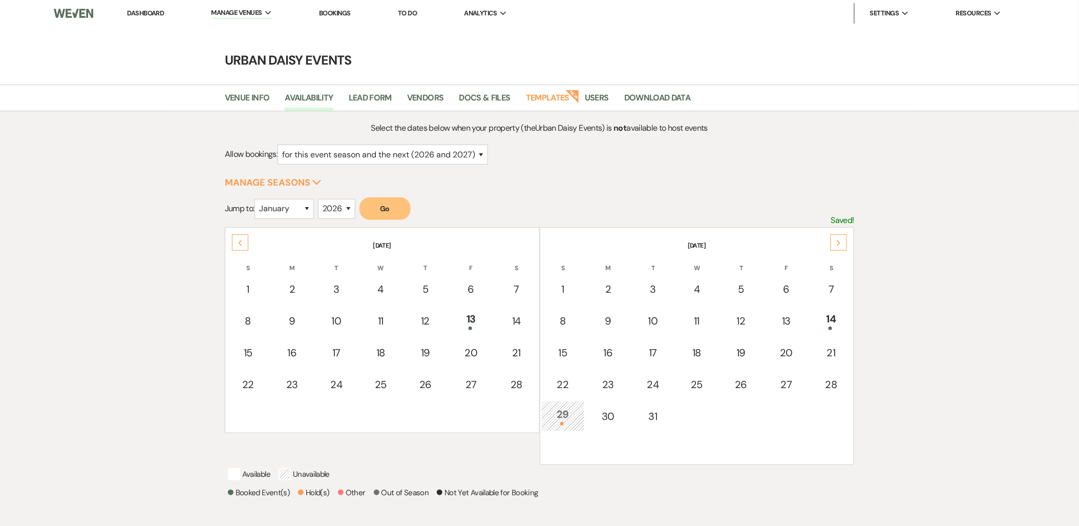
click at [243, 241] on div "Previous" at bounding box center [240, 242] width 16 height 16
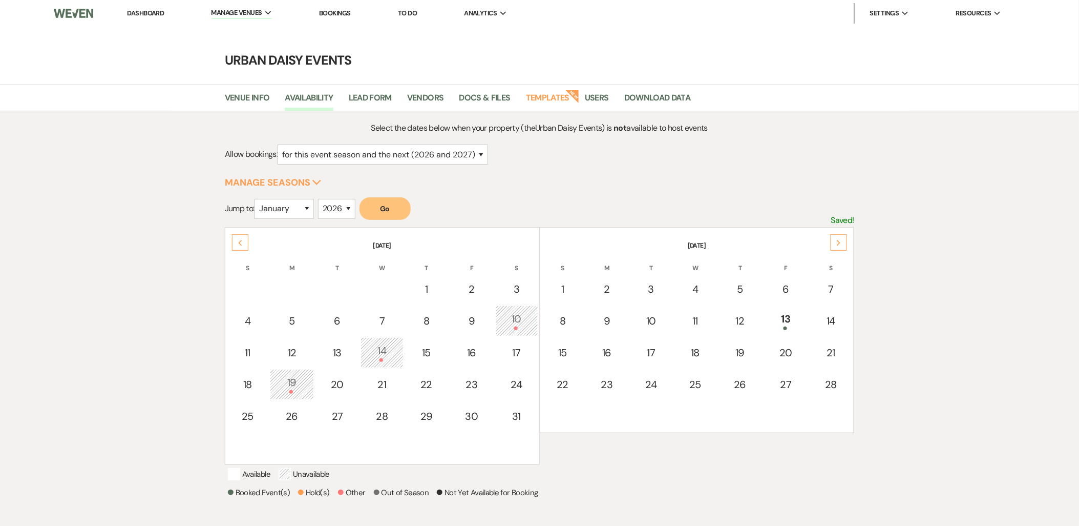
click at [243, 241] on div "Previous" at bounding box center [240, 242] width 16 height 16
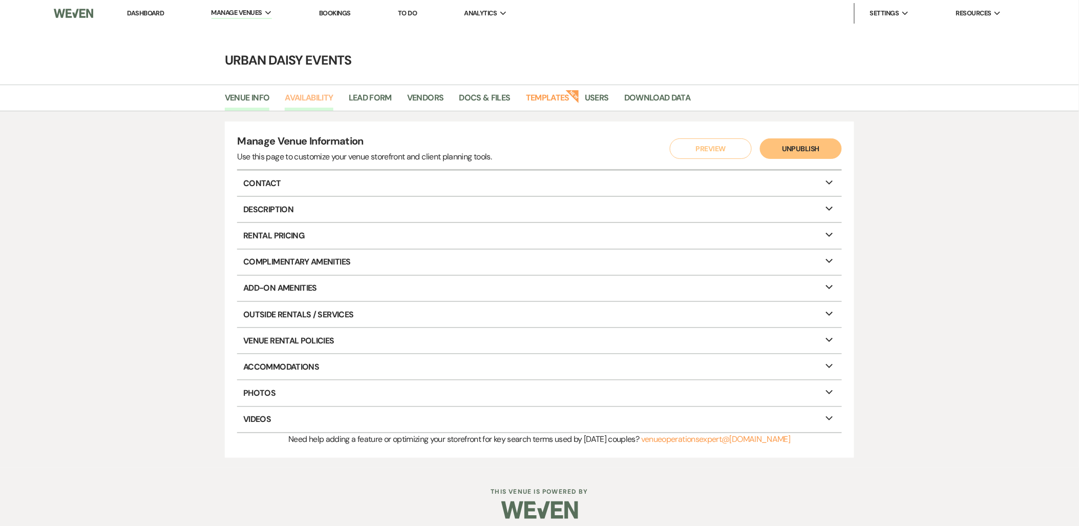
click at [320, 94] on link "Availability" at bounding box center [309, 100] width 48 height 19
select select "2"
select select "2026"
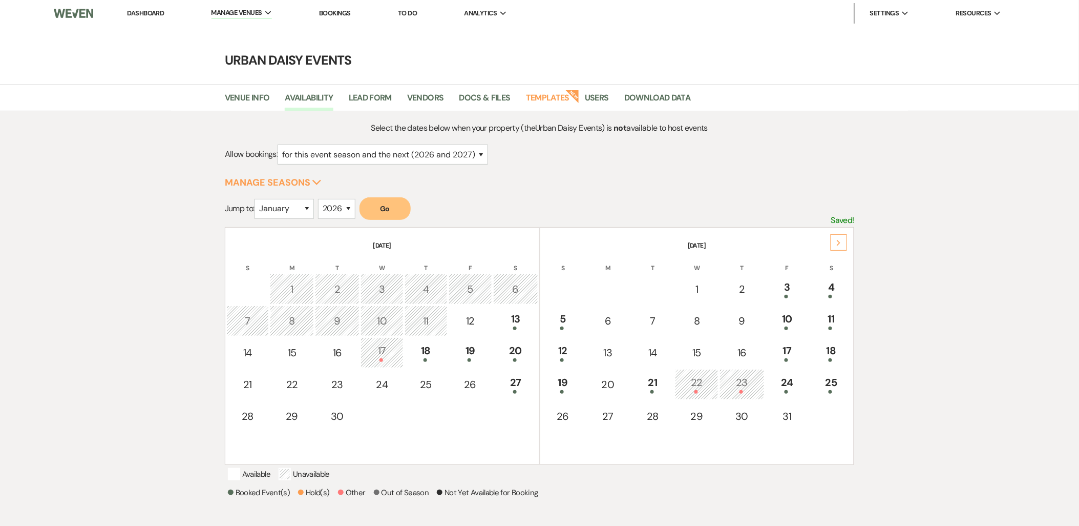
click at [830, 243] on th "[DATE]" at bounding box center [698, 239] width 312 height 22
click at [842, 236] on div "Next" at bounding box center [839, 242] width 16 height 16
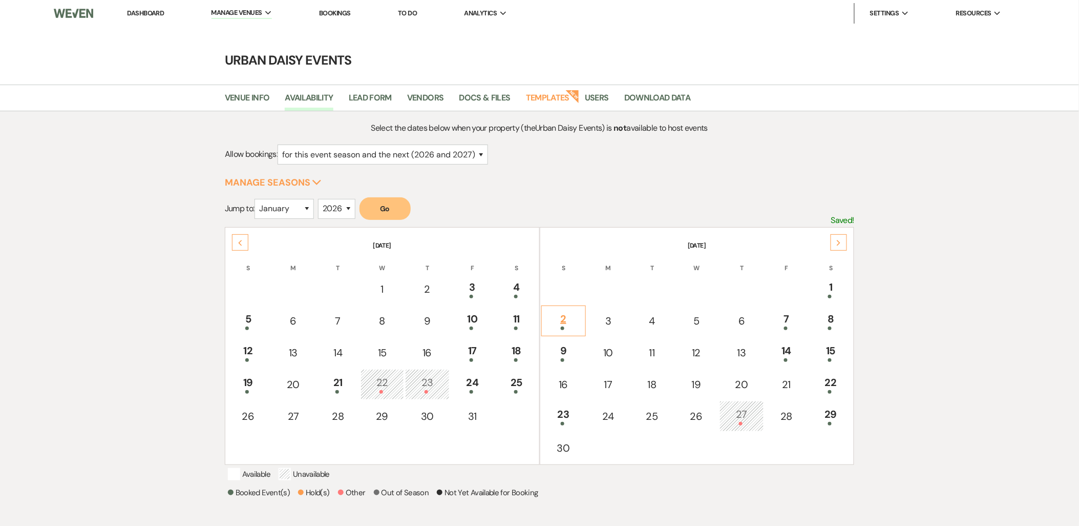
click at [560, 327] on div at bounding box center [563, 328] width 33 height 4
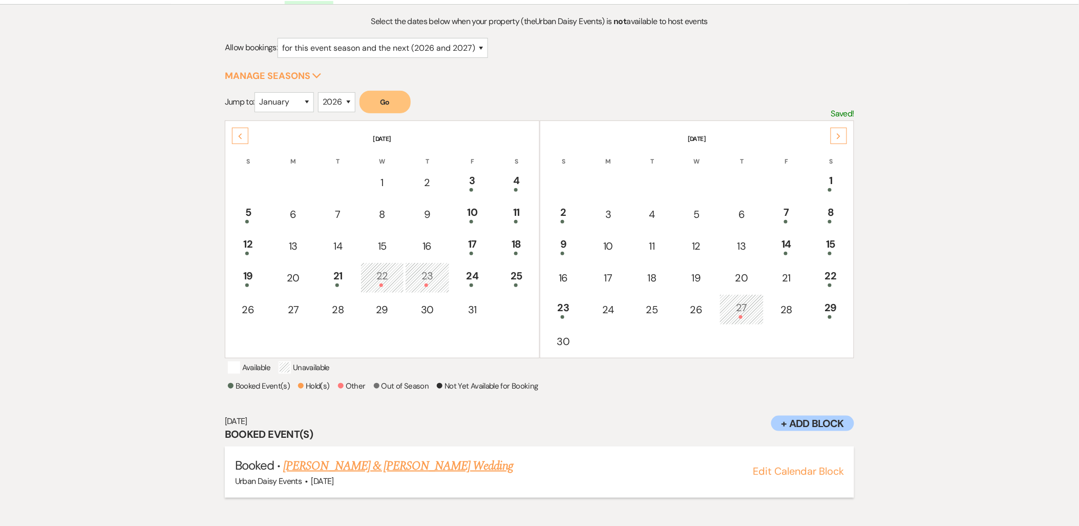
click at [360, 469] on link "[PERSON_NAME] & [PERSON_NAME] Wedding" at bounding box center [398, 465] width 230 height 18
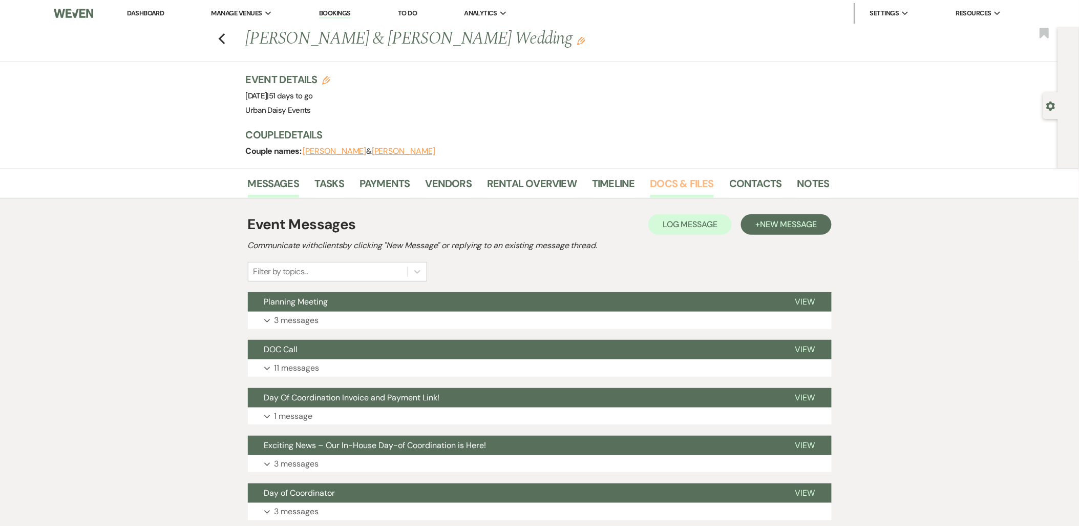
click at [678, 182] on link "Docs & Files" at bounding box center [683, 186] width 64 height 23
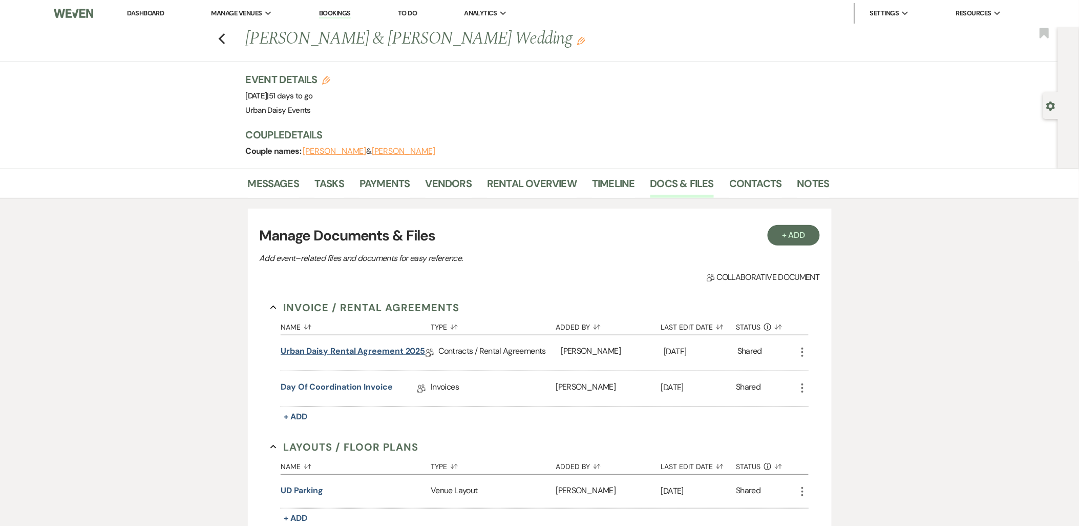
click at [306, 345] on link "Urban Daisy Rental Agreement 2025" at bounding box center [353, 353] width 144 height 16
